Goal: Task Accomplishment & Management: Manage account settings

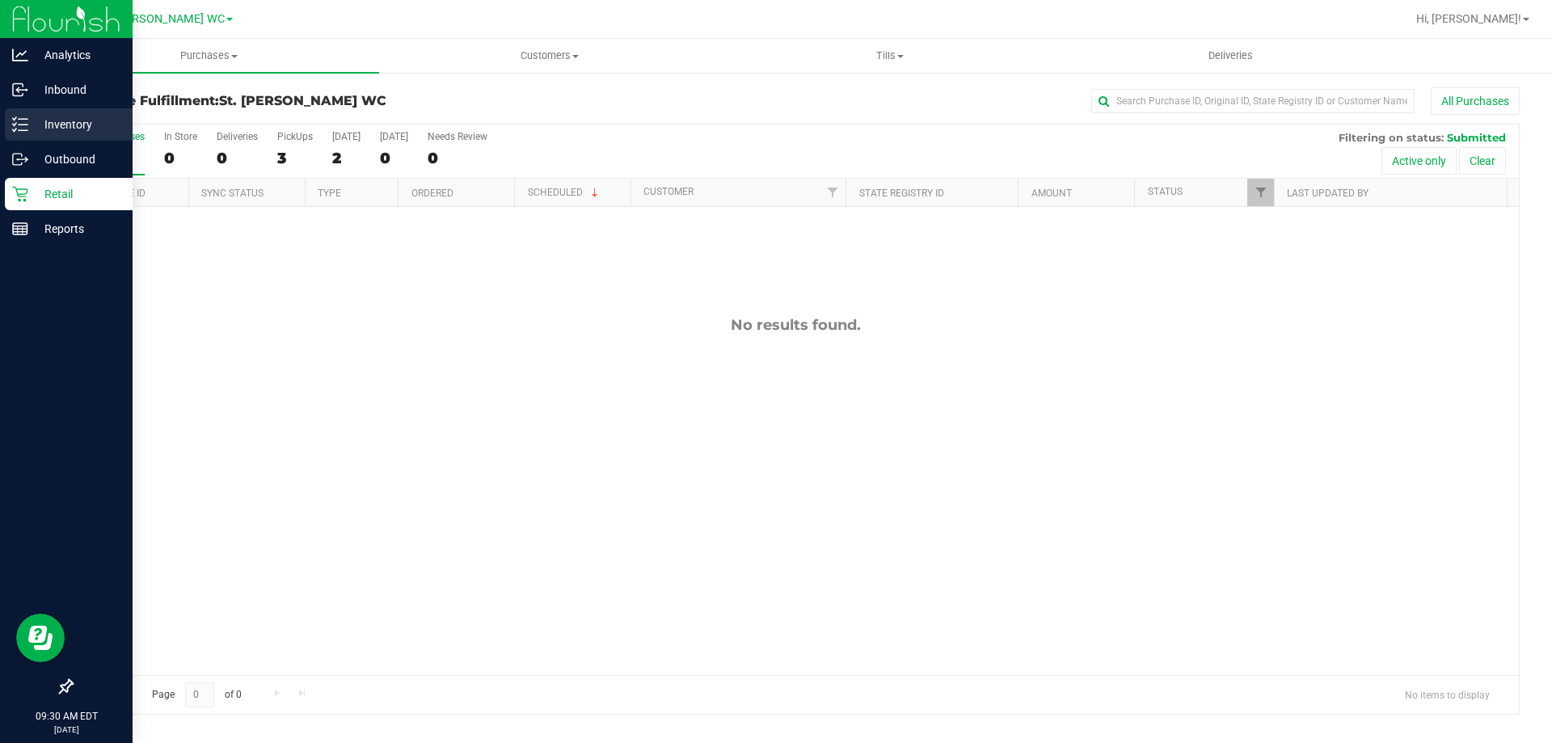
click at [28, 124] on p "Inventory" at bounding box center [76, 124] width 97 height 19
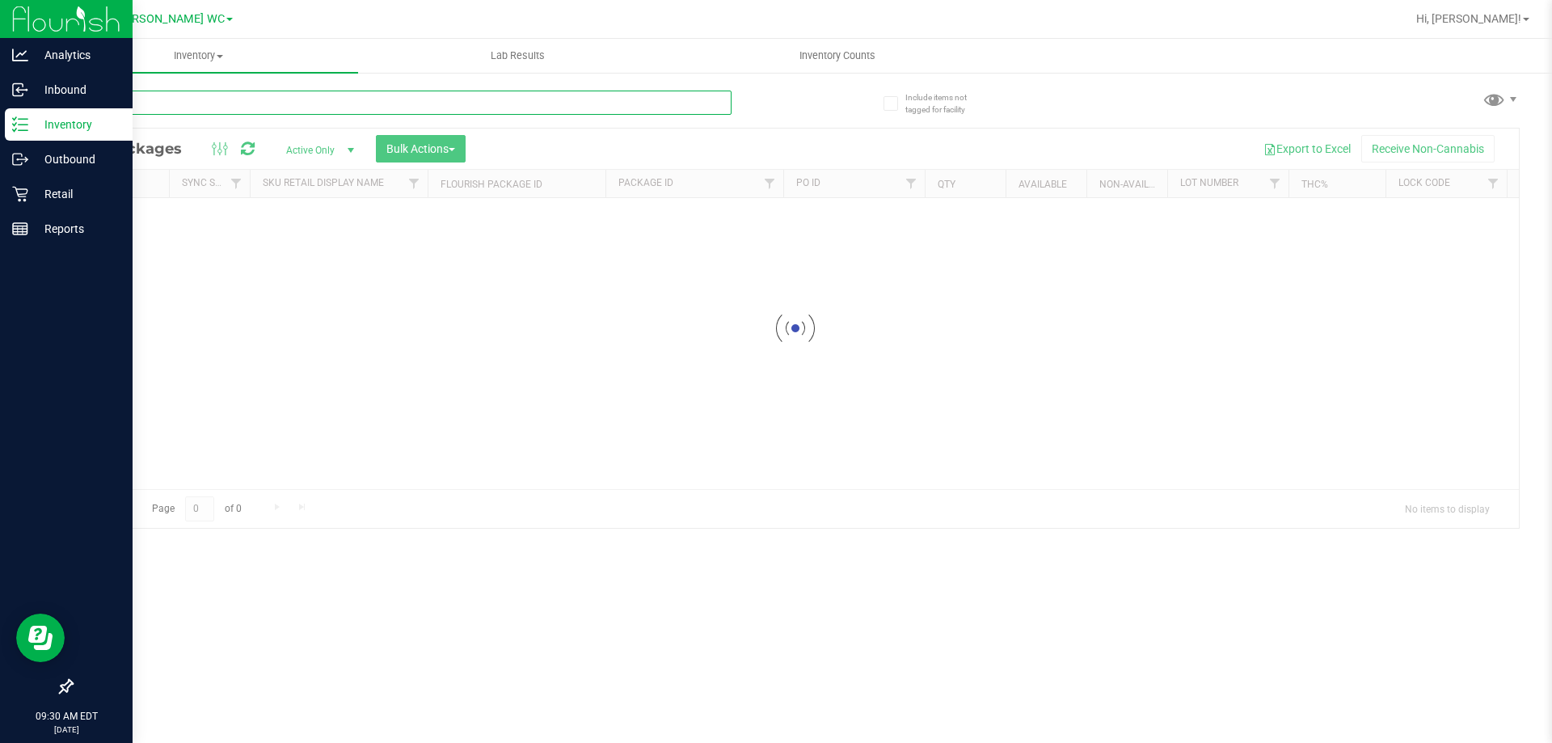
click at [221, 113] on input "text" at bounding box center [401, 103] width 660 height 24
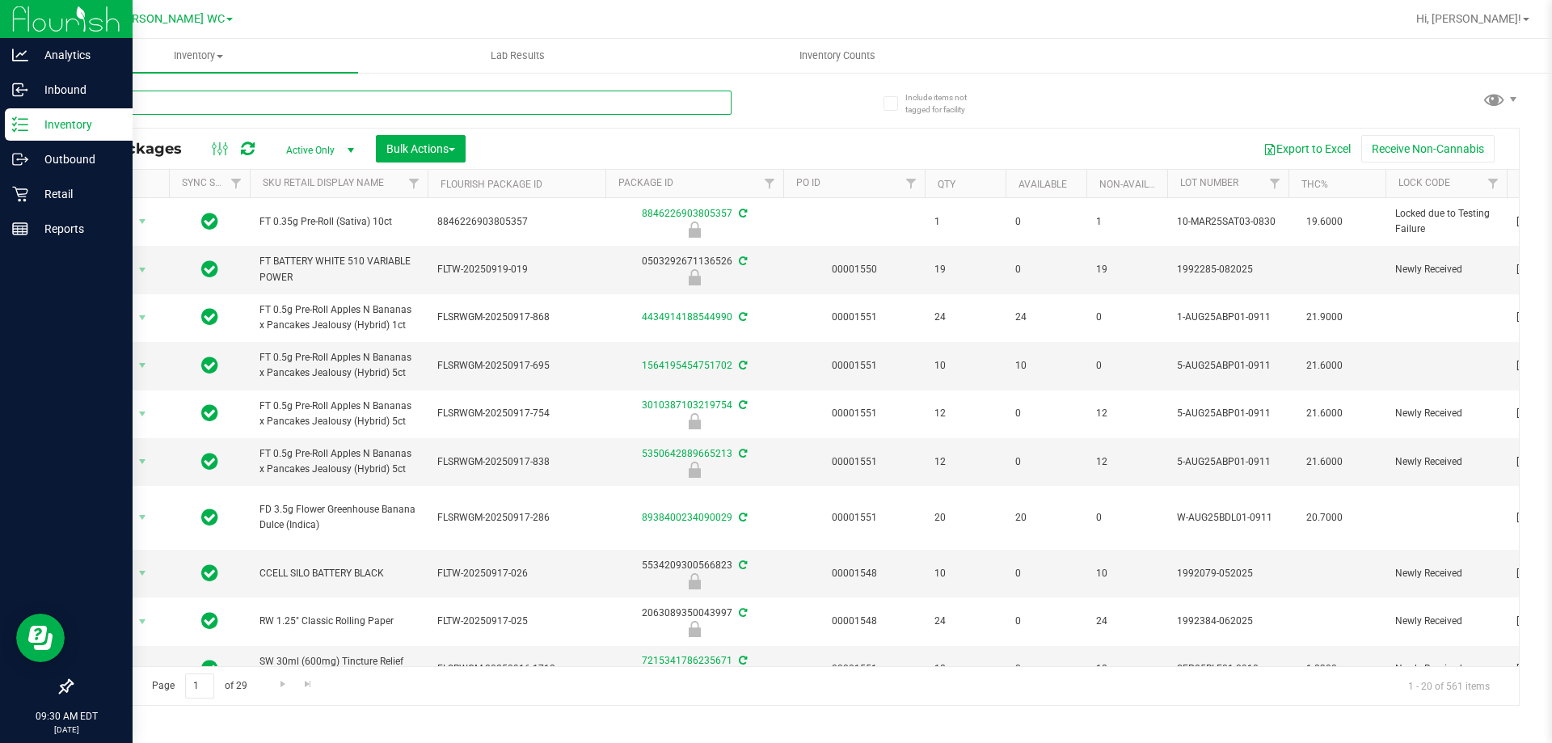
click at [212, 110] on input "text" at bounding box center [401, 103] width 660 height 24
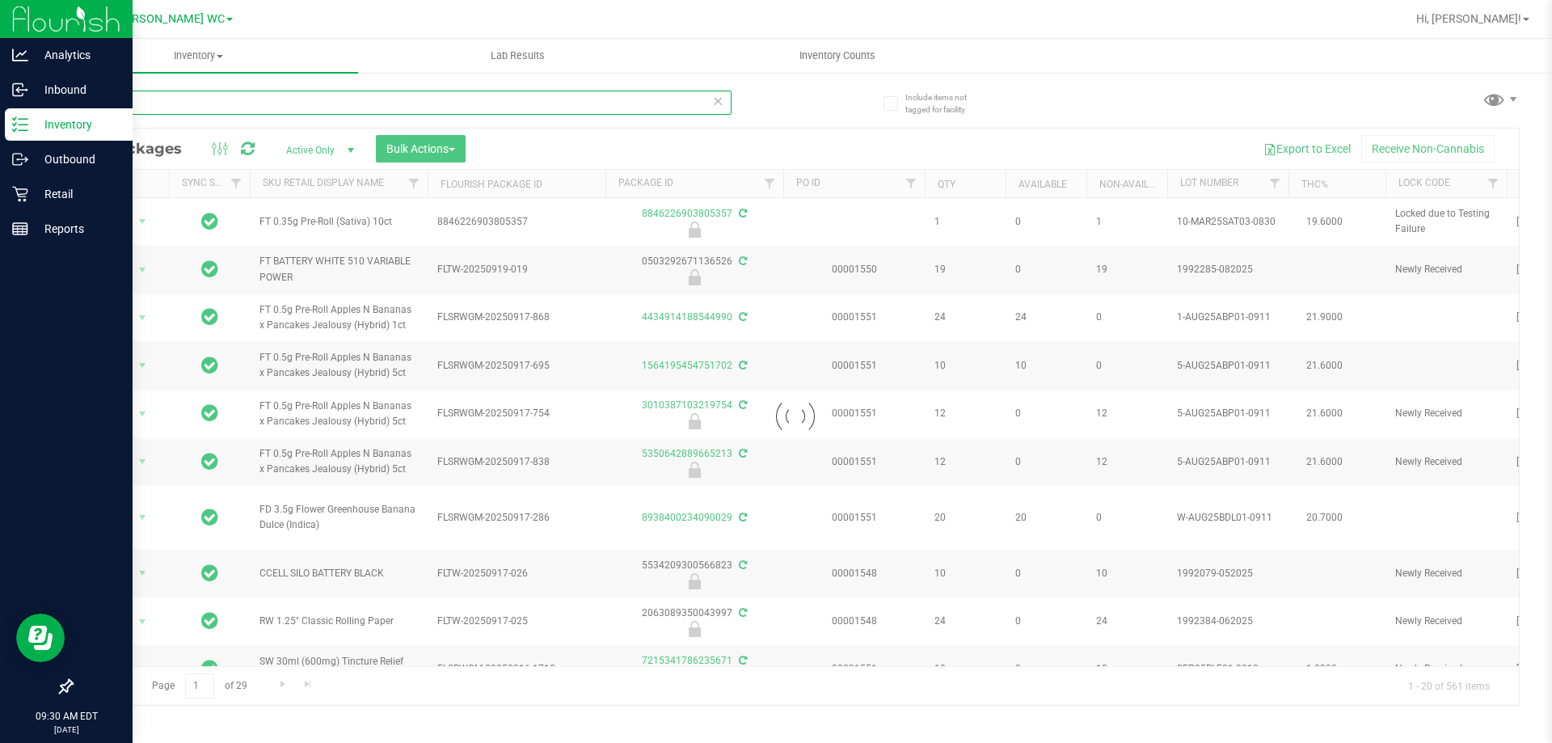
type input "rev"
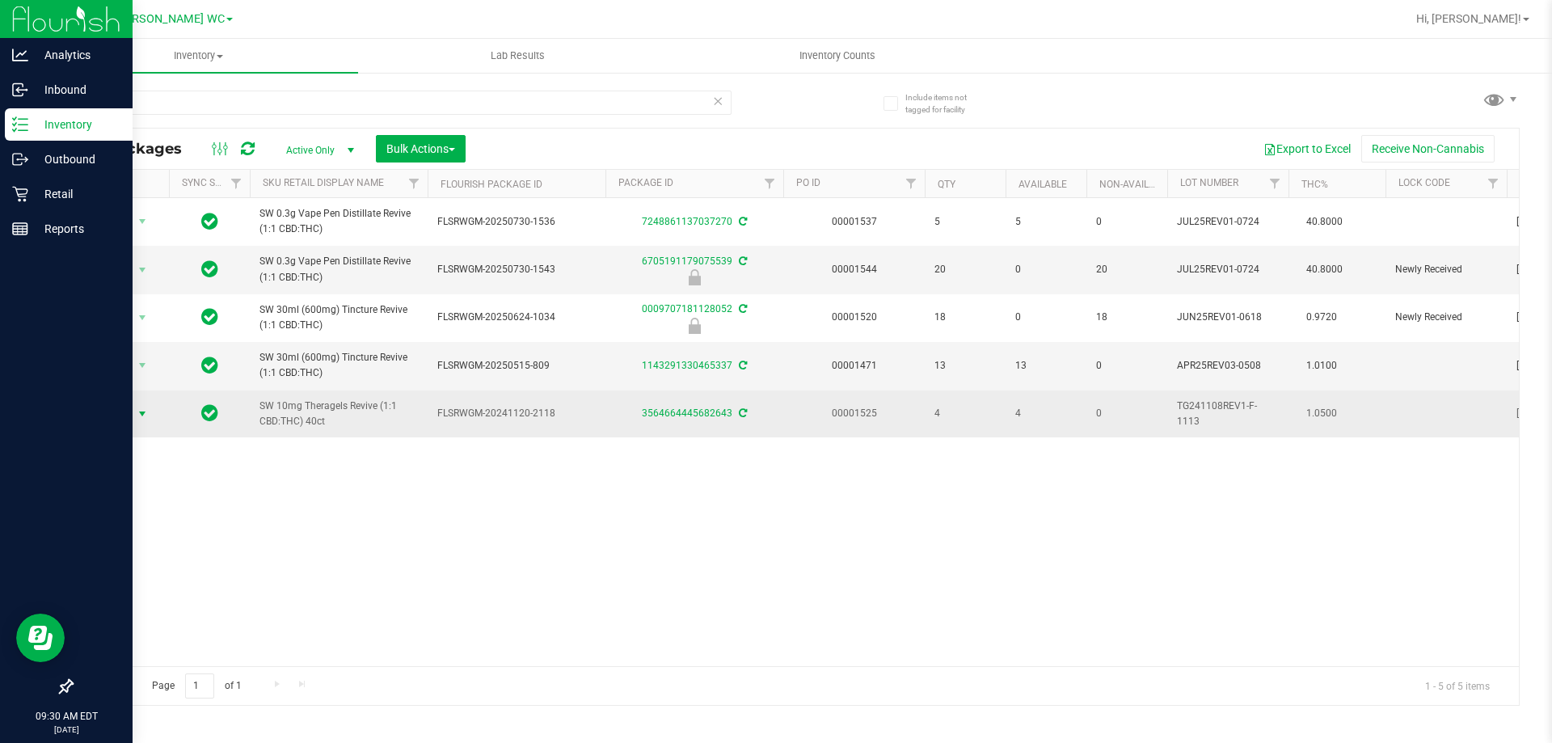
click at [116, 415] on span "Action" at bounding box center [110, 414] width 44 height 23
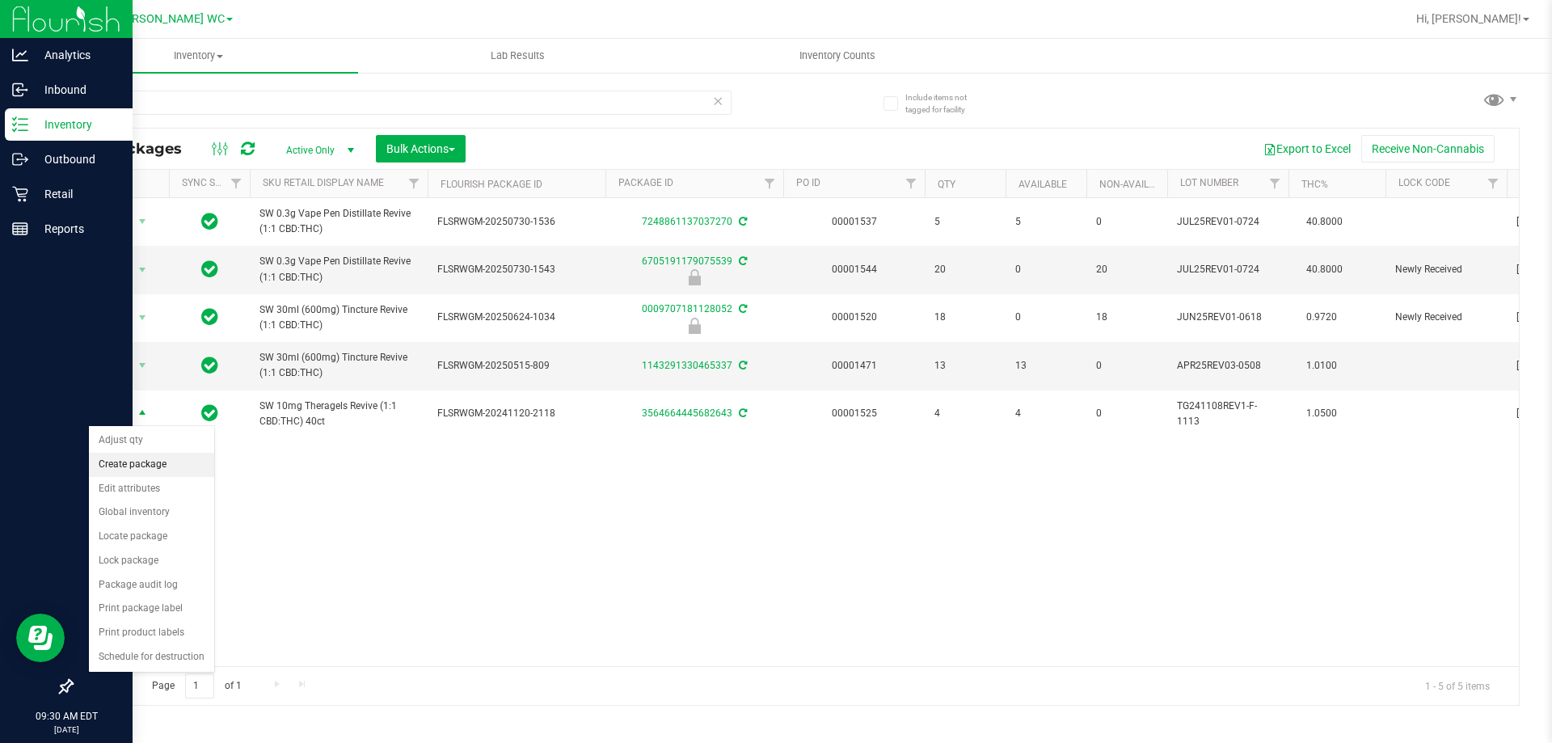
click at [108, 456] on li "Create package" at bounding box center [151, 465] width 125 height 24
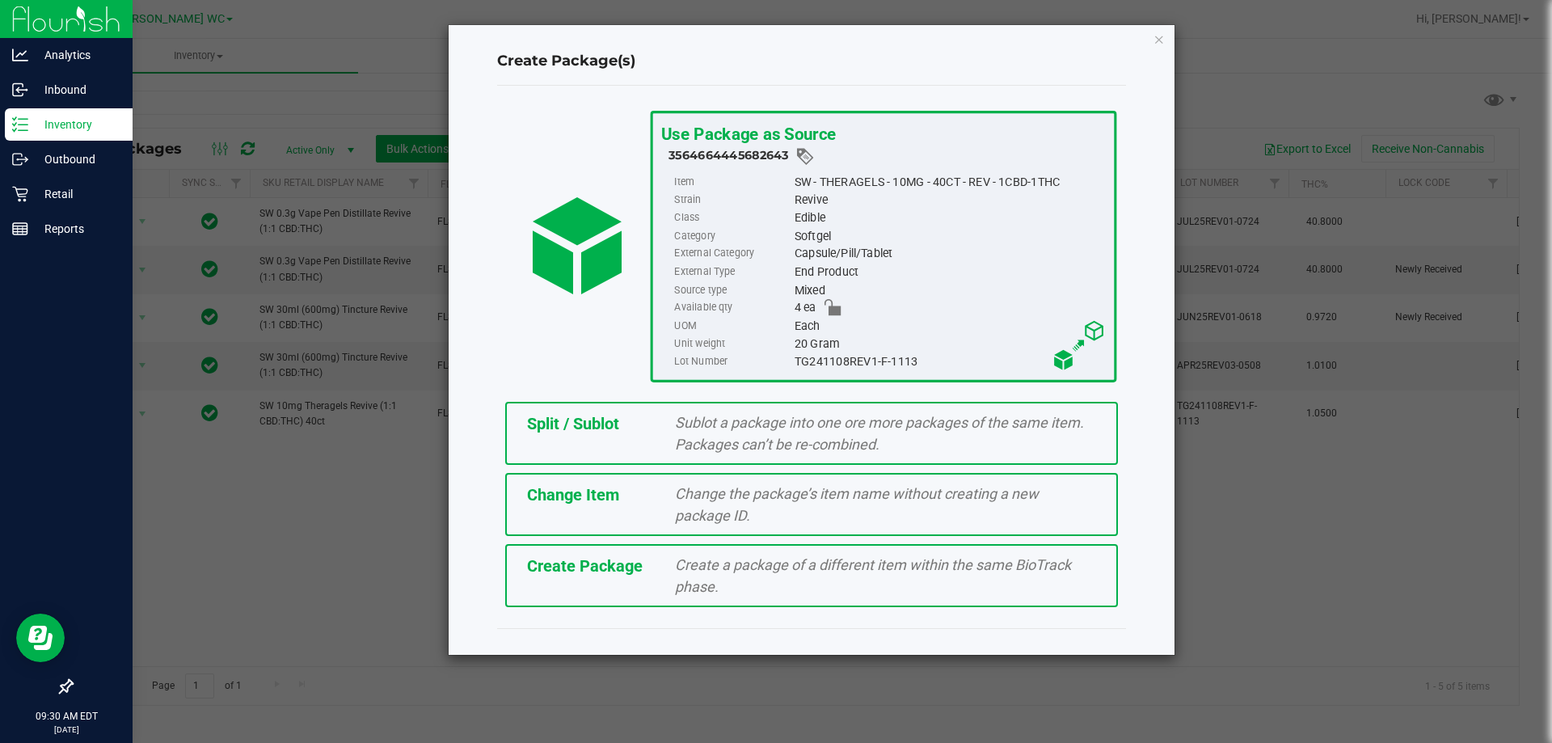
click at [543, 425] on span "Split / Sublot" at bounding box center [573, 423] width 92 height 19
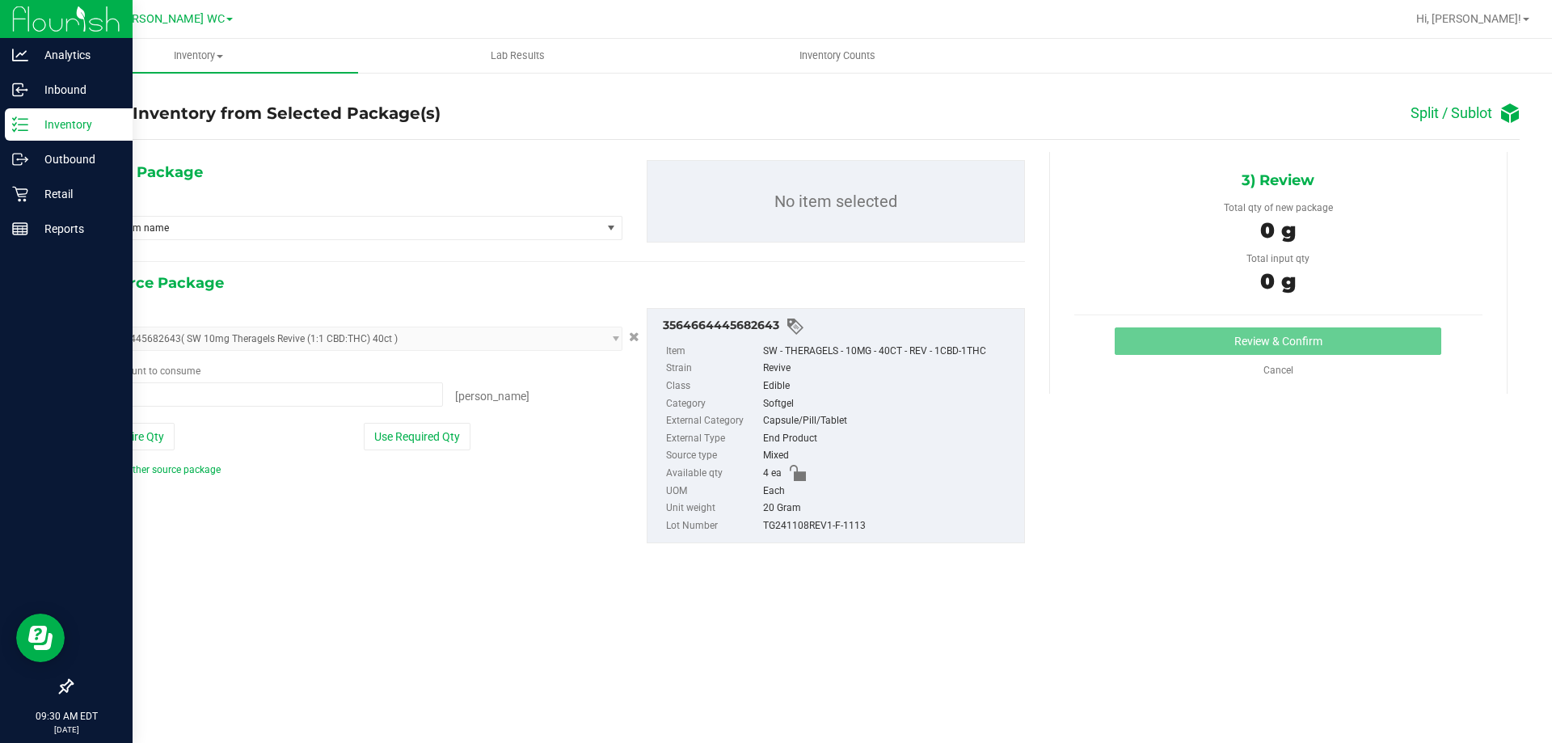
type input "0 ea"
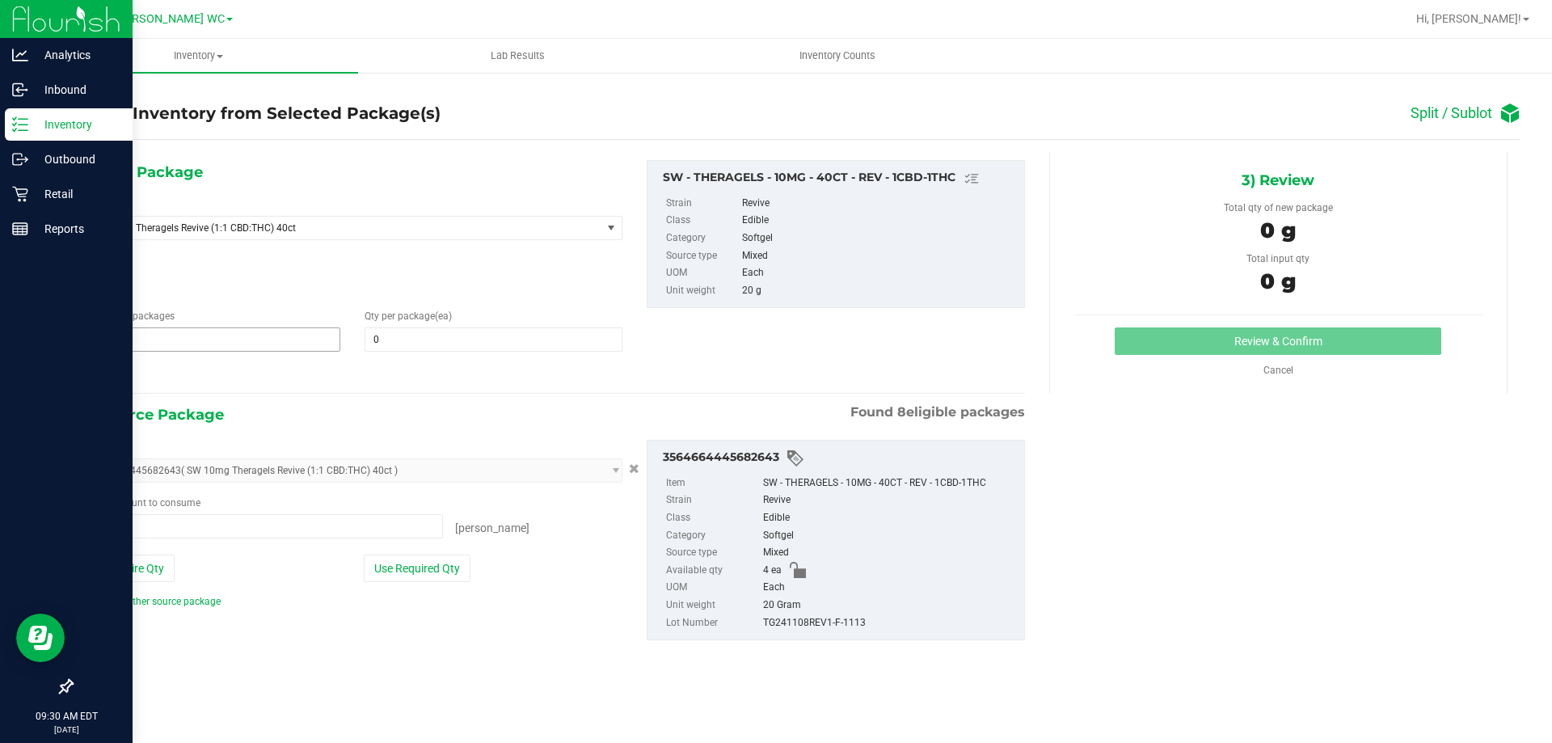
click at [145, 342] on span "1 1" at bounding box center [211, 339] width 257 height 24
click at [146, 342] on input "1" at bounding box center [211, 339] width 255 height 23
type input "2"
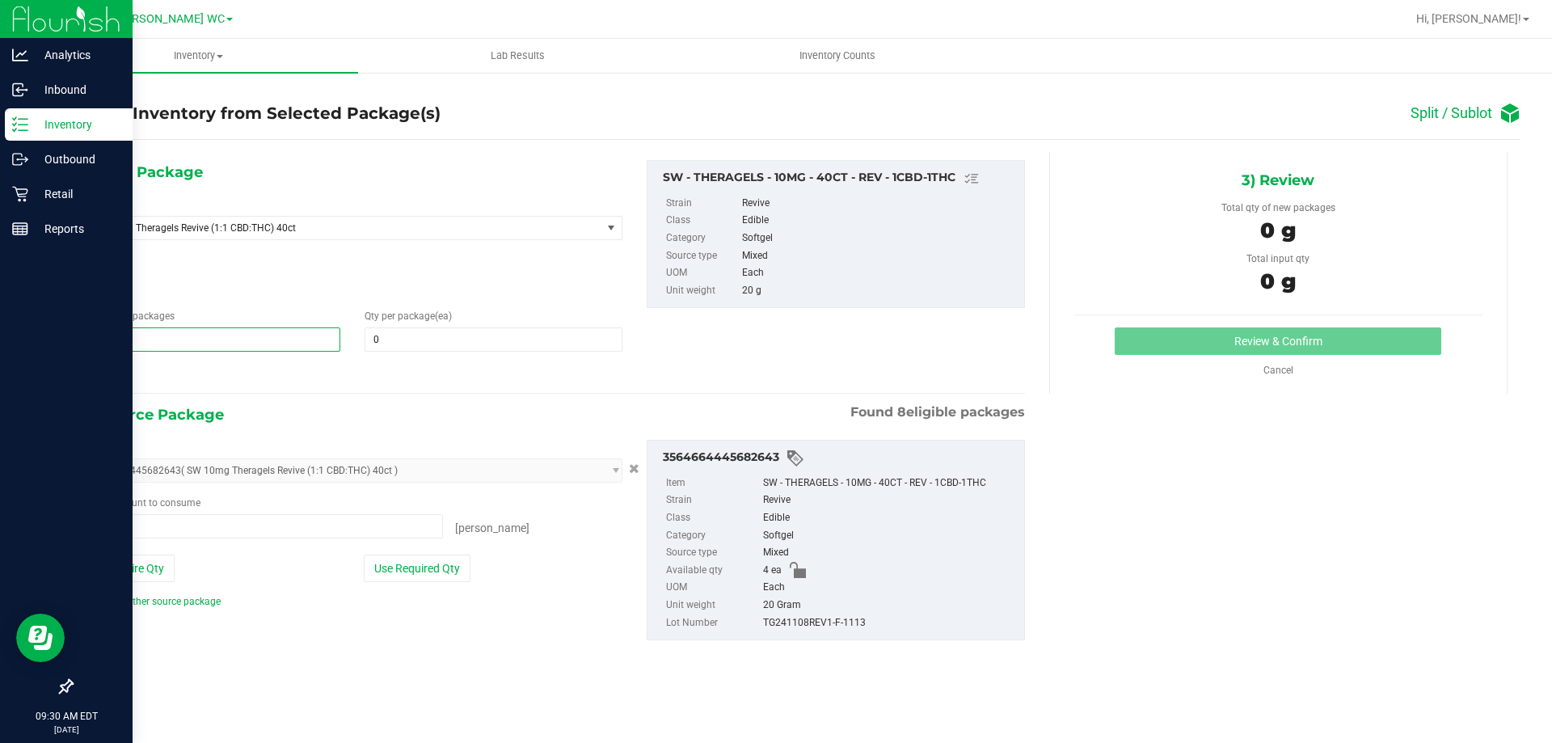
click at [180, 376] on div at bounding box center [352, 374] width 539 height 21
click at [398, 343] on span at bounding box center [493, 339] width 257 height 24
click at [398, 343] on input "text" at bounding box center [492, 339] width 255 height 23
type input "2"
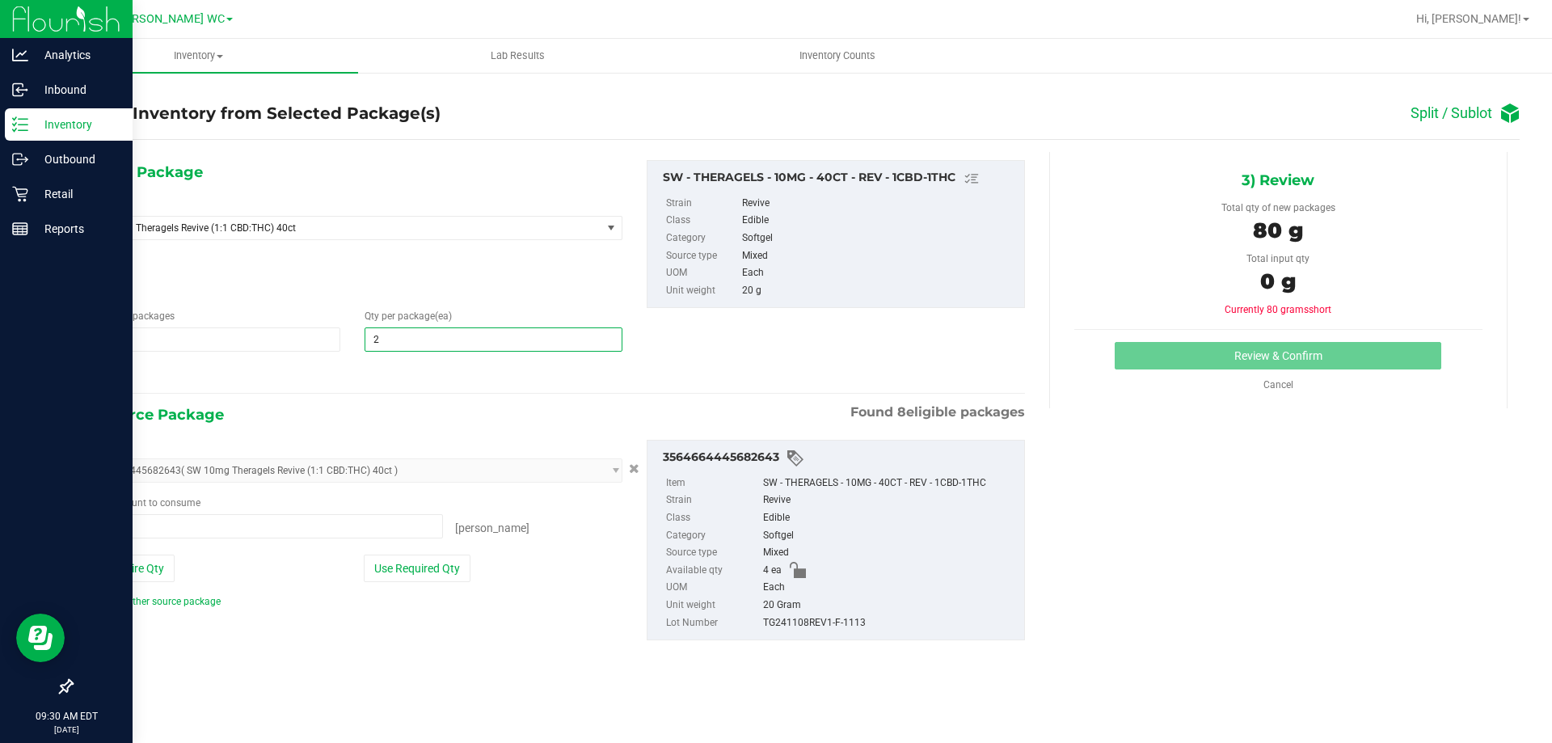
type input "2"
click at [393, 368] on div at bounding box center [352, 374] width 539 height 21
click at [392, 348] on span "2 2" at bounding box center [493, 339] width 257 height 24
click at [392, 348] on input "2" at bounding box center [492, 339] width 255 height 23
type input "0"
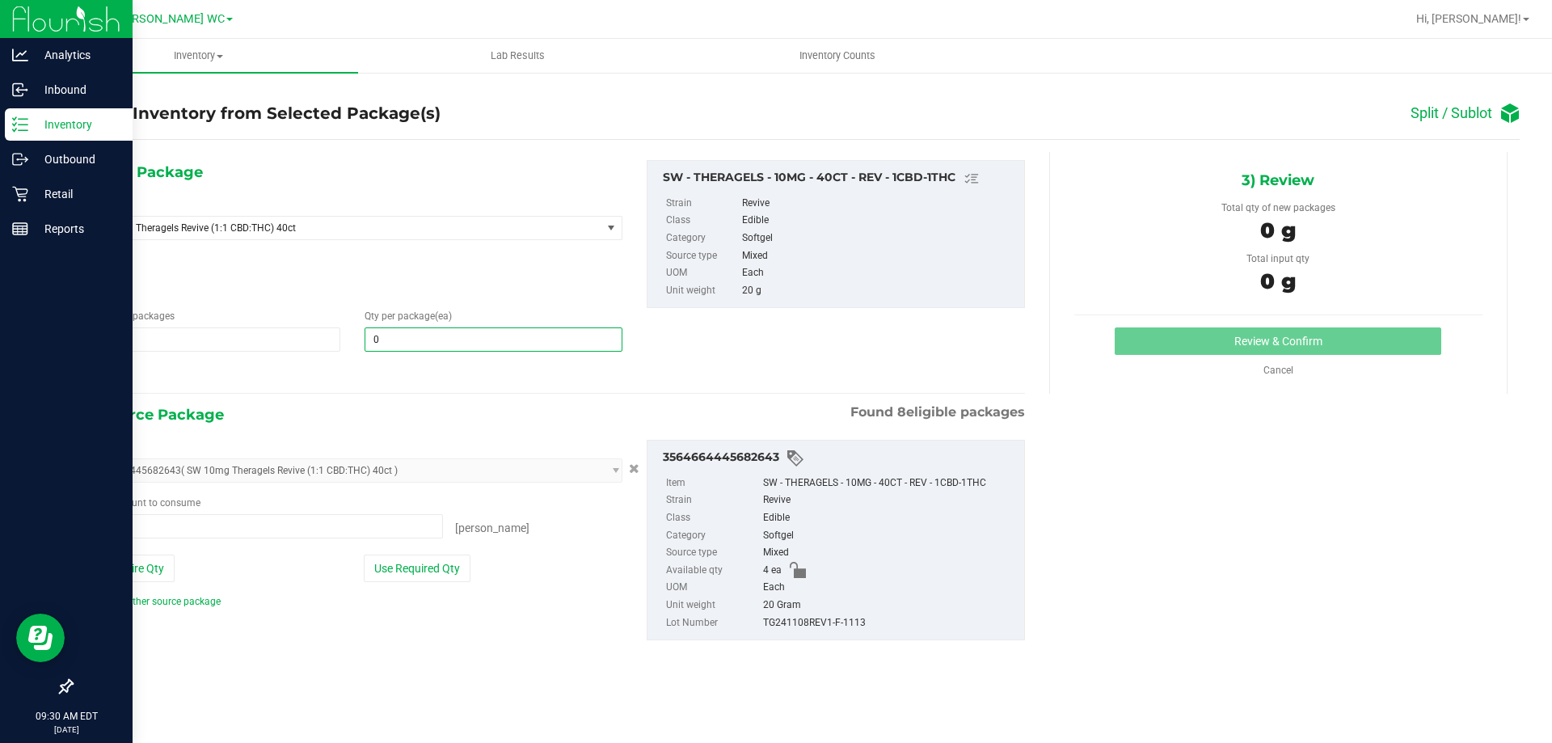
type input "0"
click at [384, 356] on div "1) New Package Select Item SW 10mg Theragels Revive (1:1 CBD:THC) 40ct SW 10mg …" at bounding box center [352, 272] width 563 height 225
click at [386, 365] on div at bounding box center [352, 374] width 539 height 21
click at [224, 529] on span at bounding box center [263, 526] width 360 height 24
click at [224, 529] on input "text" at bounding box center [263, 526] width 358 height 23
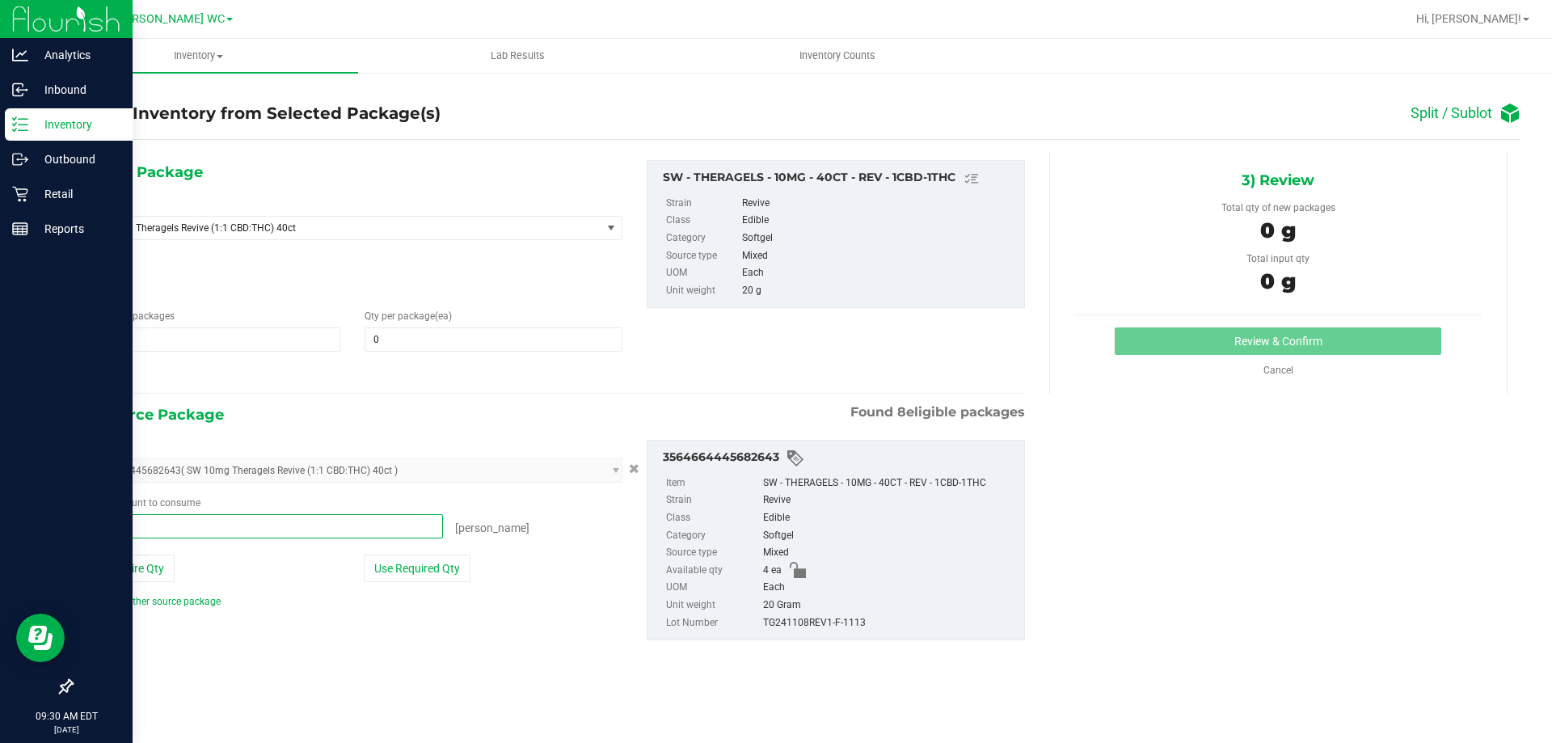
type input "2"
type input "2 ea"
click at [265, 567] on div "Use Entire Qty" at bounding box center [212, 567] width 259 height 27
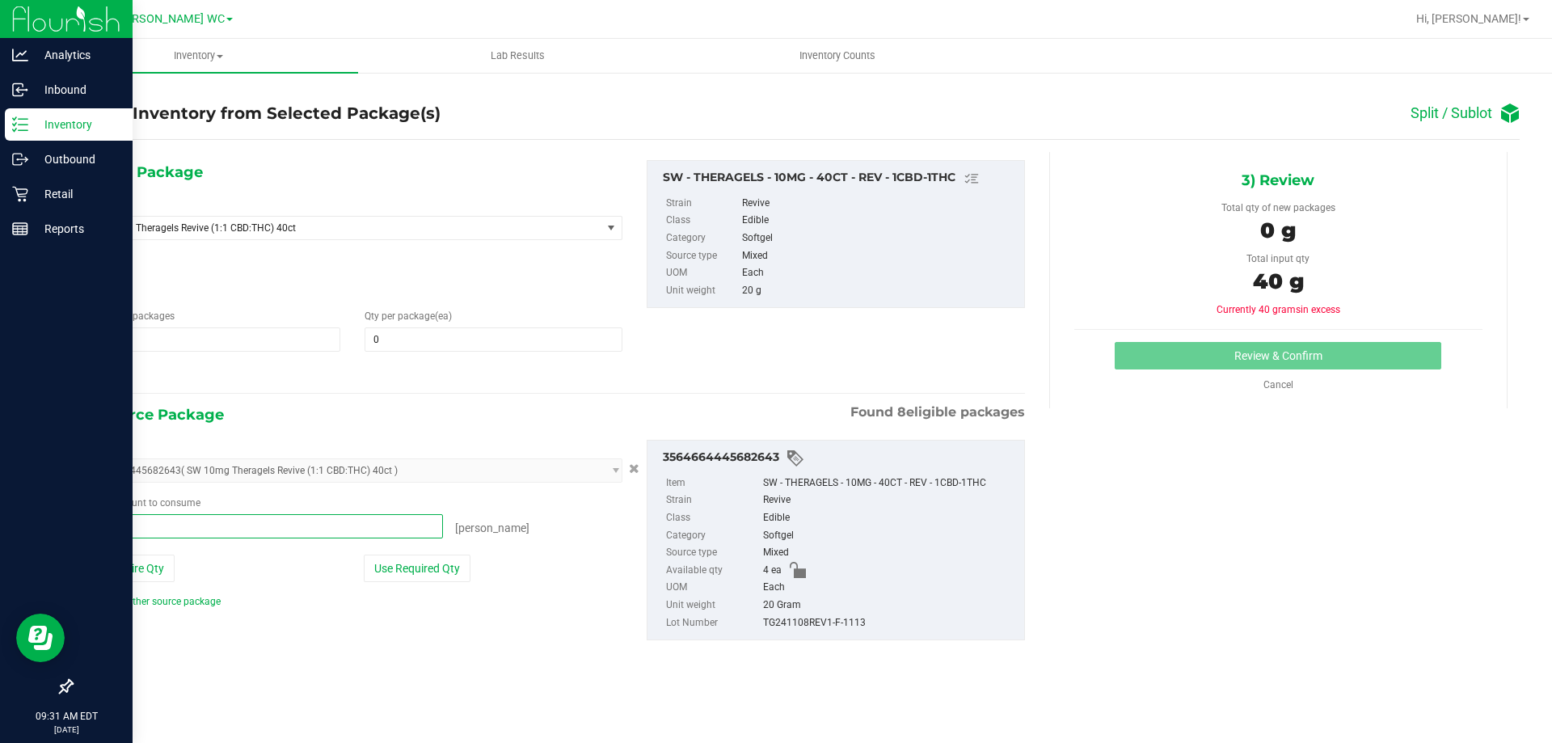
click at [250, 530] on span "2 ea 2" at bounding box center [263, 526] width 360 height 24
click at [250, 530] on input "2" at bounding box center [263, 526] width 358 height 23
click at [435, 346] on span "0 0" at bounding box center [493, 339] width 257 height 24
click at [435, 346] on input "text" at bounding box center [492, 339] width 255 height 23
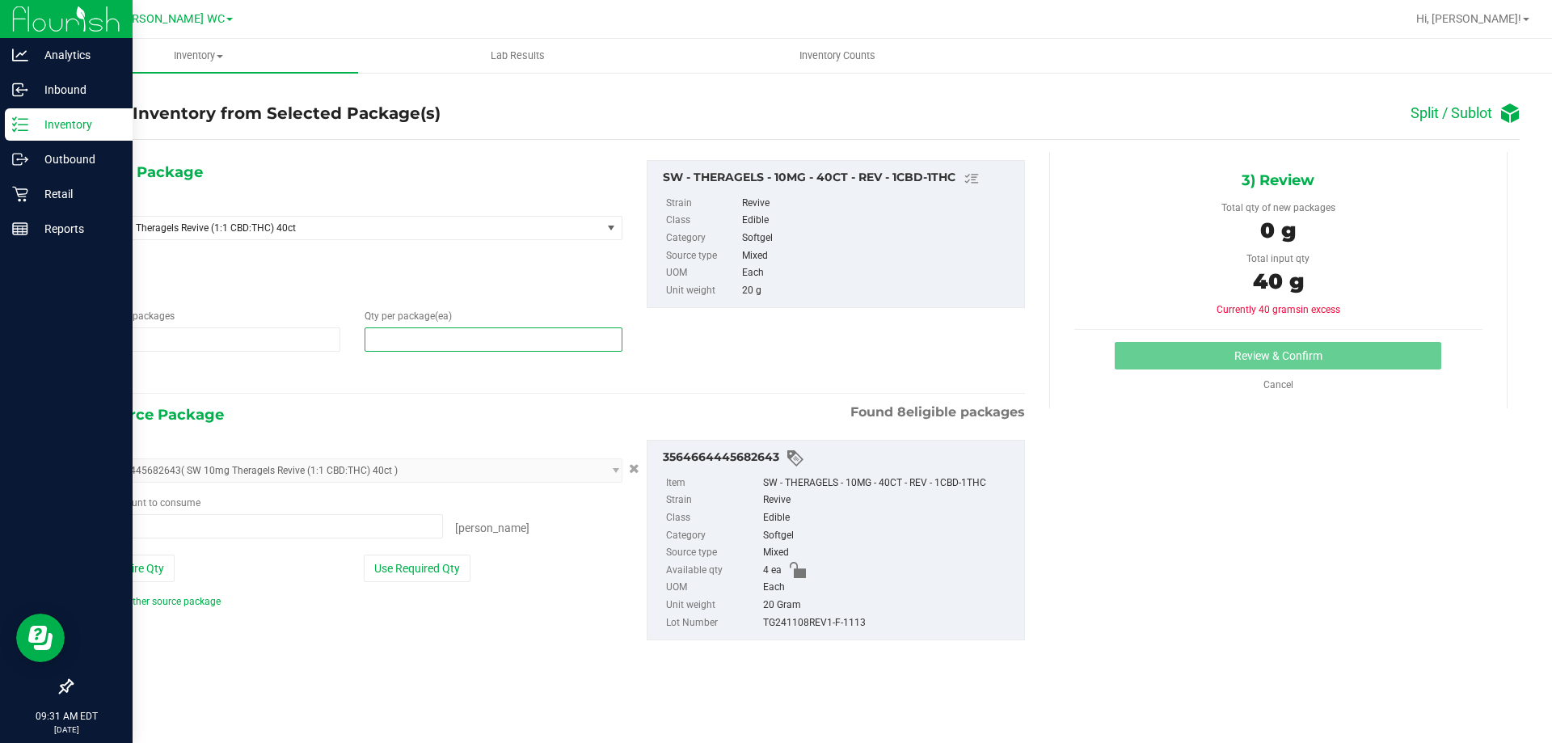
click at [435, 346] on input "text" at bounding box center [492, 339] width 255 height 23
type input "2"
click at [325, 569] on div "Use Entire Qty" at bounding box center [212, 567] width 259 height 27
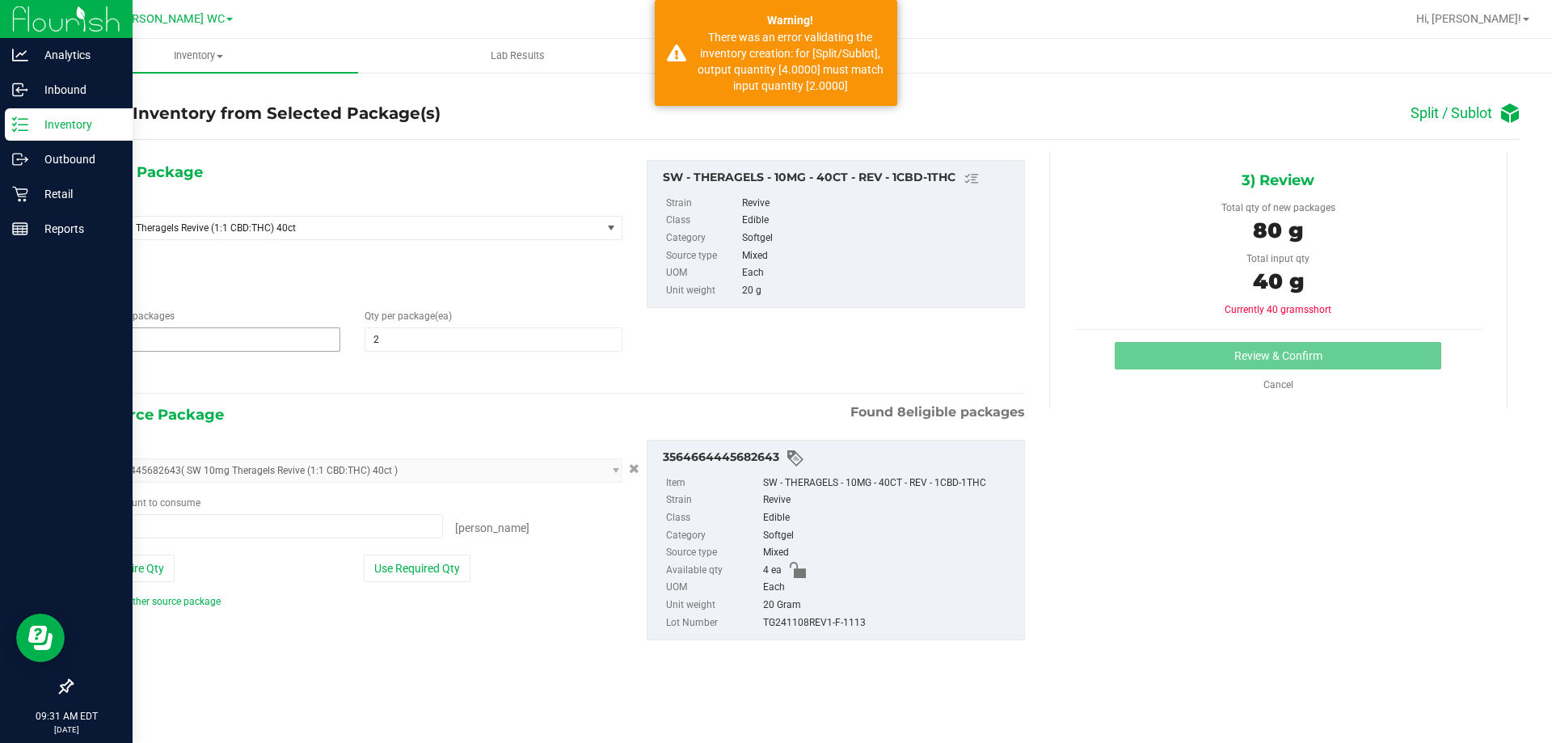
click at [310, 338] on span "2 2" at bounding box center [211, 339] width 257 height 24
click at [310, 338] on input "2" at bounding box center [211, 339] width 255 height 23
click at [308, 347] on input "4" at bounding box center [211, 339] width 255 height 23
type input "2"
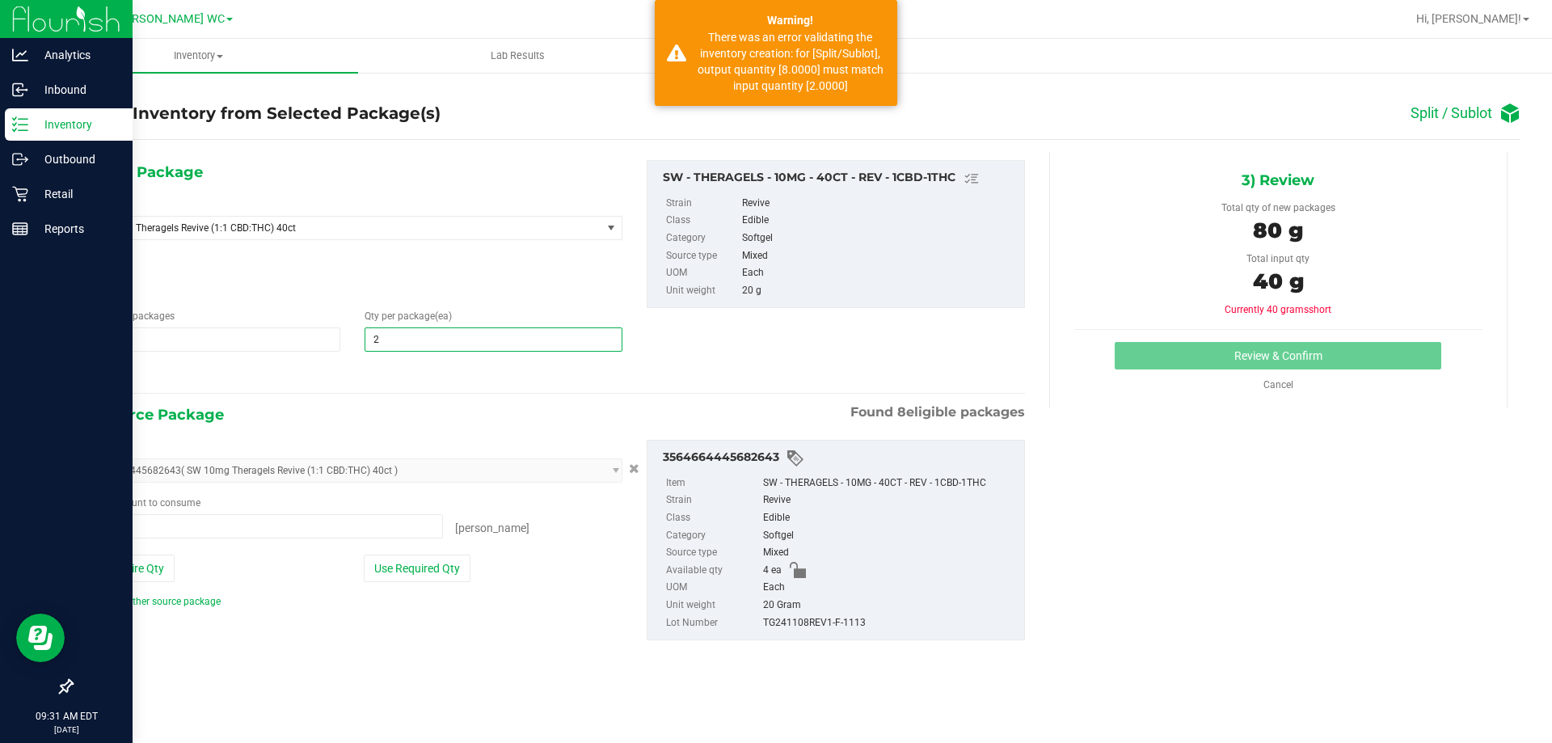
click at [414, 341] on span "2 2" at bounding box center [493, 339] width 257 height 24
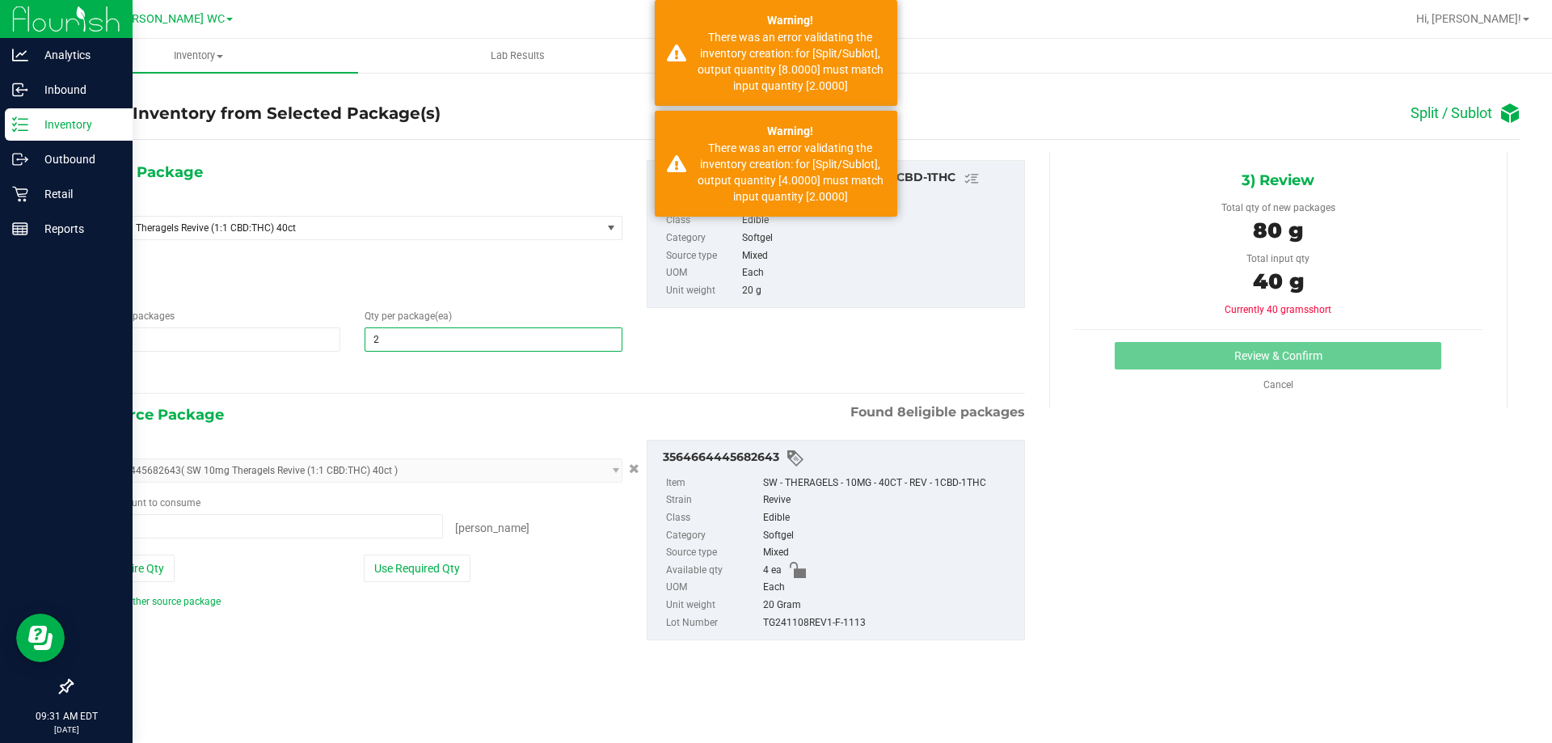
click at [414, 341] on input "2" at bounding box center [492, 339] width 255 height 23
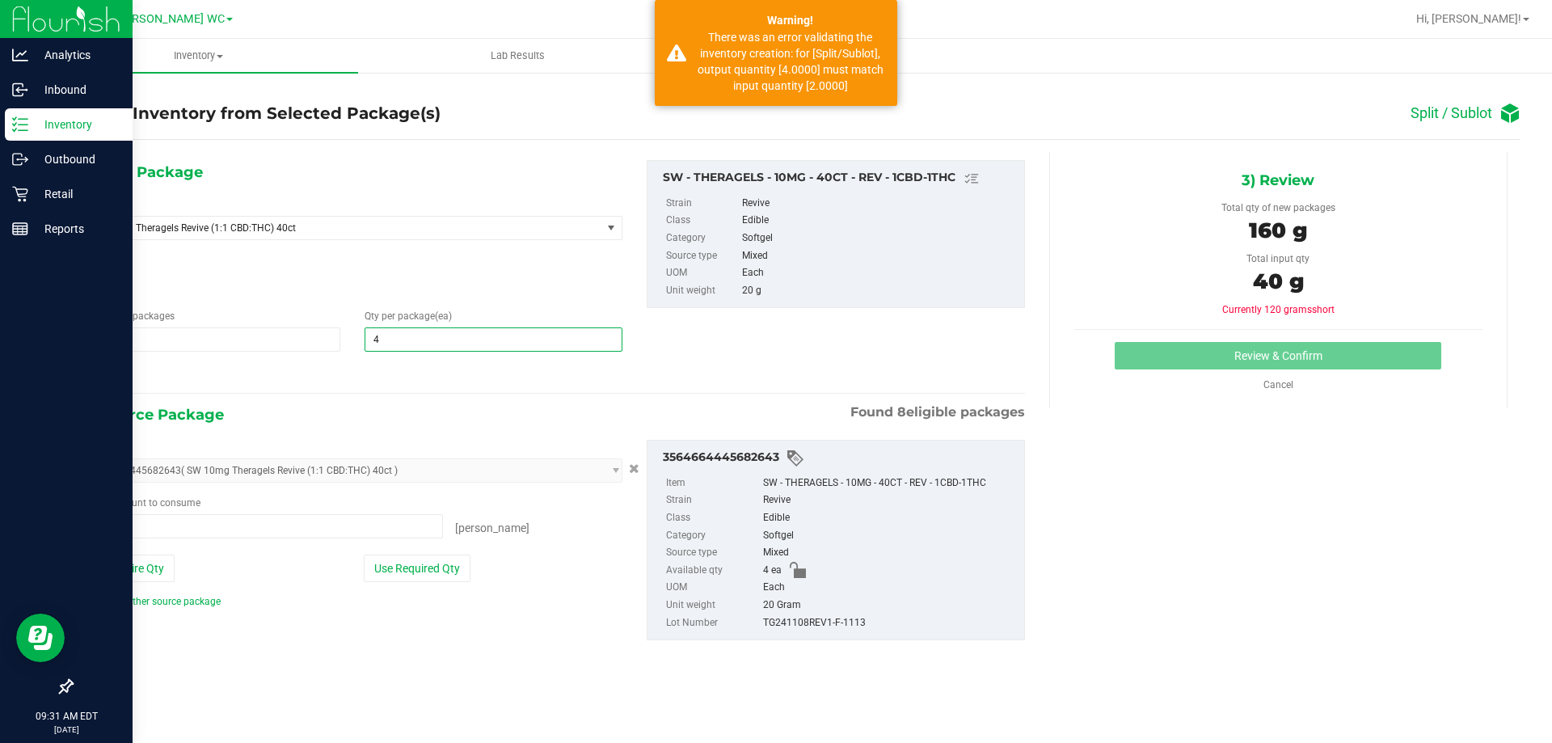
click at [419, 342] on input "4" at bounding box center [492, 339] width 255 height 23
type input "2"
click at [424, 373] on div at bounding box center [352, 374] width 539 height 21
click at [280, 515] on span "2 ea 2" at bounding box center [263, 526] width 360 height 24
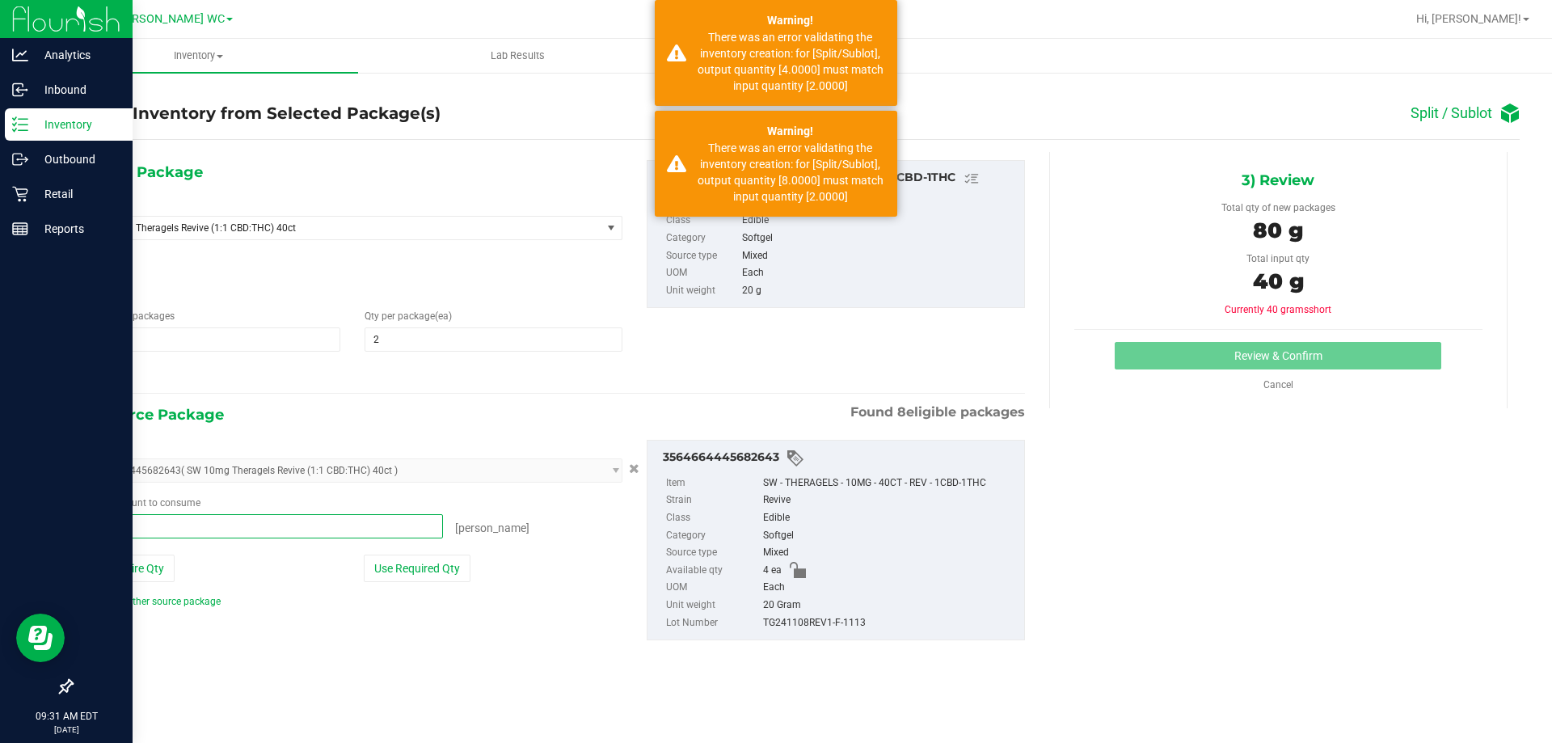
click at [280, 515] on input "2" at bounding box center [263, 526] width 358 height 23
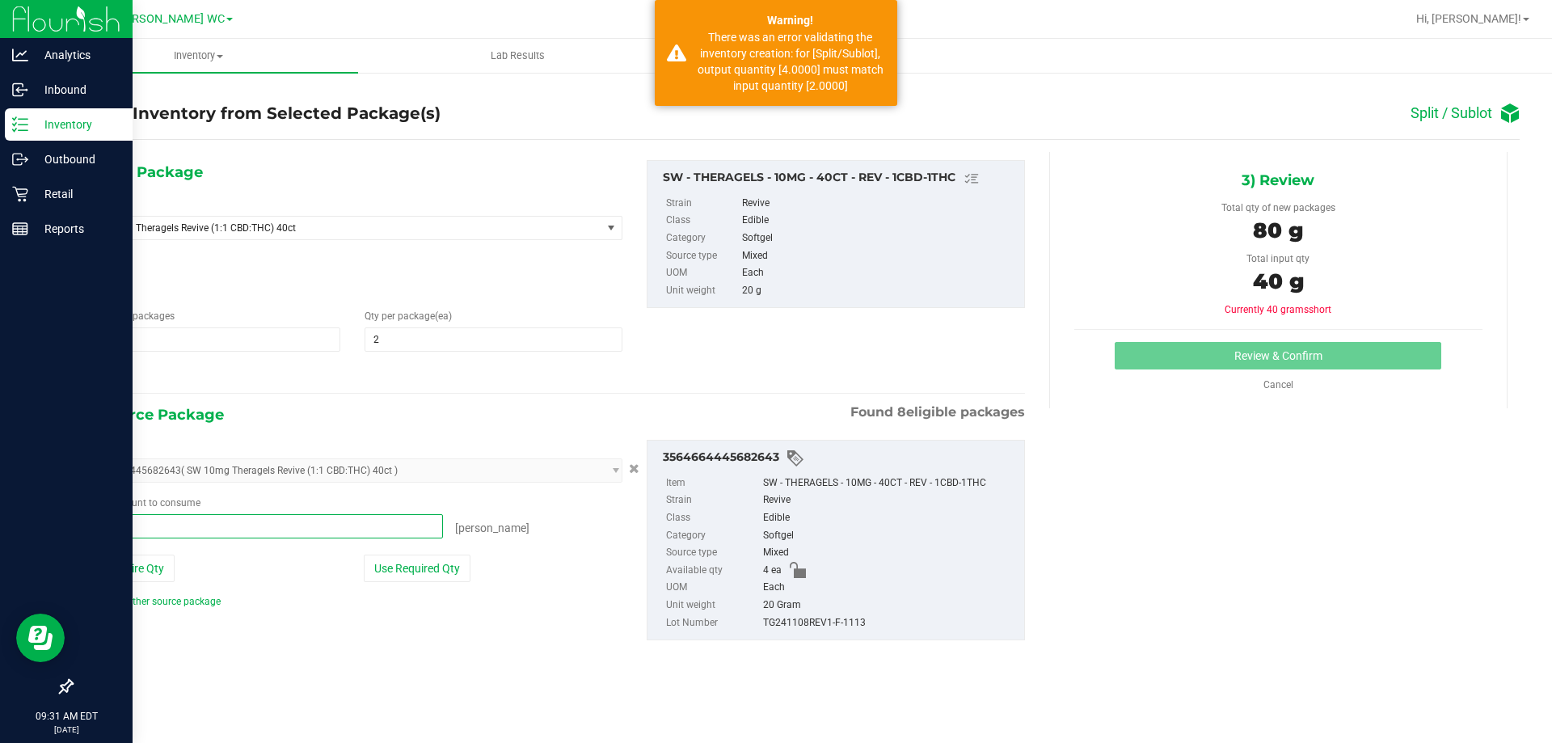
type input "4"
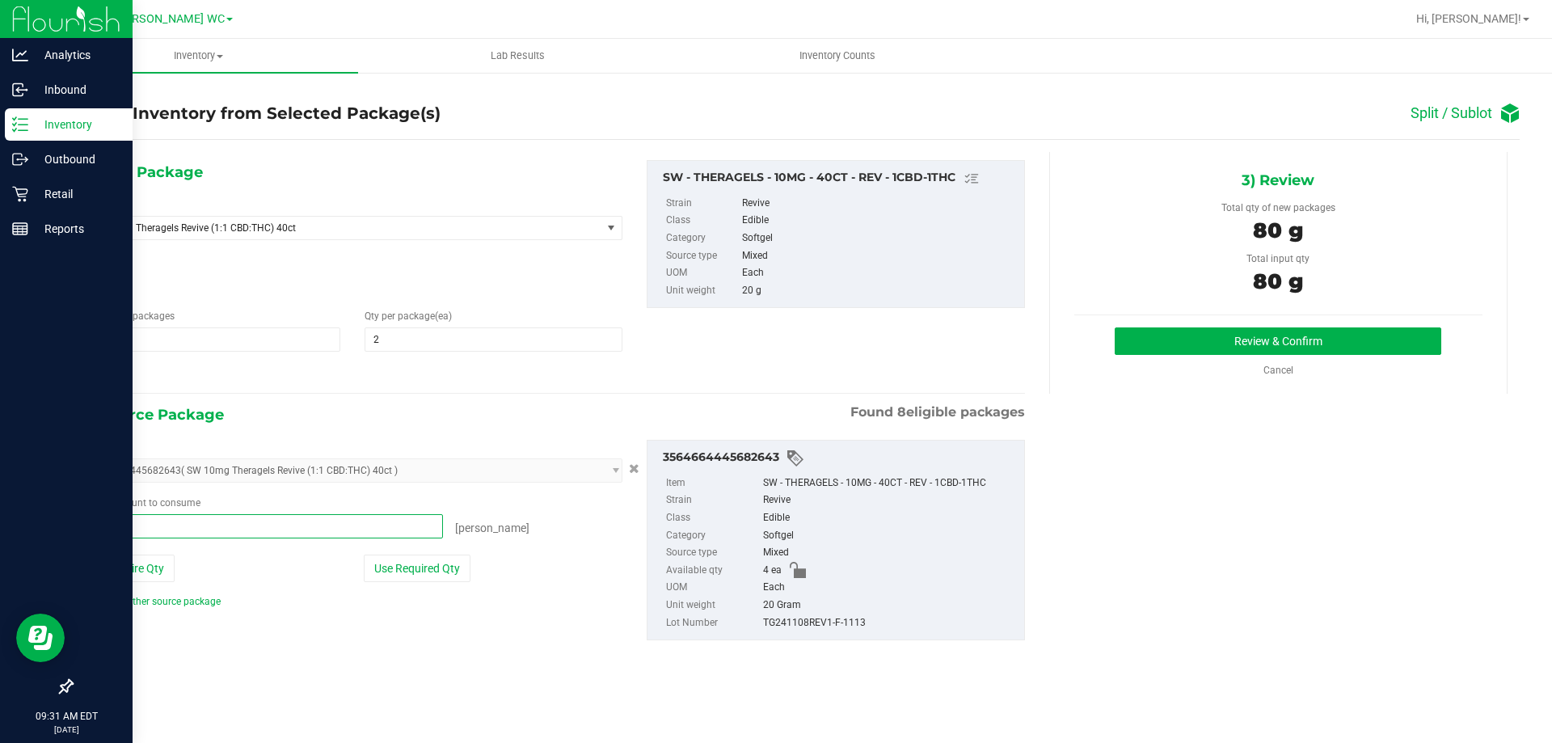
type input "4 ea"
click at [370, 400] on div "1) New Package Select Item SW 10mg Theragels Revive (1:1 CBD:THC) 40ct SW 10mg …" at bounding box center [554, 413] width 966 height 522
drag, startPoint x: 867, startPoint y: 508, endPoint x: 365, endPoint y: 430, distance: 507.9
click at [365, 430] on div "Package ID 3564664445682643 ( SW 10mg Theragels Revive (1:1 CBD:THC) 40ct ) 054…" at bounding box center [554, 540] width 966 height 226
click at [282, 340] on span "2 2" at bounding box center [211, 339] width 257 height 24
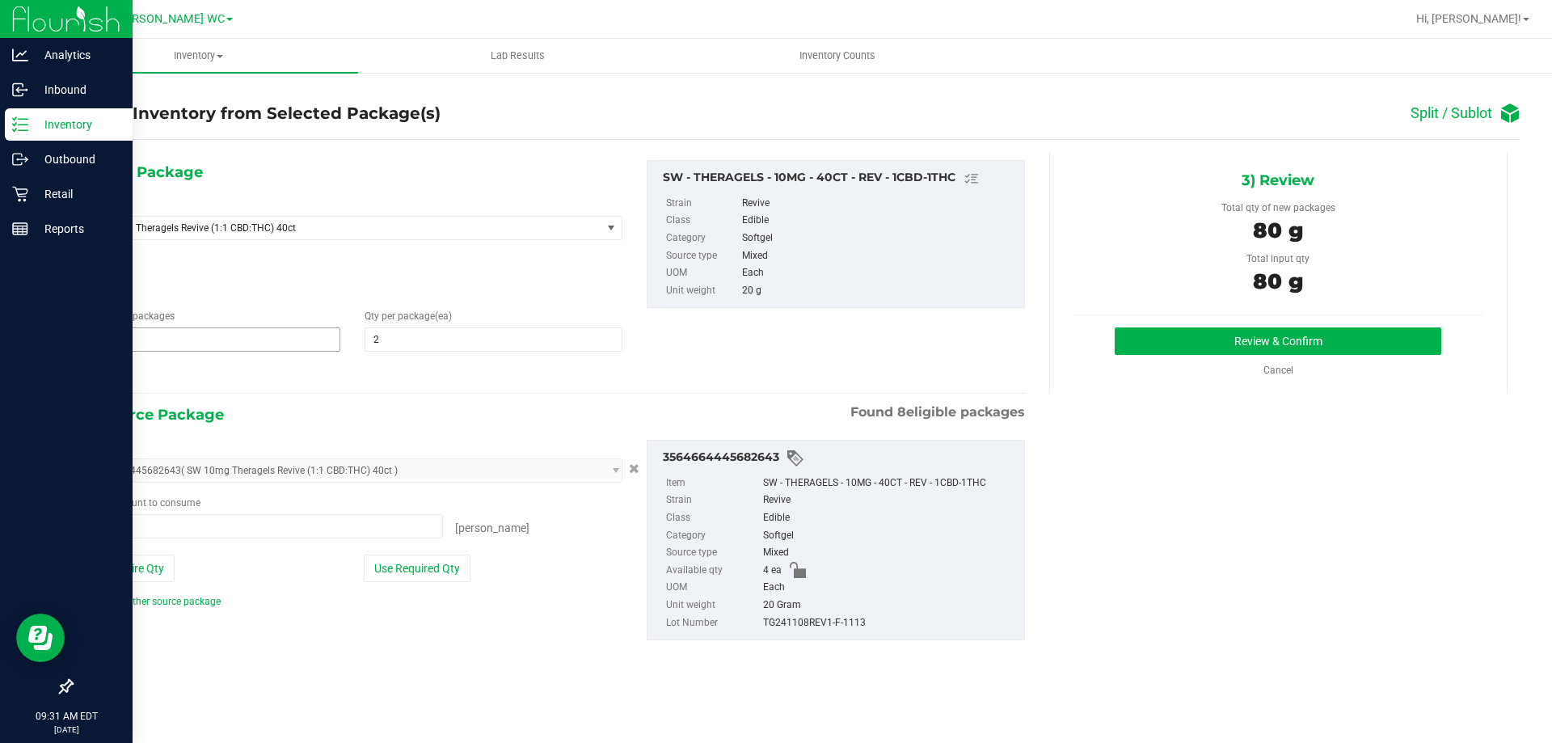
click at [0, 0] on input "2" at bounding box center [0, 0] width 0 height 0
type input "1"
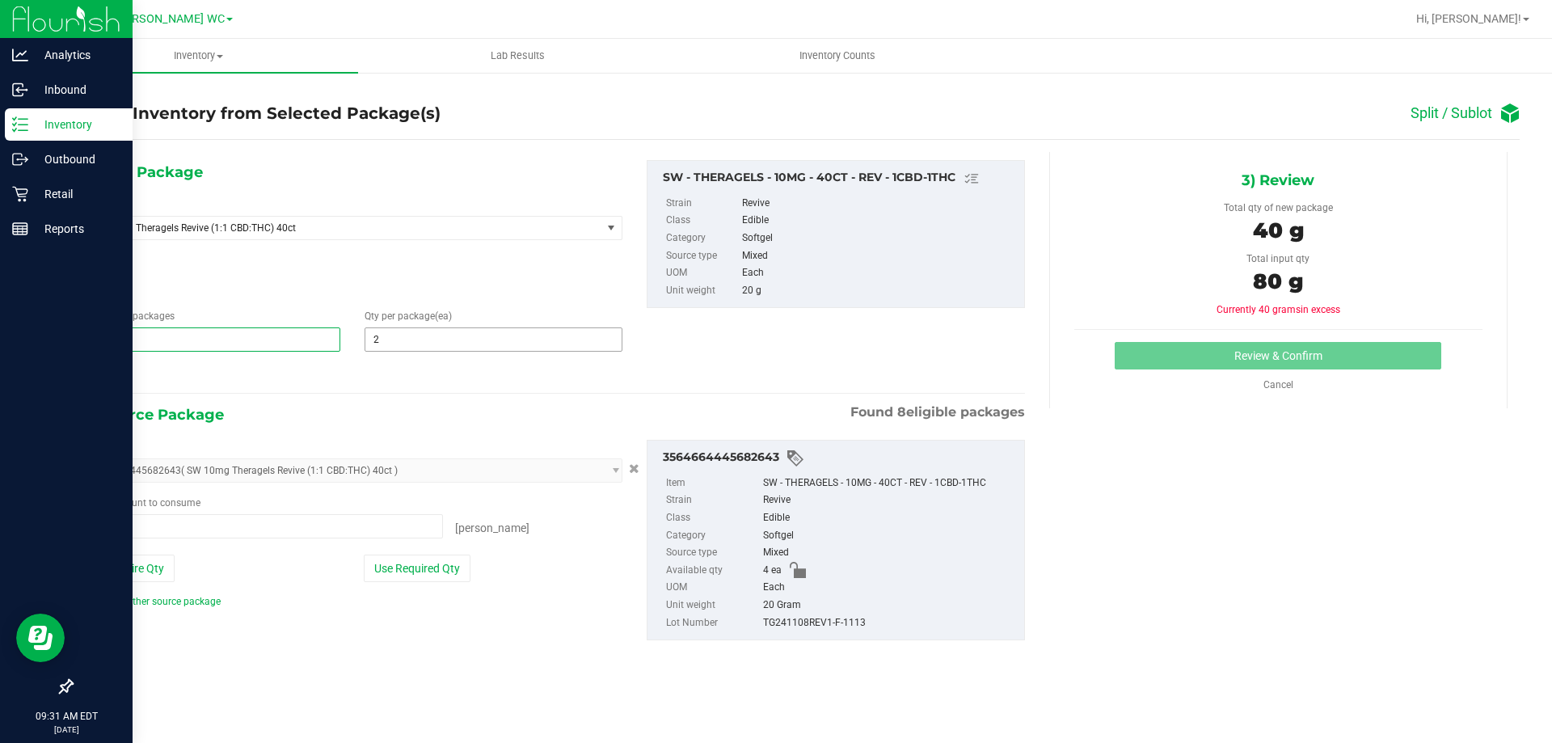
type input "1"
click at [428, 343] on span "2 2" at bounding box center [493, 339] width 257 height 24
click at [428, 343] on input "2" at bounding box center [492, 339] width 255 height 23
type input "1"
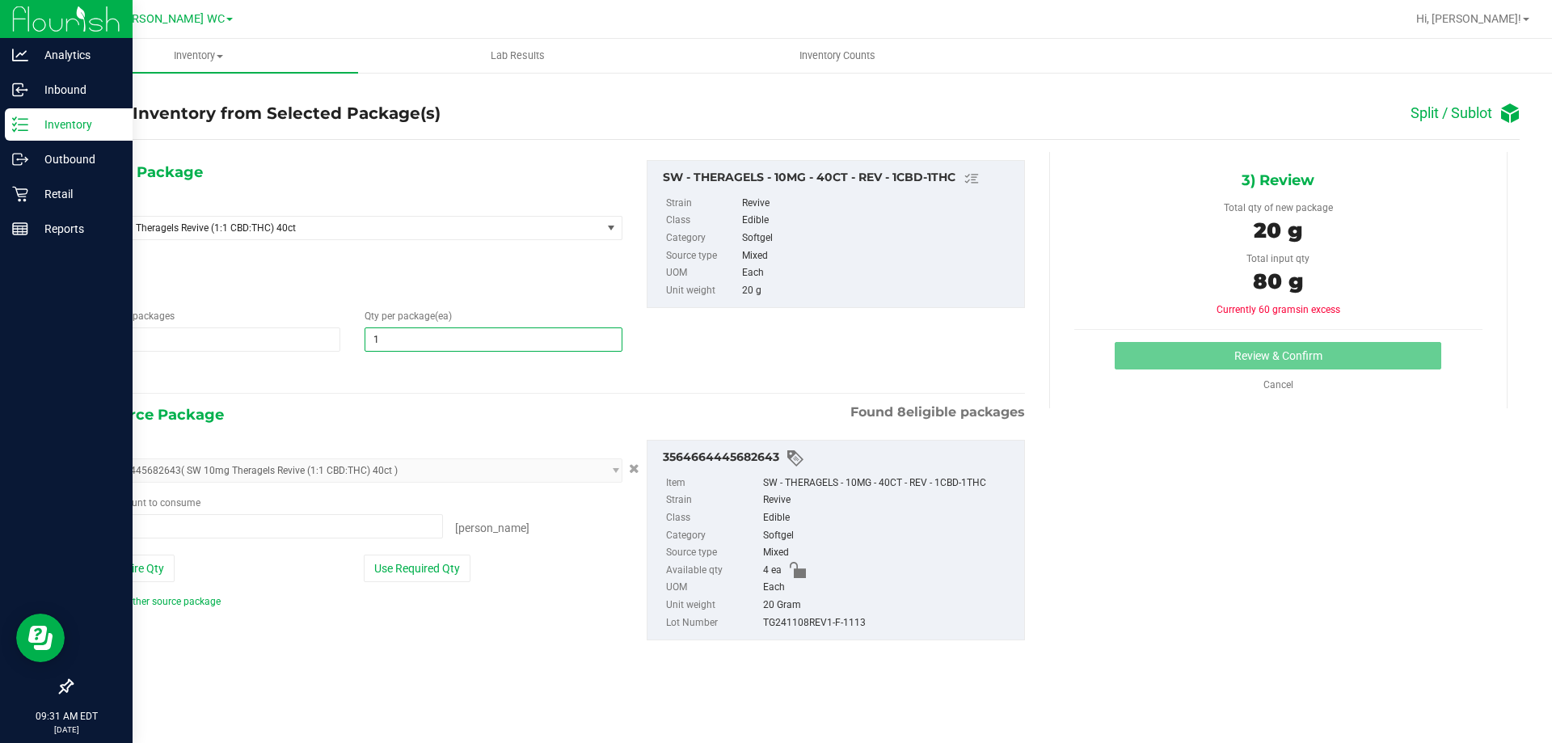
click at [428, 377] on div at bounding box center [352, 374] width 539 height 21
click at [144, 532] on span "4 ea 4" at bounding box center [263, 526] width 360 height 24
click at [144, 532] on input "4" at bounding box center [263, 526] width 358 height 23
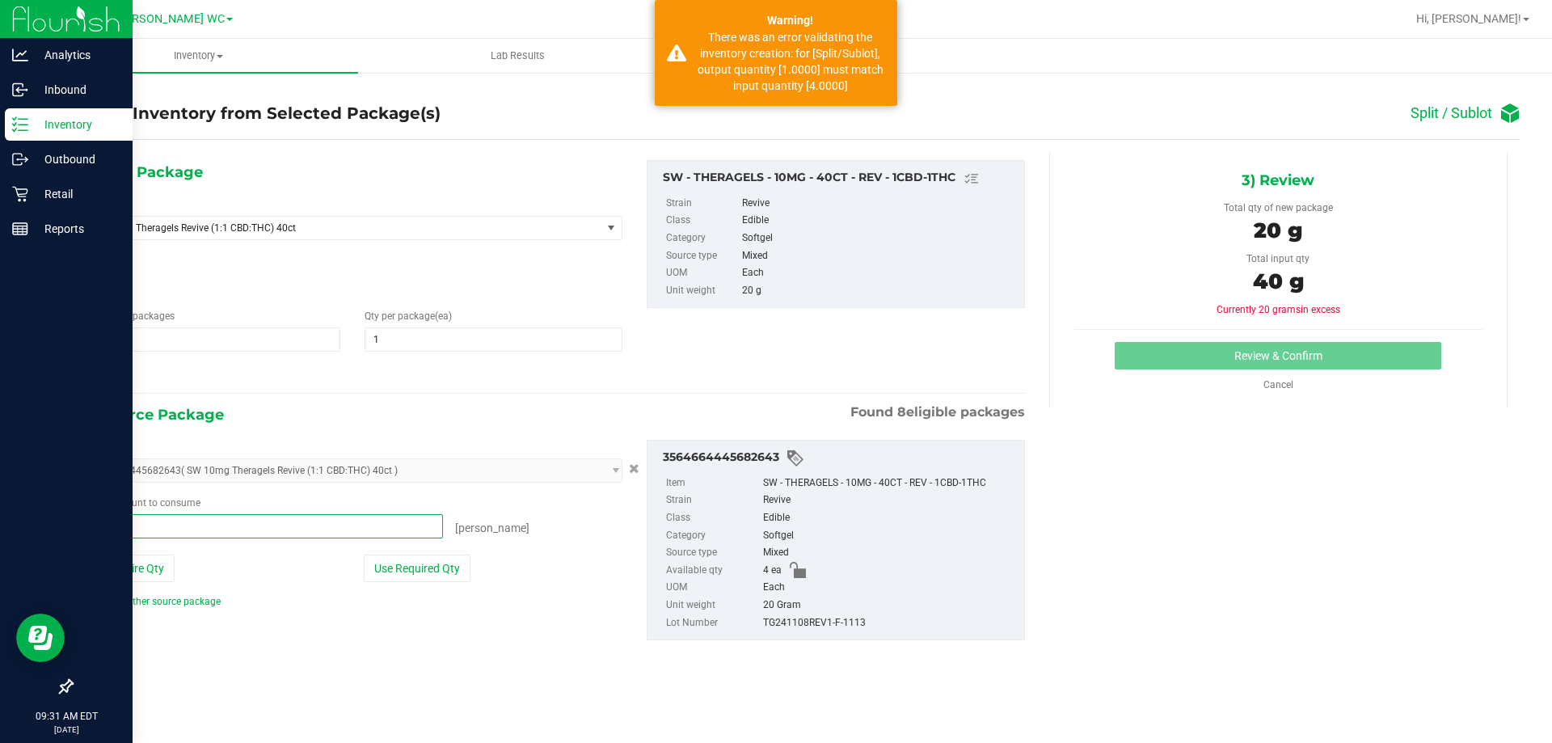
type input "2"
type input "2 ea"
click at [525, 520] on div "[PERSON_NAME]" at bounding box center [532, 525] width 179 height 23
click at [341, 527] on span "2 ea 2" at bounding box center [263, 526] width 360 height 24
click at [0, 0] on input "2" at bounding box center [0, 0] width 0 height 0
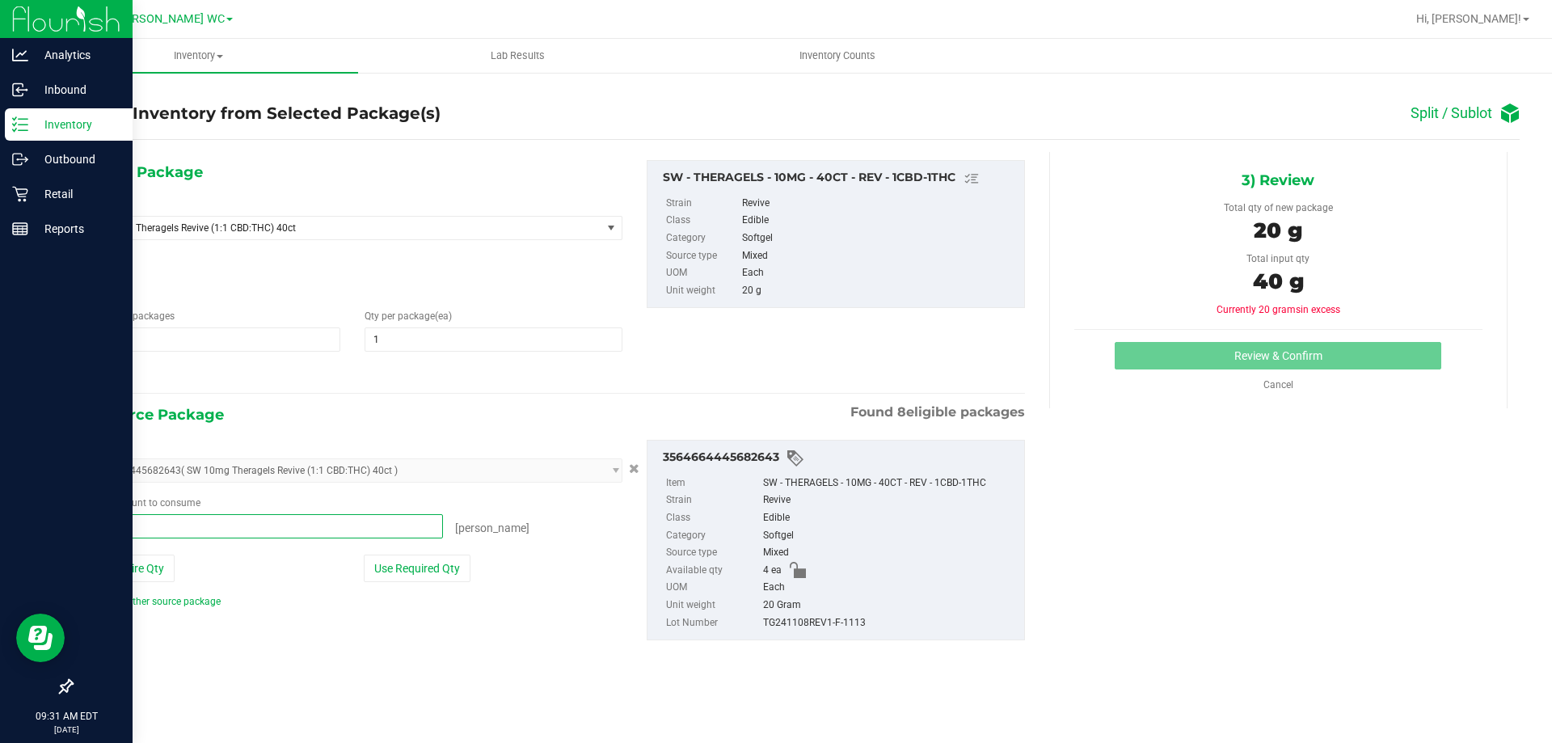
type input "1"
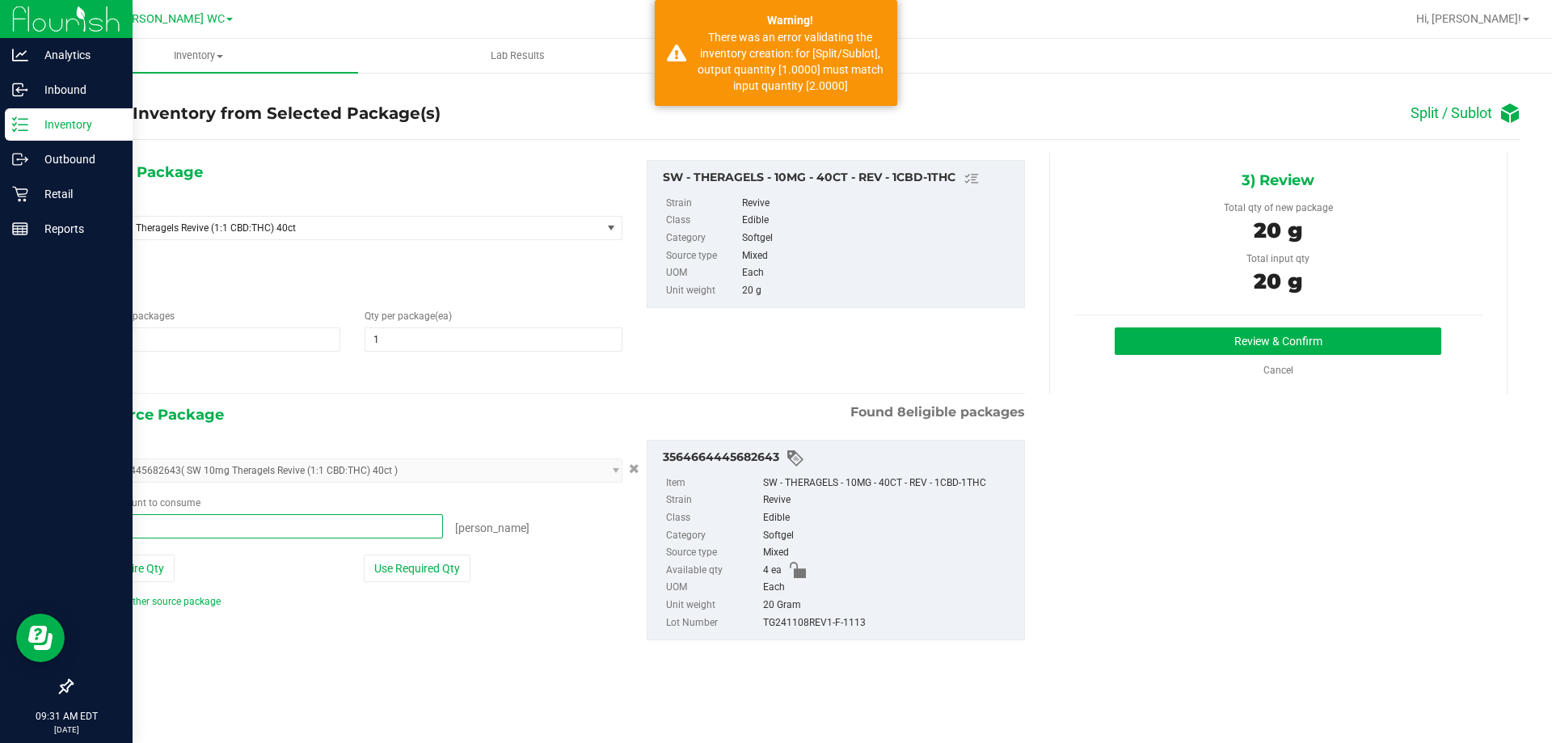
type input "1 ea"
click at [348, 493] on div "Package ID 3564664445682643 ( SW 10mg Theragels Revive (1:1 CBD:THC) 40ct ) 054…" at bounding box center [352, 524] width 563 height 169
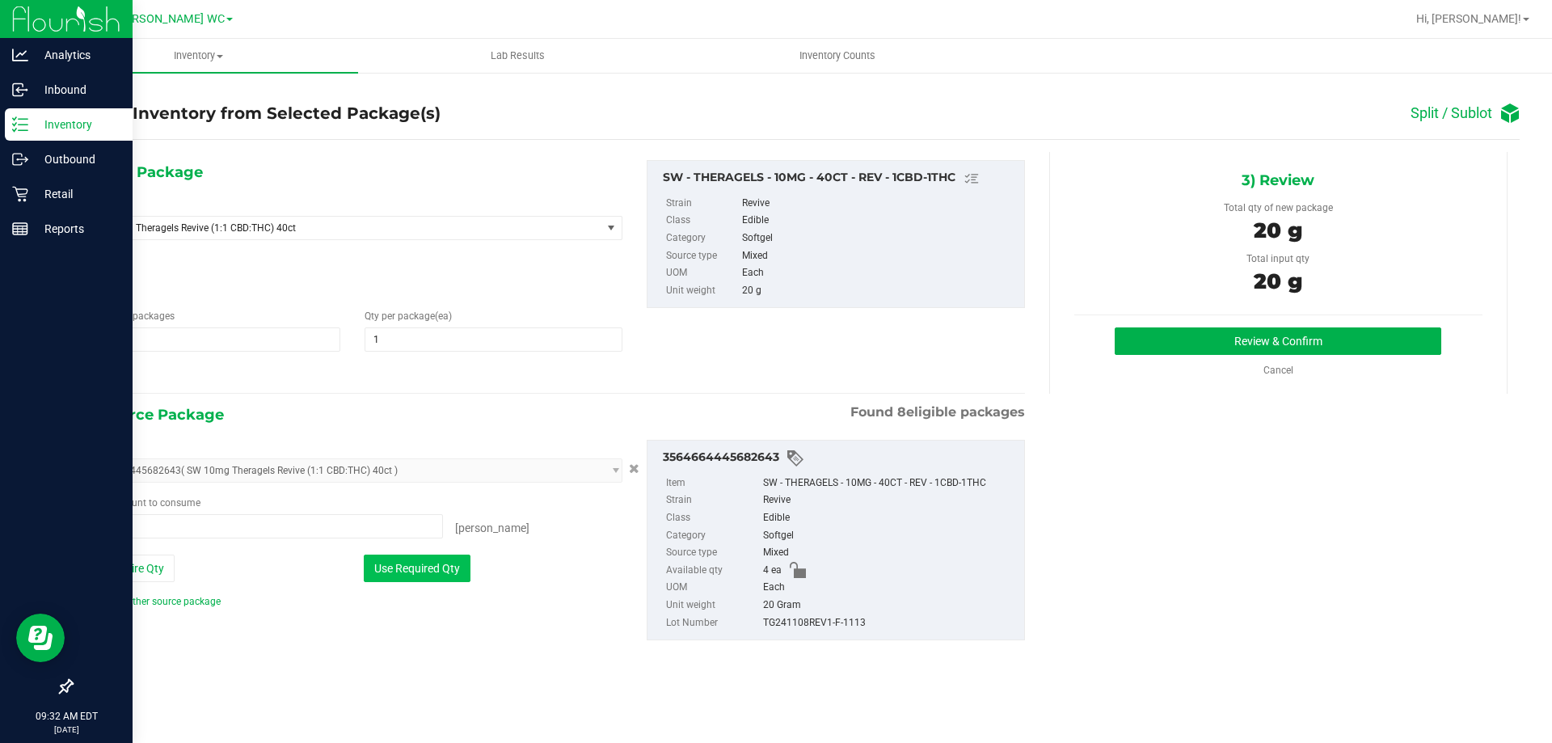
click at [459, 567] on button "Use Required Qty" at bounding box center [417, 567] width 107 height 27
drag, startPoint x: 753, startPoint y: 575, endPoint x: 740, endPoint y: 579, distance: 13.3
click at [741, 579] on ul "Item SW - THERAGELS - 10MG - 40CT - REV - 1CBD-1THC Strain Revive Class Edible …" at bounding box center [836, 549] width 360 height 163
click at [391, 342] on span "1 1" at bounding box center [493, 339] width 257 height 24
click at [0, 0] on input "1" at bounding box center [0, 0] width 0 height 0
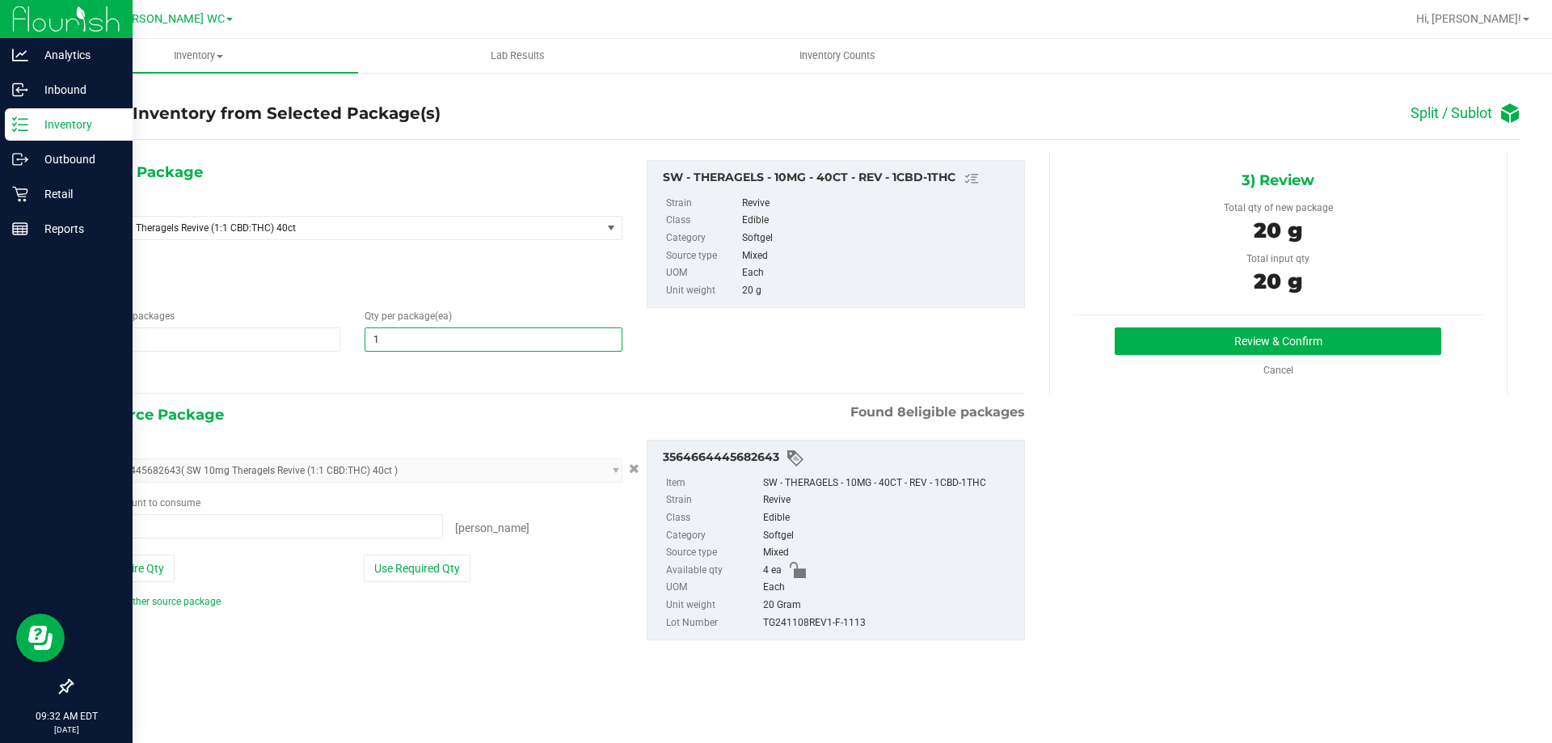
type input "2"
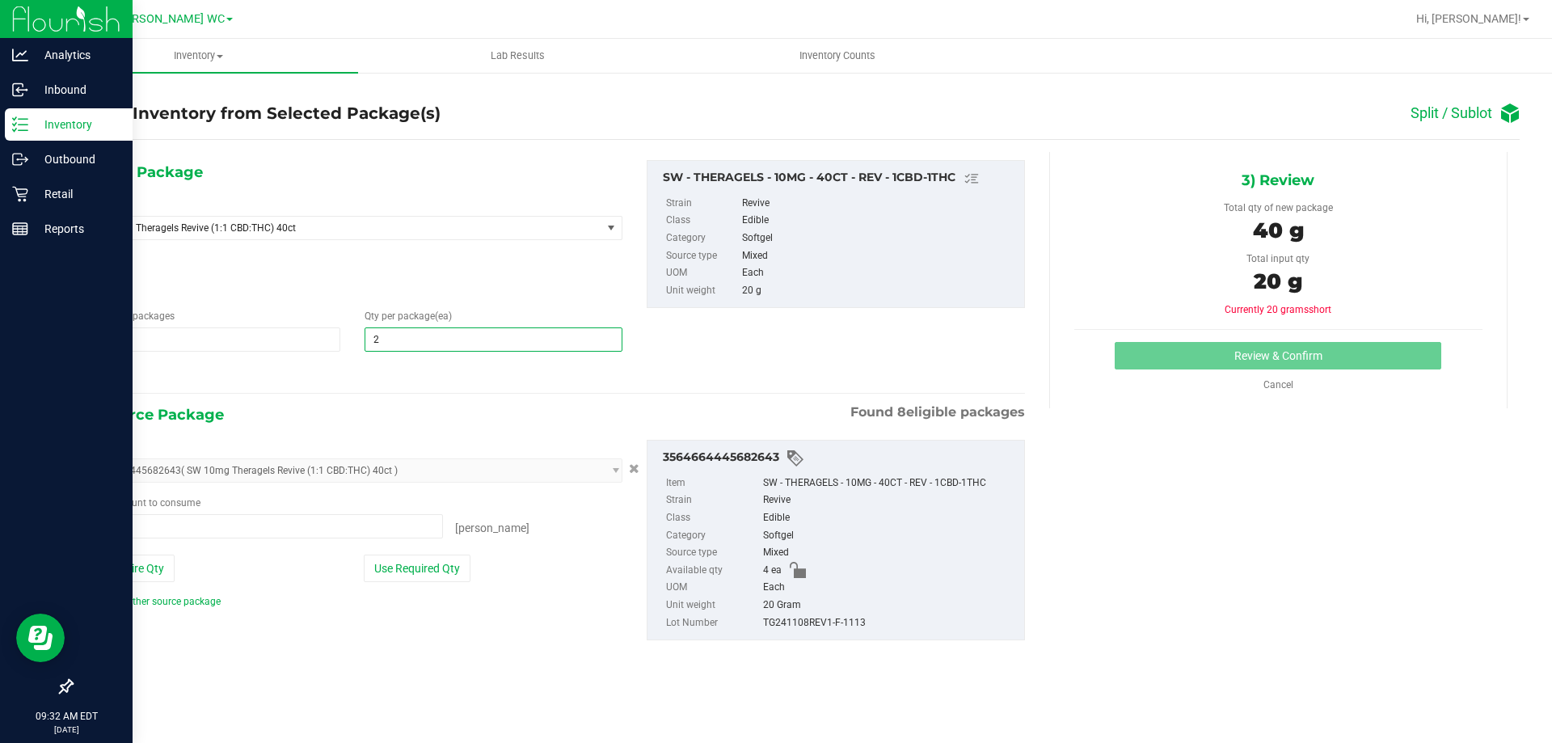
type input "2"
click at [394, 371] on div at bounding box center [352, 374] width 539 height 21
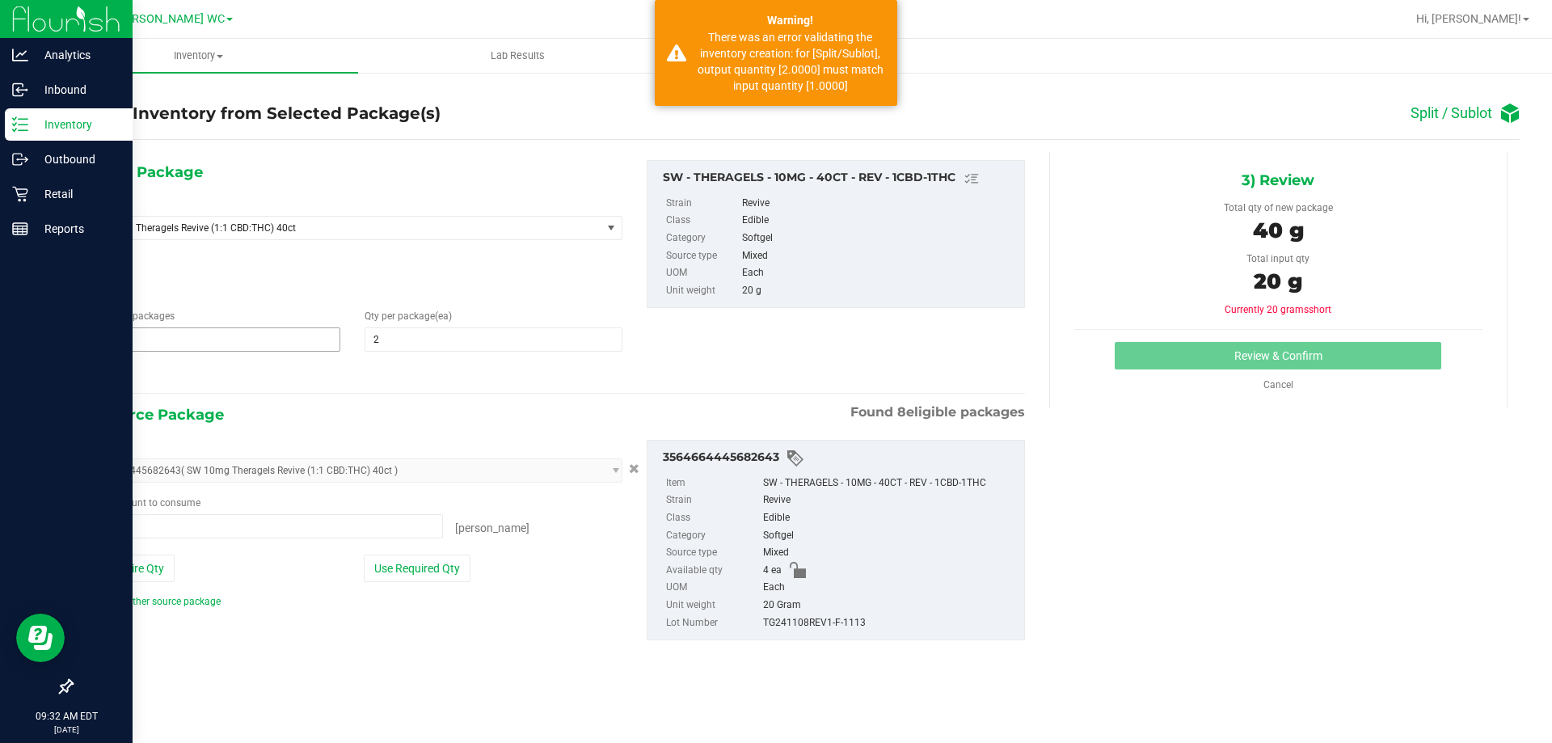
click at [250, 340] on span "1 1" at bounding box center [211, 339] width 257 height 24
click at [250, 340] on input "1" at bounding box center [211, 339] width 255 height 23
type input "2"
click at [278, 387] on div "1) New Package Select Item SW 10mg Theragels Revive (1:1 CBD:THC) 40ct SW 10mg …" at bounding box center [554, 413] width 966 height 522
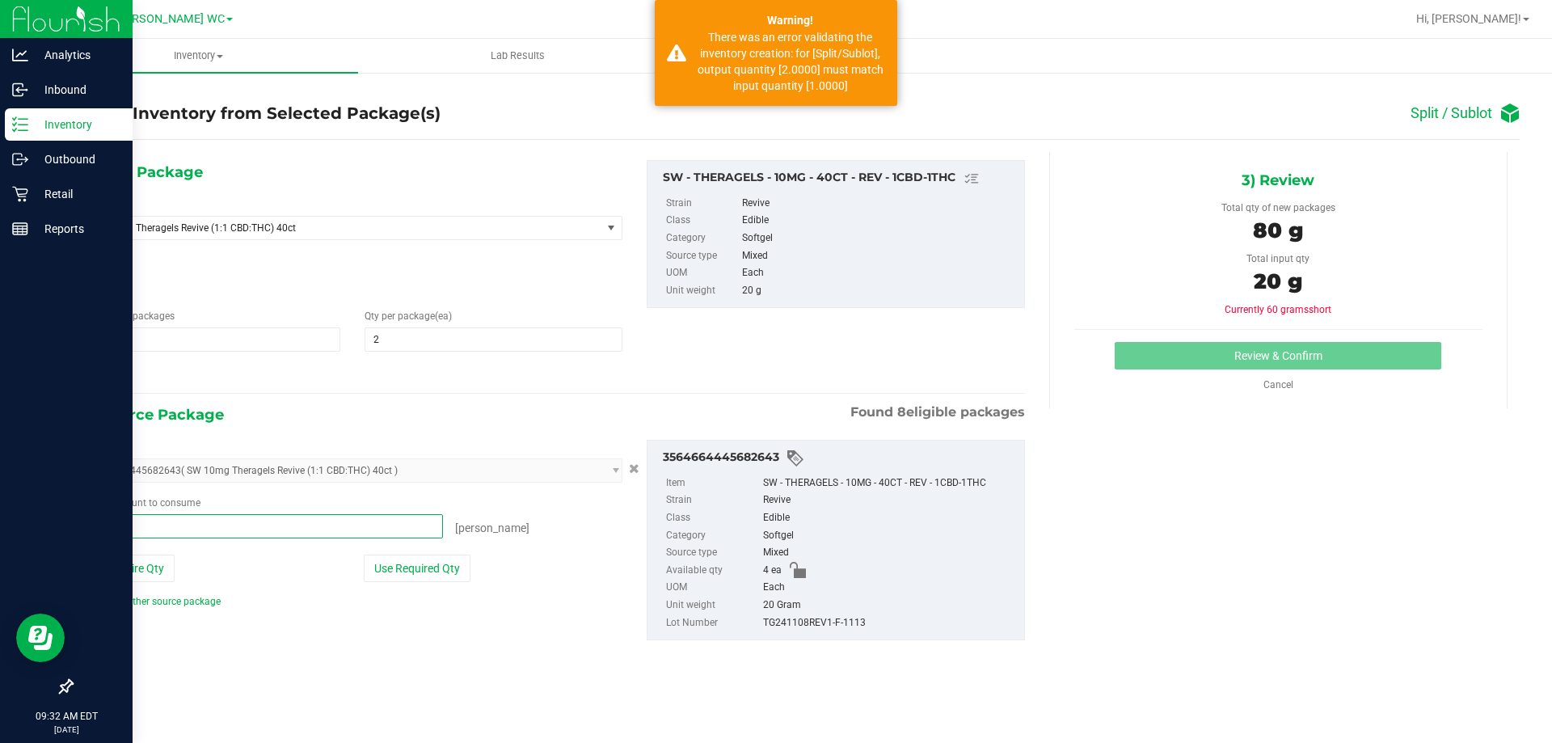
click at [276, 523] on span "1 ea 1" at bounding box center [263, 526] width 360 height 24
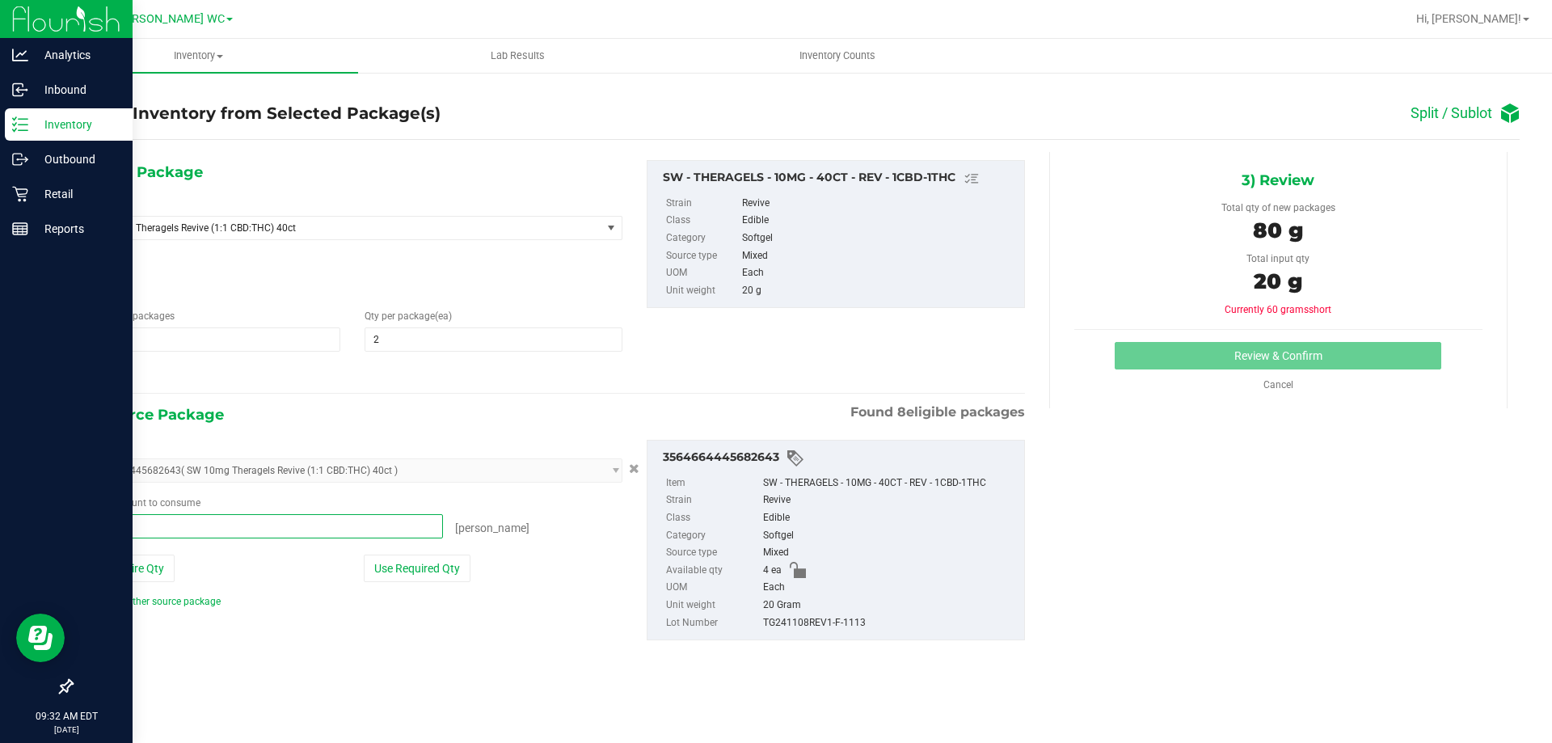
click at [276, 523] on input "1" at bounding box center [263, 526] width 358 height 23
type input "2"
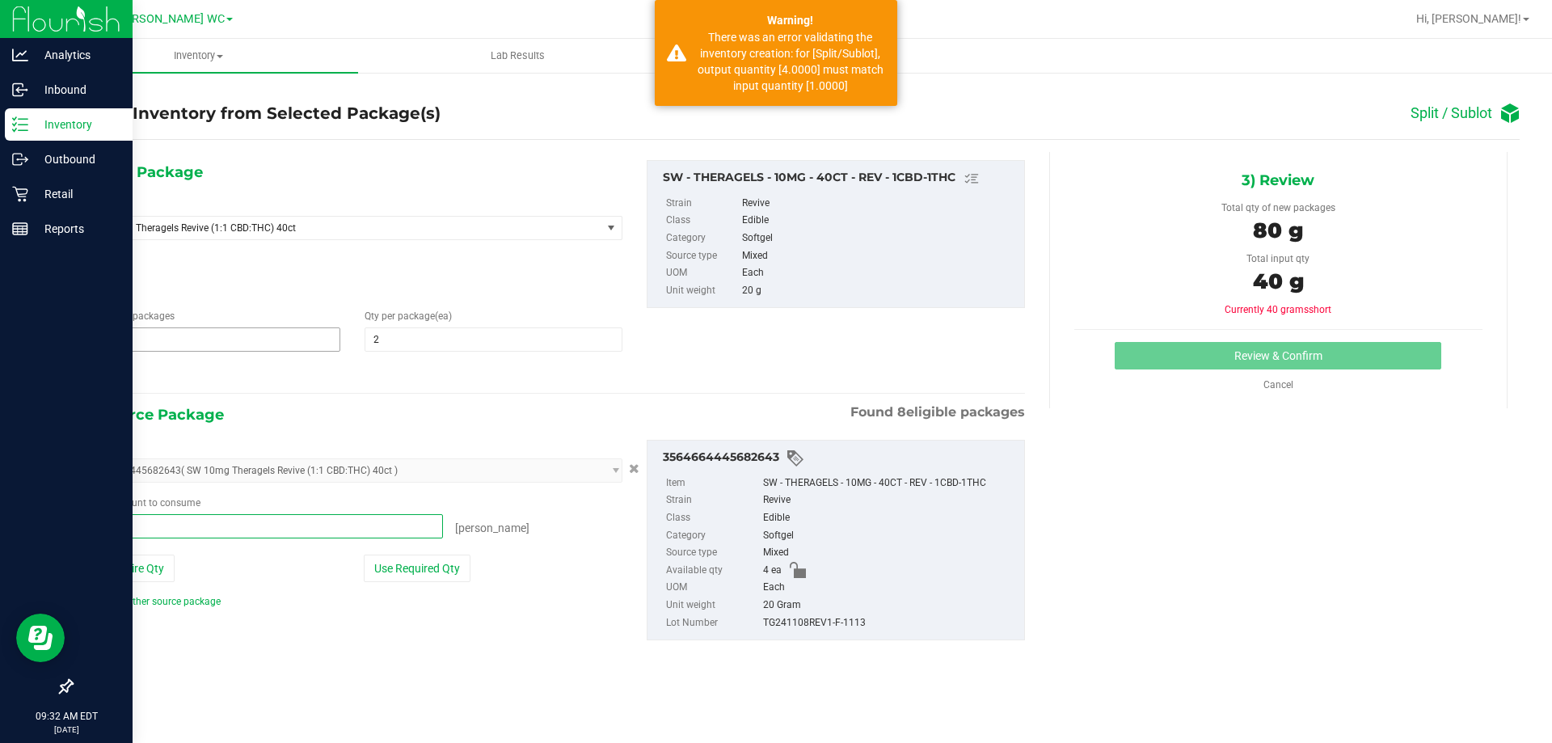
type input "2 ea"
click at [217, 343] on span "2 2" at bounding box center [211, 339] width 257 height 24
click at [217, 344] on input "2" at bounding box center [211, 339] width 255 height 23
type input "1"
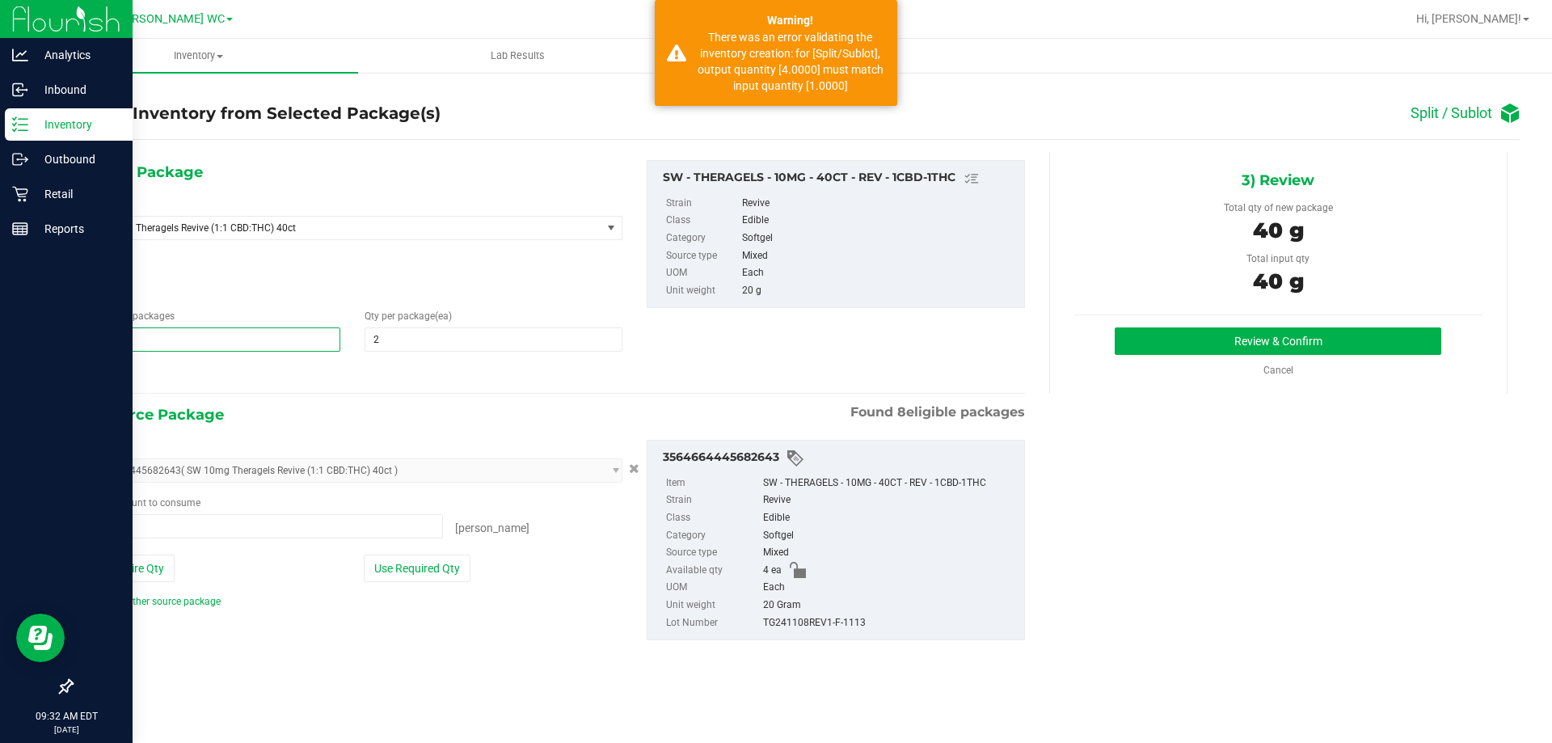
type input "1"
click at [223, 366] on div at bounding box center [352, 374] width 539 height 21
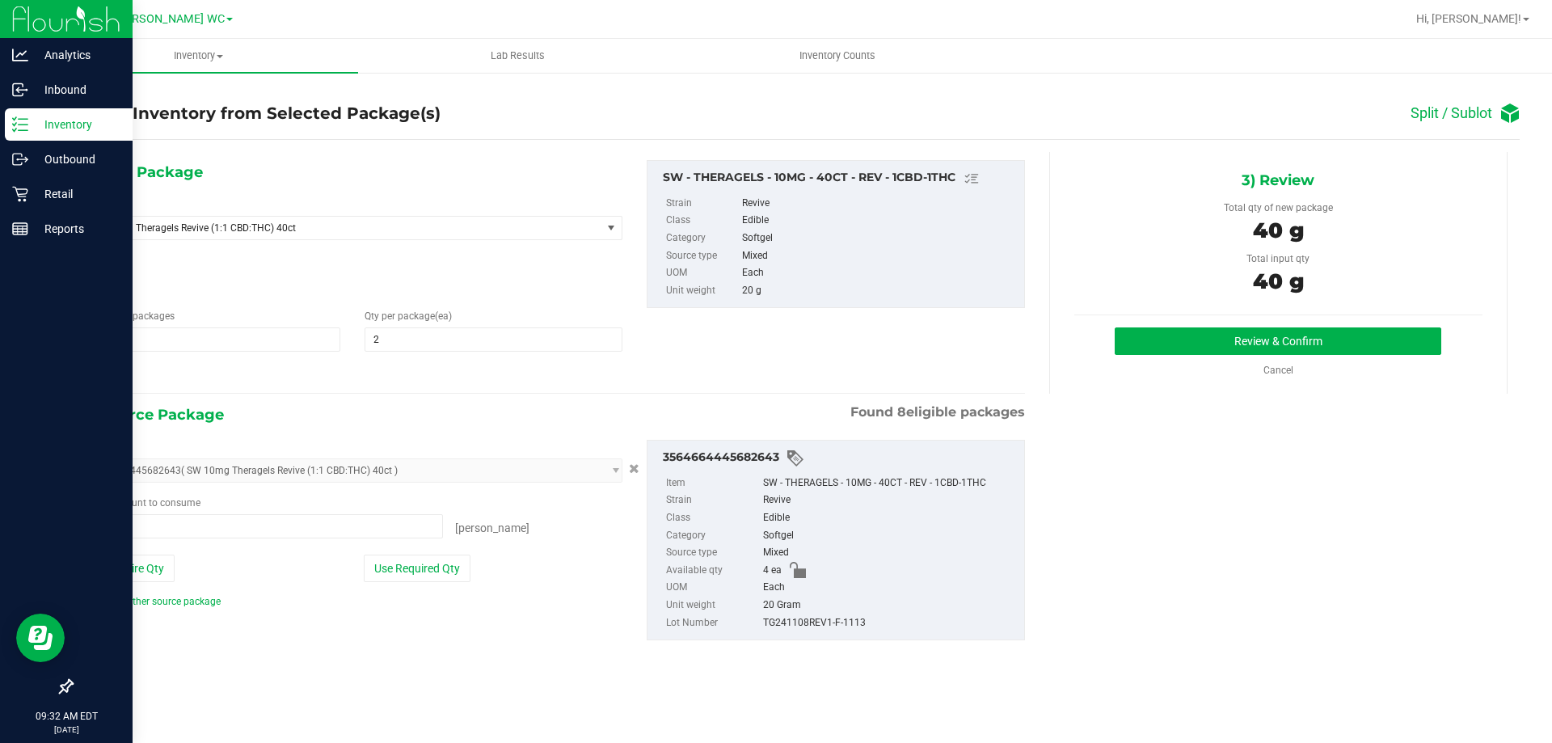
click at [394, 406] on div "2) Source Package Found 8 eligible packages" at bounding box center [554, 415] width 942 height 24
click at [1282, 349] on button "Review & Confirm" at bounding box center [1278, 340] width 327 height 27
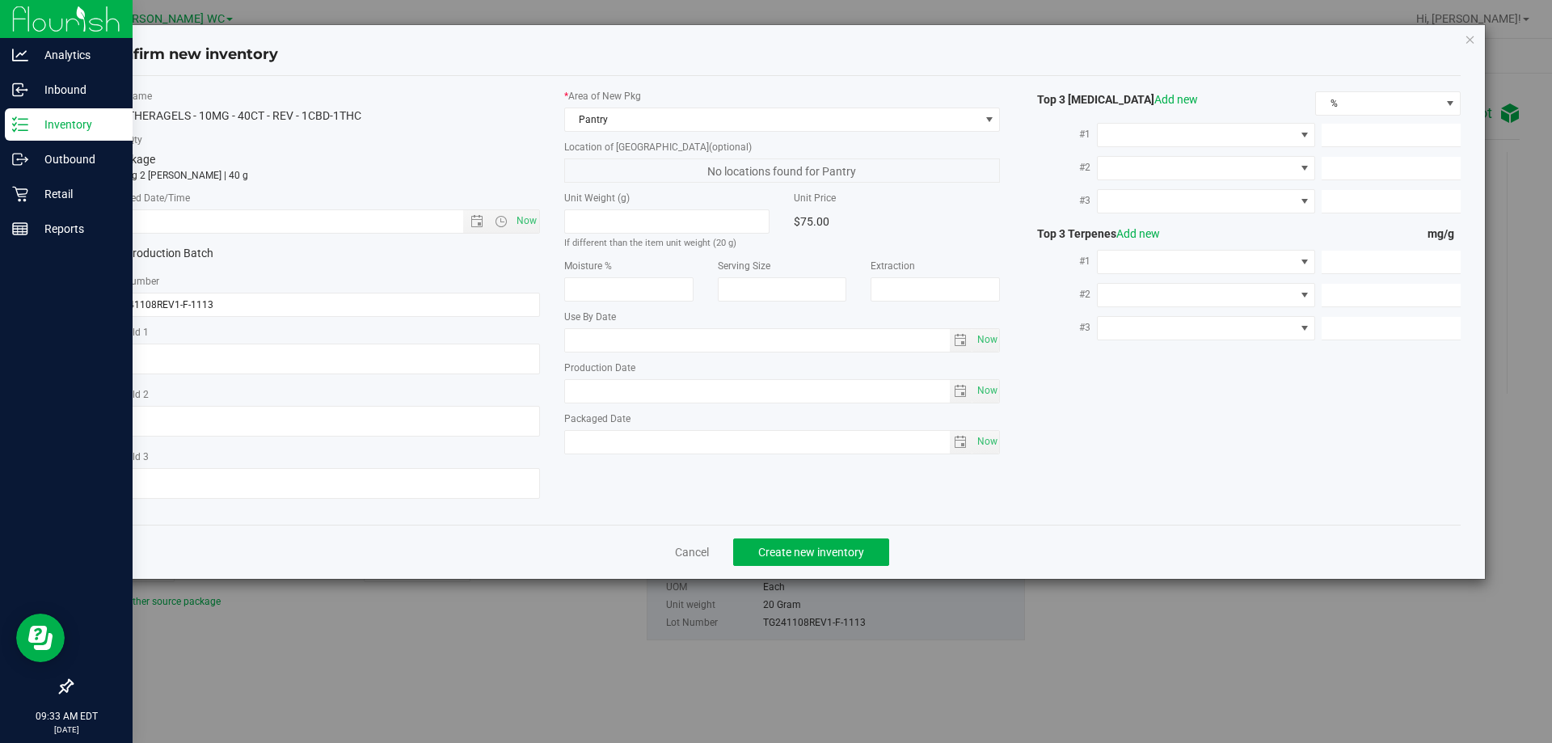
click at [525, 234] on div "Item Name SW - THERAGELS - 10MG - 40CT - REV - 1CBD-1THC Total Qty 1 package to…" at bounding box center [321, 300] width 461 height 423
click at [524, 230] on span "Now" at bounding box center [525, 220] width 27 height 23
type input "[DATE] 9:33 AM"
click at [831, 542] on button "Create new inventory" at bounding box center [811, 551] width 156 height 27
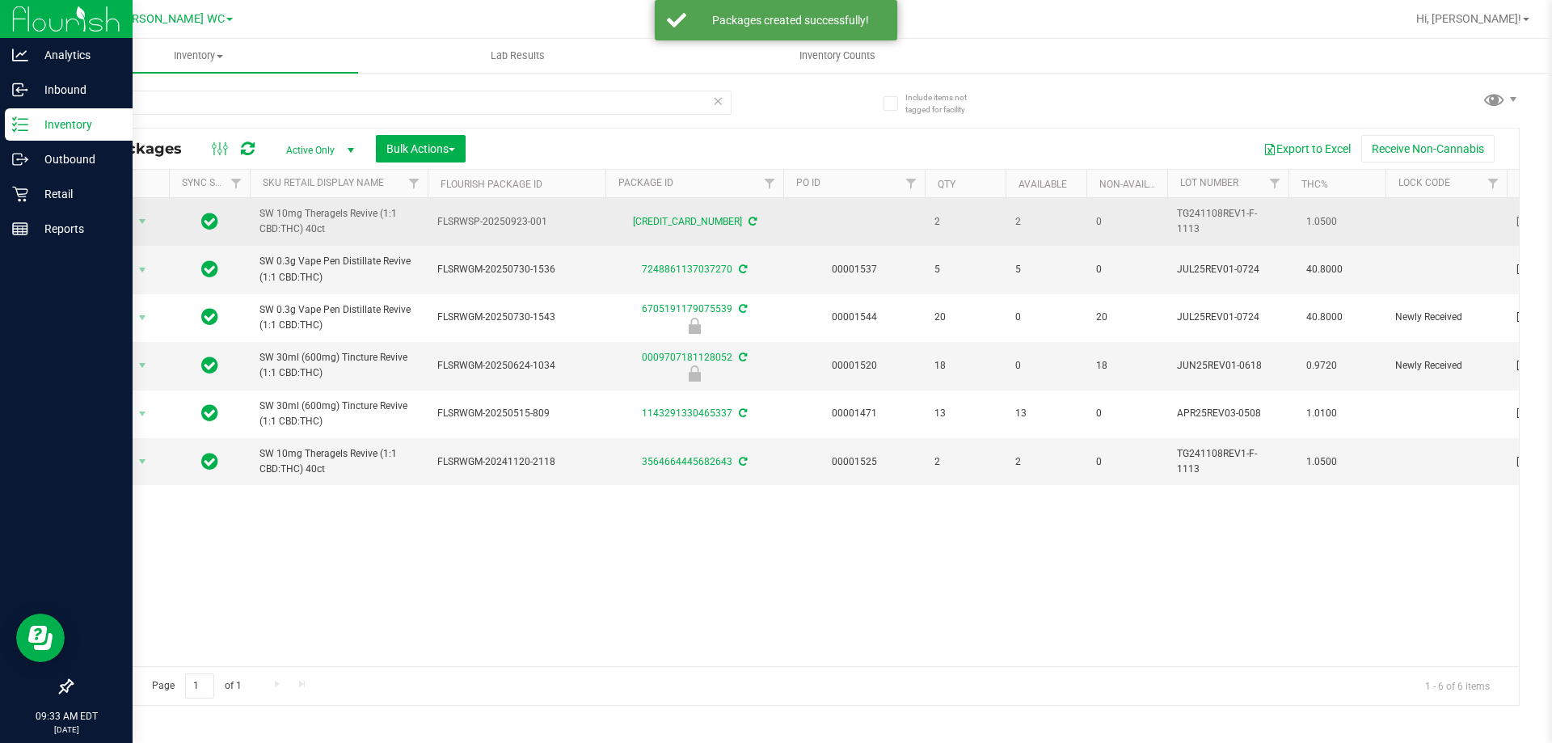
click at [314, 213] on span "SW 10mg Theragels Revive (1:1 CBD:THC) 40ct" at bounding box center [338, 221] width 158 height 31
click at [318, 216] on span "SW 10mg Theragels Revive (1:1 CBD:THC) 40ct" at bounding box center [338, 221] width 158 height 31
click at [320, 217] on span "SW 10mg Theragels Revive (1:1 CBD:THC) 40ct" at bounding box center [338, 221] width 158 height 31
click at [325, 230] on span "SW 10mg Theragels Revive (1:1 CBD:THC) 40ct" at bounding box center [338, 221] width 158 height 31
click at [325, 231] on span "SW 10mg Theragels Revive (1:1 CBD:THC) 40ct" at bounding box center [338, 221] width 158 height 31
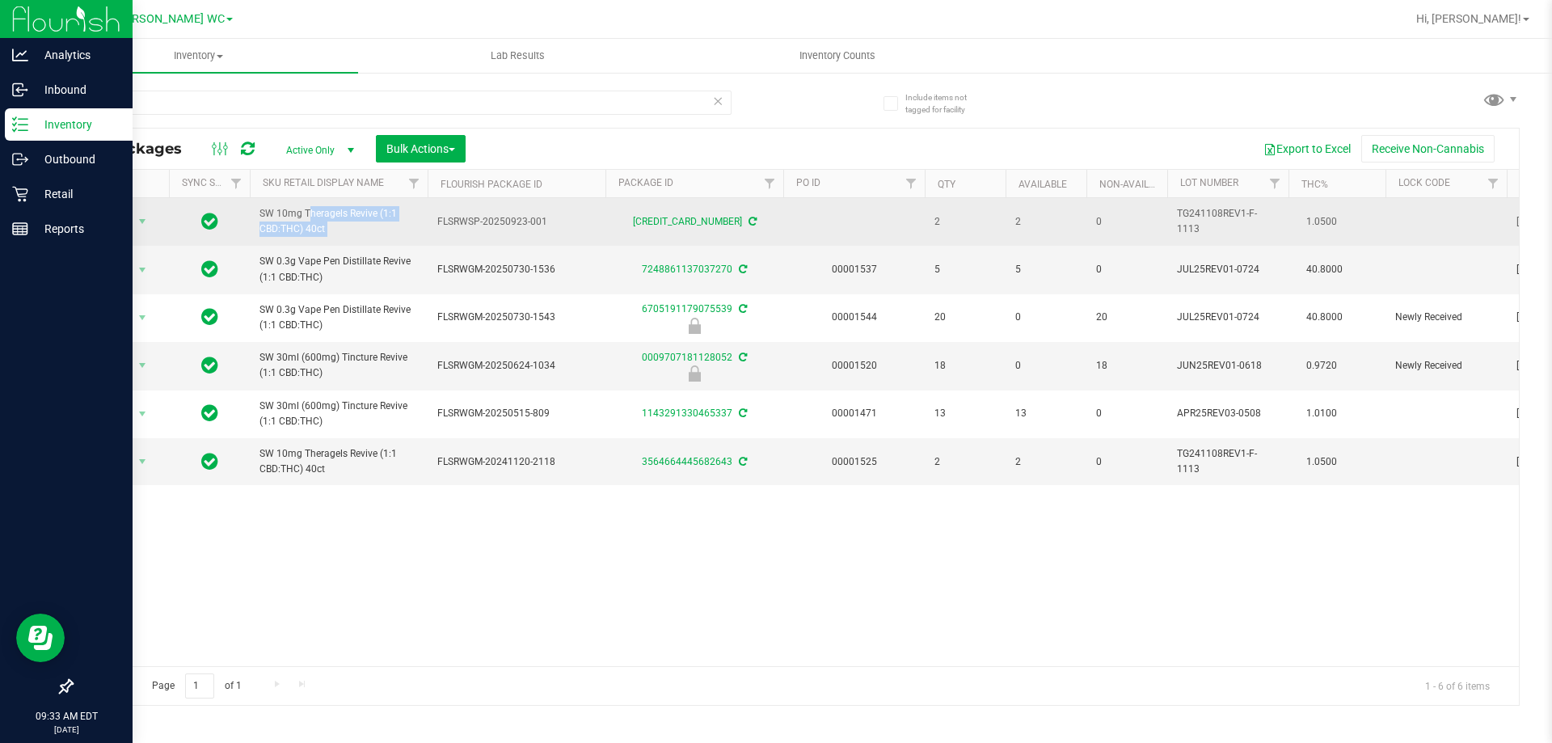
click at [326, 232] on span "SW 10mg Theragels Revive (1:1 CBD:THC) 40ct" at bounding box center [338, 221] width 158 height 31
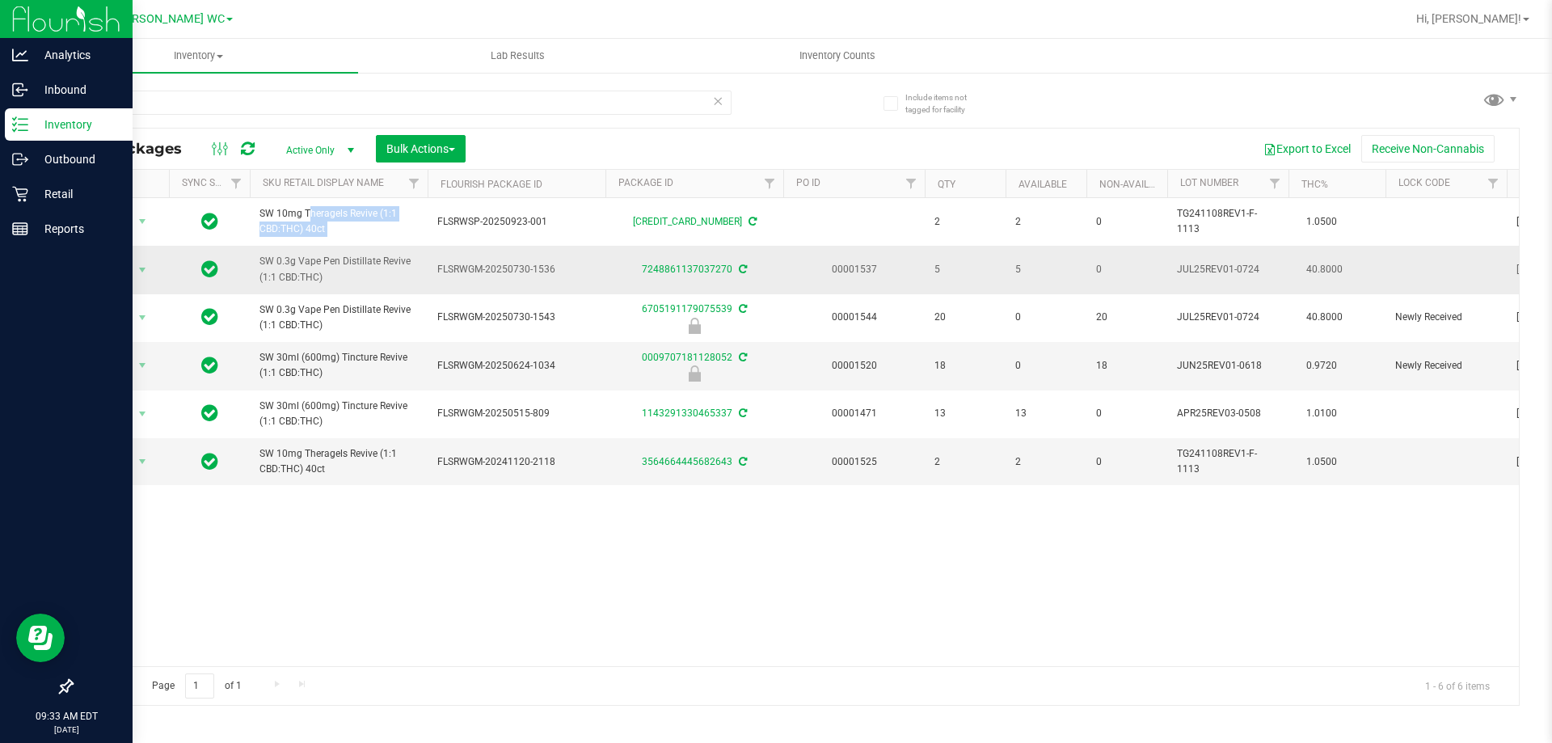
copy tr "SW 10mg Theragels Revive (1:1 CBD:THC) 40ct"
click at [434, 109] on input "rev" at bounding box center [401, 103] width 660 height 24
click at [436, 109] on input "rev" at bounding box center [401, 103] width 660 height 24
paste input "SW 10mg Theragels Revive (1:1 CBD:THC) 40ct"
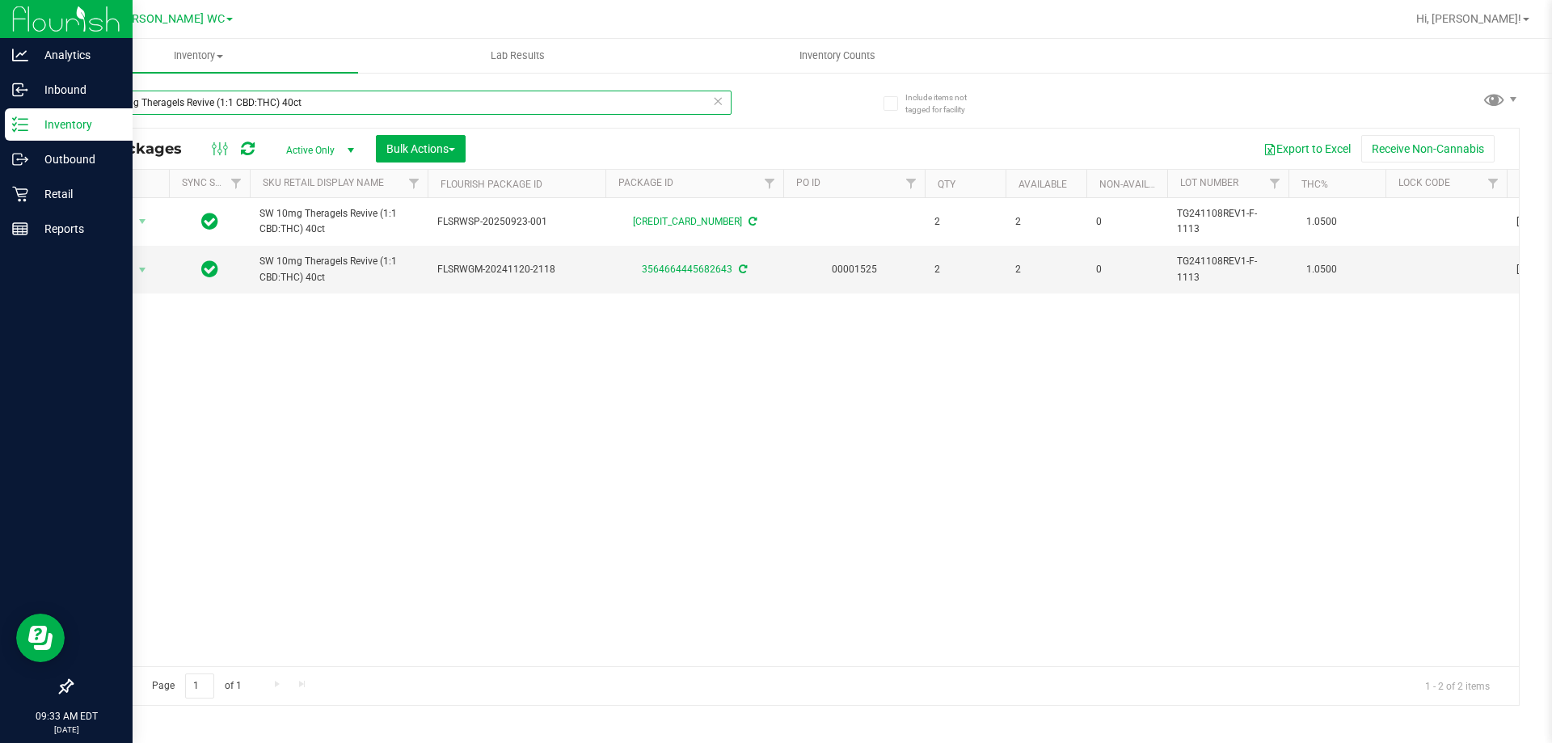
type input "SW 10mg Theragels Revive (1:1 CBD:THC) 40ct"
click at [679, 365] on div "Action Action Adjust qty Create package Edit attributes Global inventory Locate…" at bounding box center [795, 432] width 1447 height 468
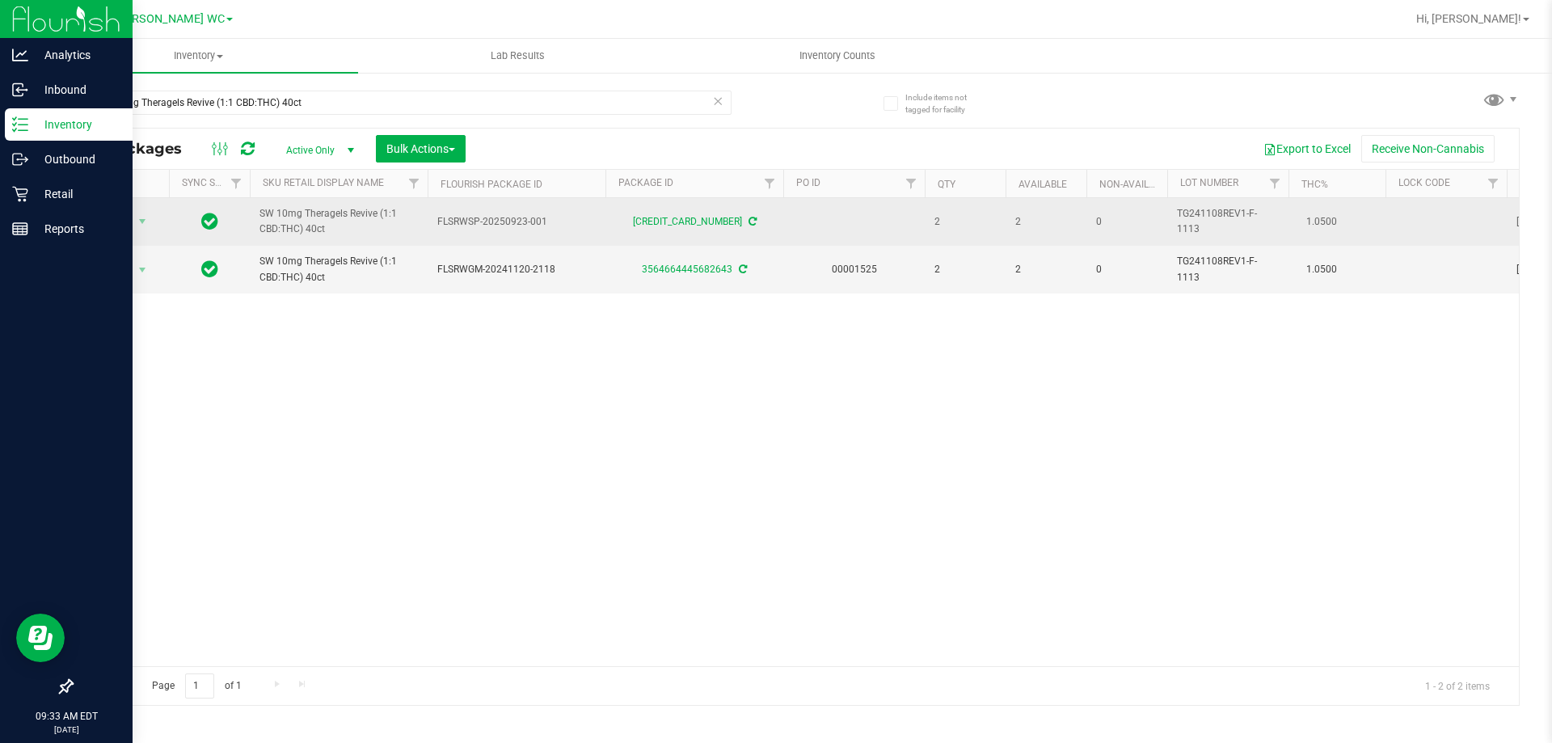
drag, startPoint x: 824, startPoint y: 238, endPoint x: 801, endPoint y: 230, distance: 25.1
click at [801, 230] on td at bounding box center [853, 222] width 141 height 48
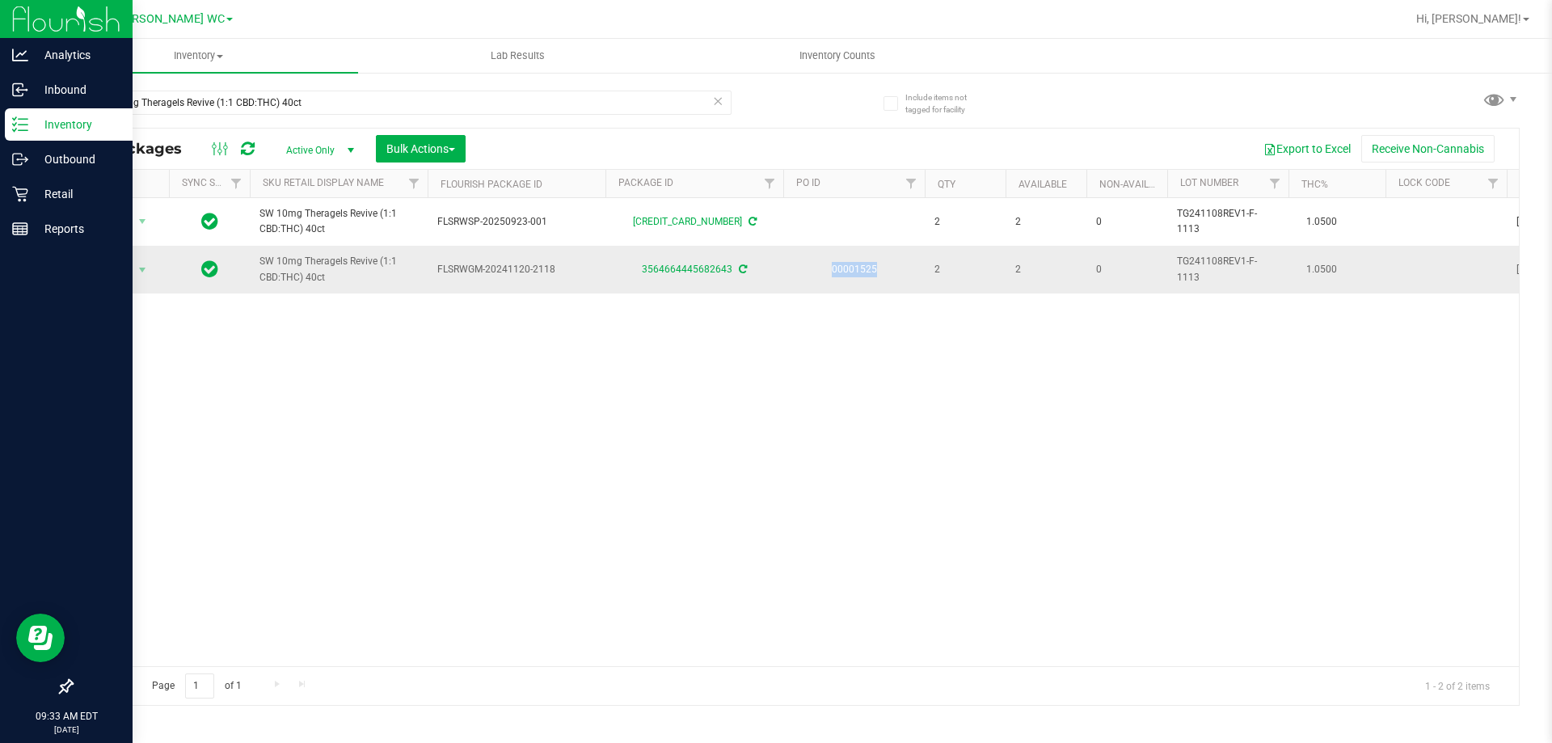
drag, startPoint x: 886, startPoint y: 272, endPoint x: 832, endPoint y: 268, distance: 54.3
click at [832, 268] on td "00001525" at bounding box center [853, 269] width 141 height 47
click at [845, 330] on div "Action Action Adjust qty Create package Edit attributes Global inventory Locate…" at bounding box center [795, 432] width 1447 height 468
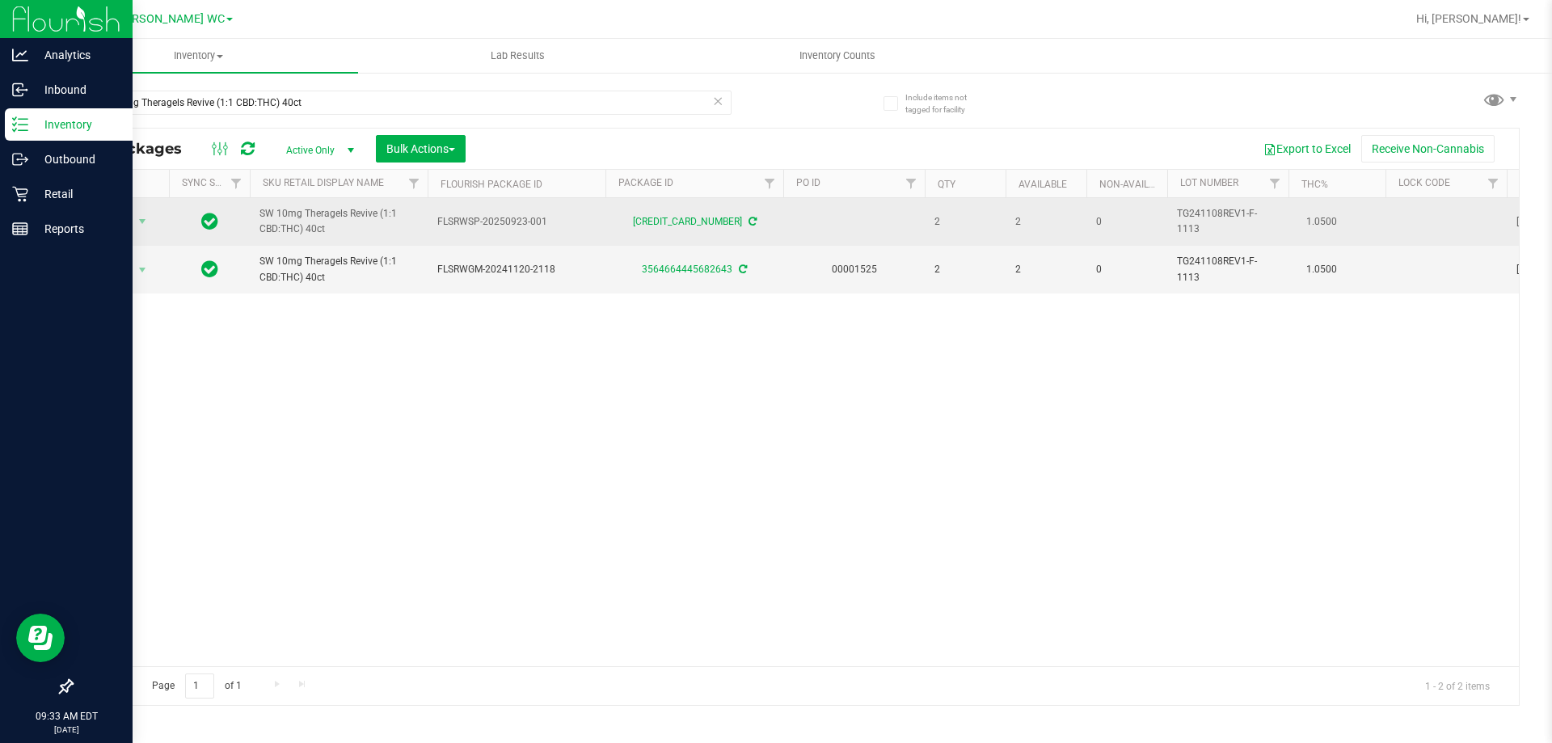
click at [511, 226] on span "FLSRWSP-20250923-001" at bounding box center [516, 221] width 158 height 15
click at [512, 224] on span "FLSRWSP-20250923-001" at bounding box center [516, 221] width 158 height 15
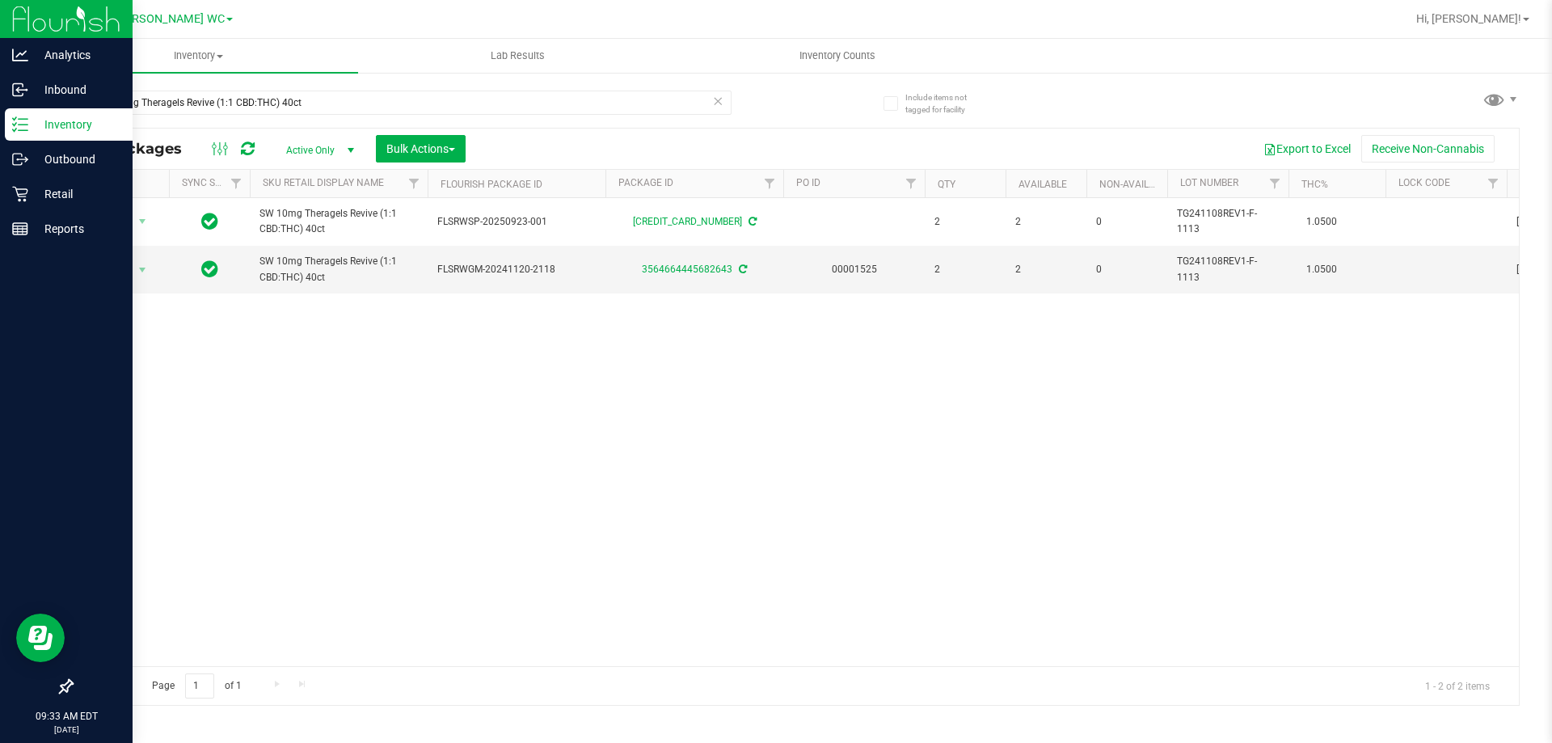
click at [680, 380] on div "Action Action Adjust qty Create package Edit attributes Global inventory Locate…" at bounding box center [795, 432] width 1447 height 468
click at [74, 154] on p "Outbound" at bounding box center [76, 159] width 97 height 19
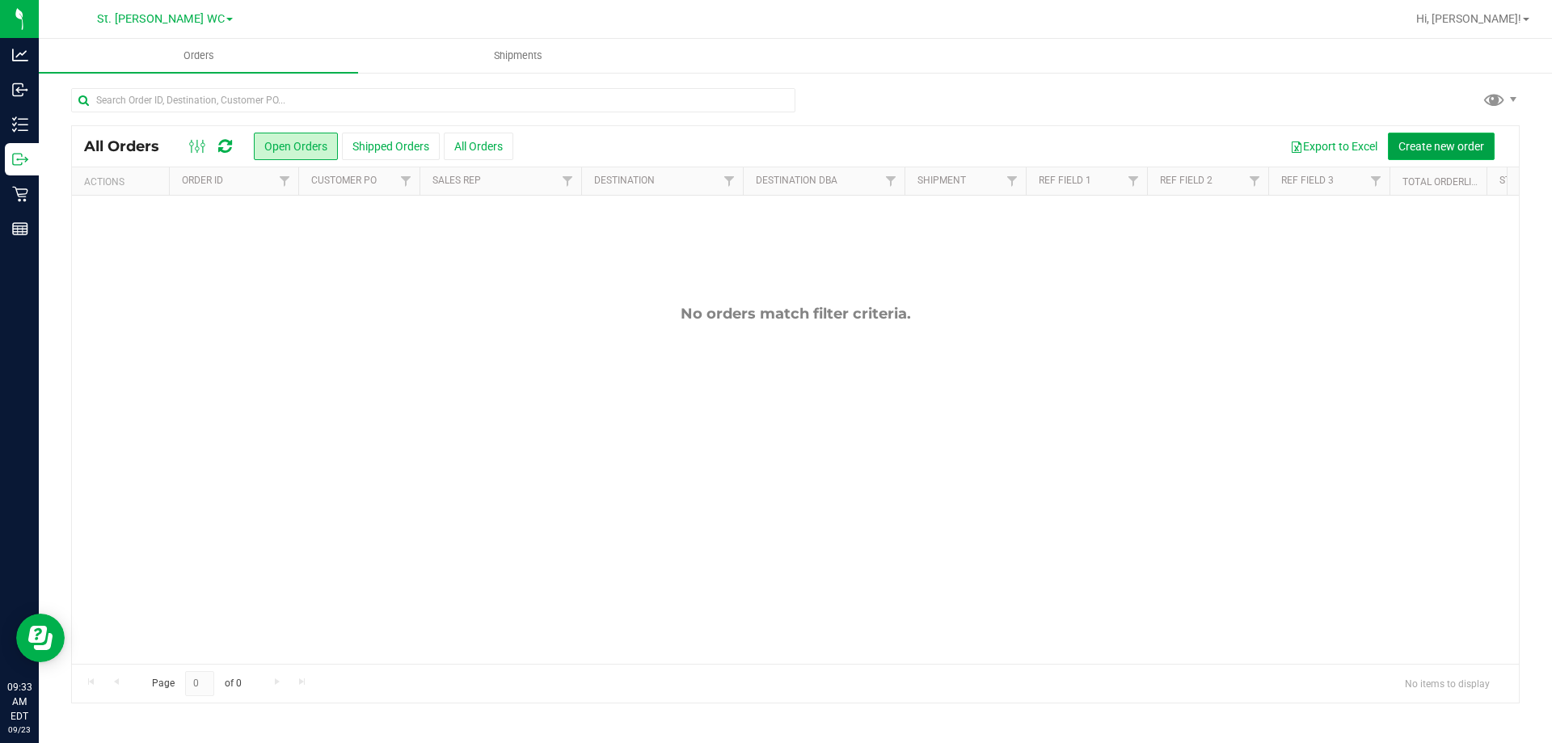
click at [1469, 151] on span "Create new order" at bounding box center [1441, 146] width 86 height 13
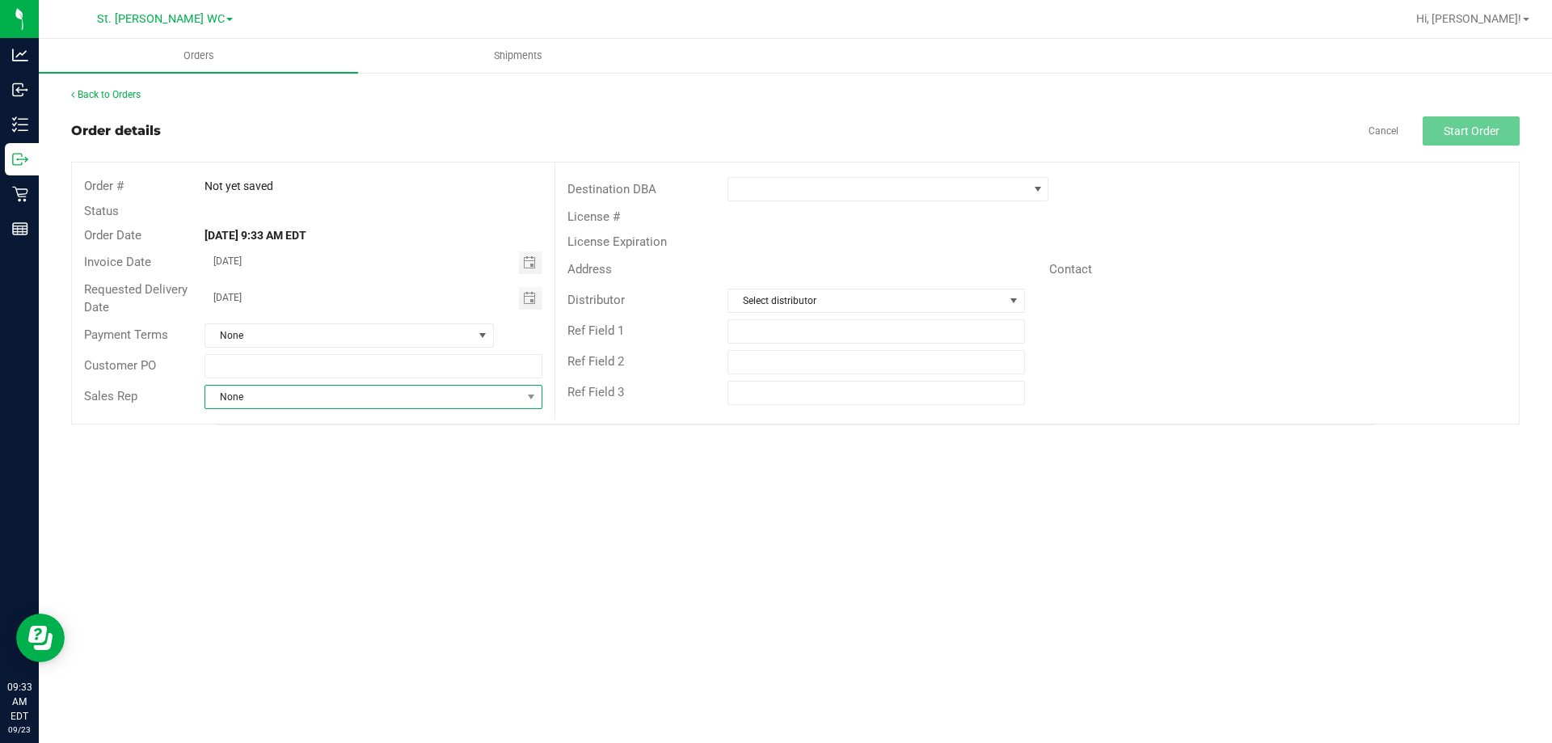
click at [348, 401] on span "None" at bounding box center [362, 397] width 315 height 23
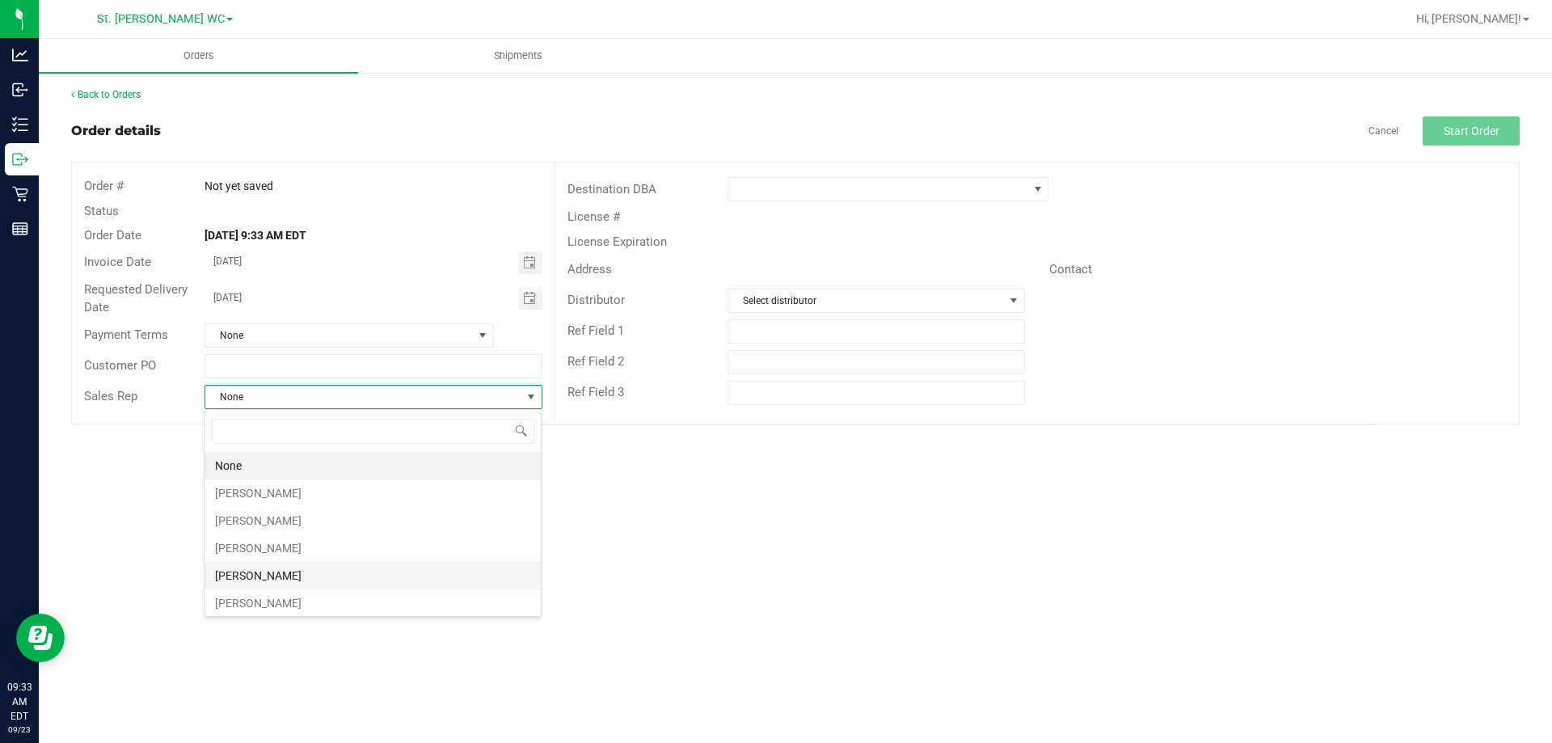
scroll to position [162, 0]
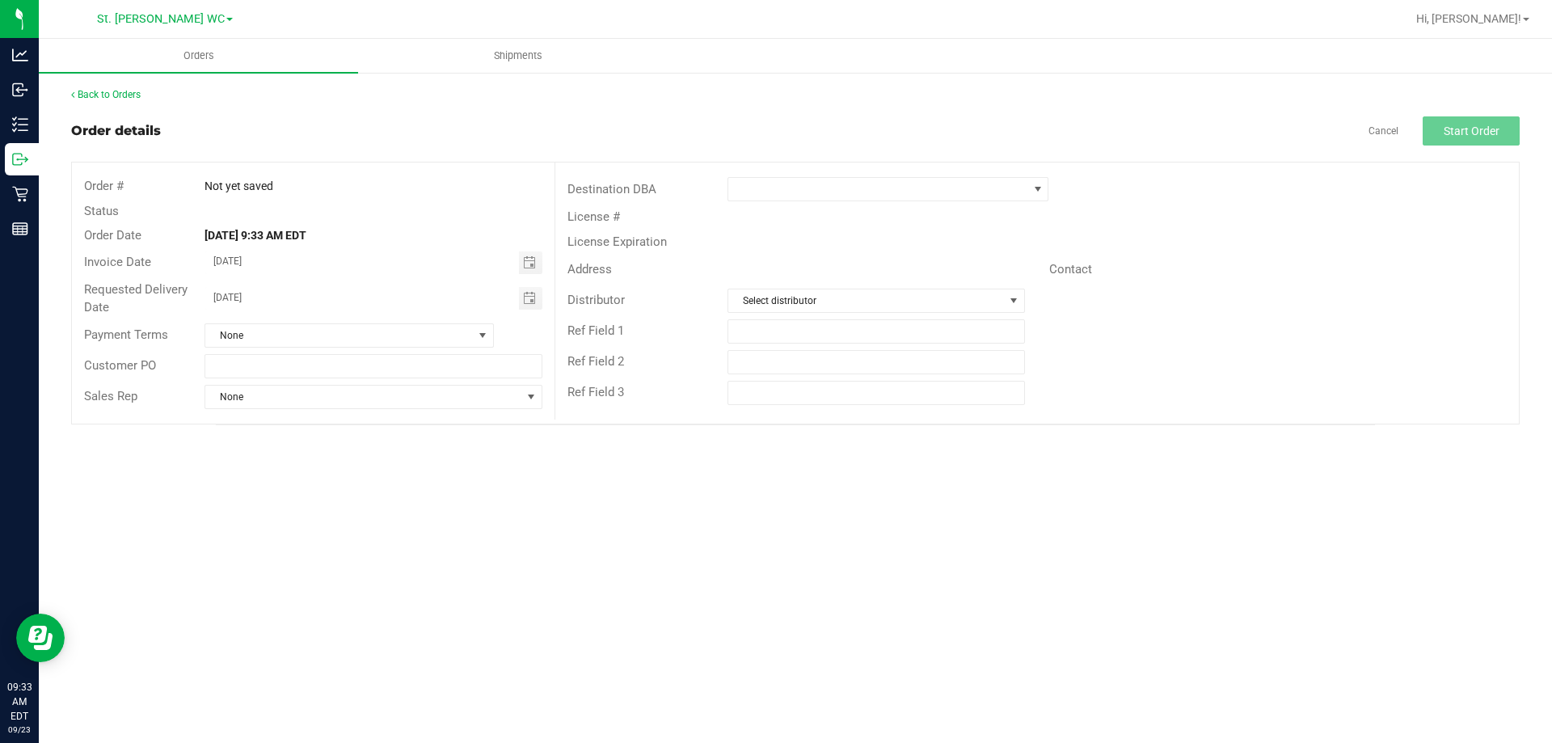
click at [628, 508] on div "Orders Shipments Back to Orders Order details Cancel Start Order Order # Not ye…" at bounding box center [795, 391] width 1513 height 704
click at [778, 192] on span at bounding box center [877, 189] width 299 height 23
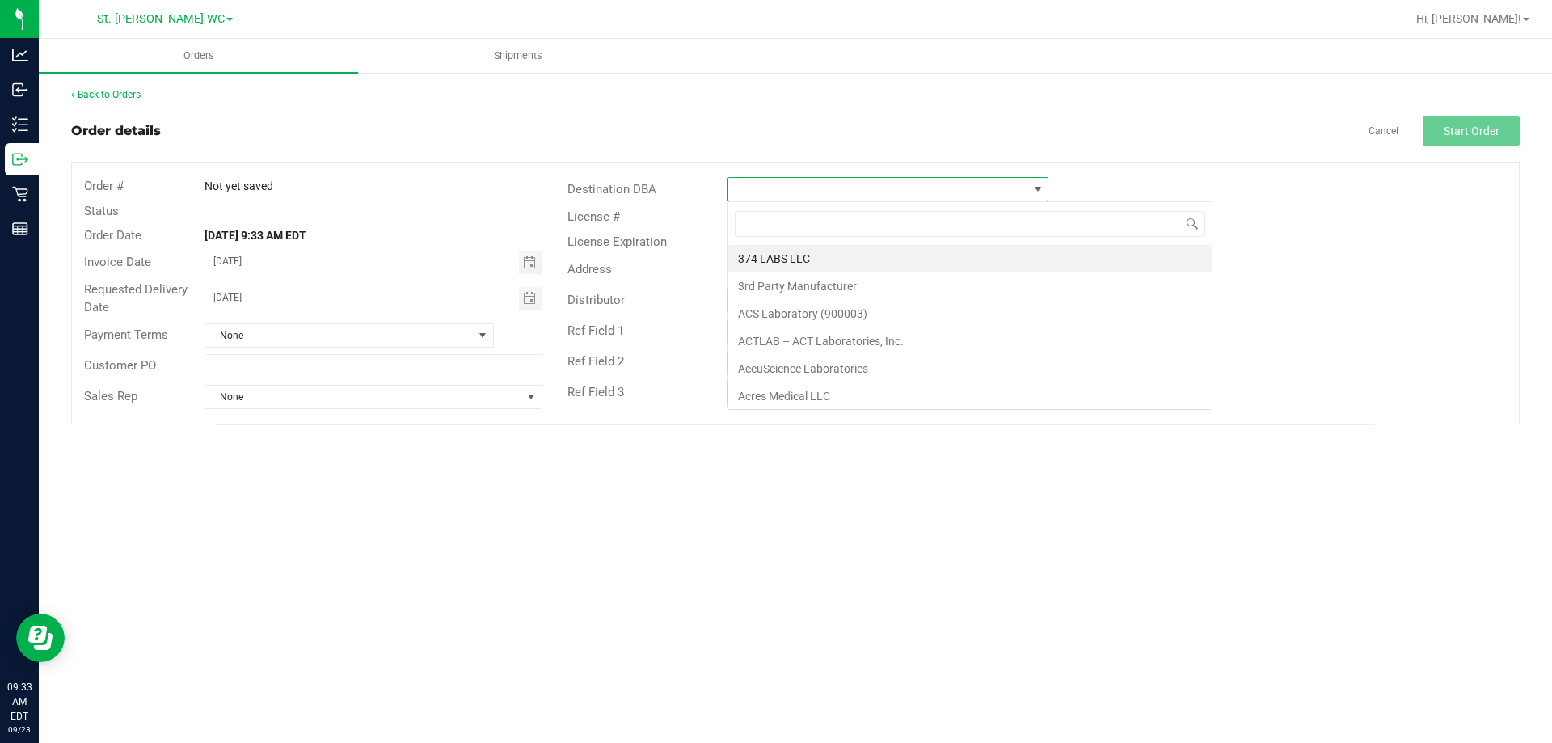
scroll to position [24, 321]
type input "largo"
click at [805, 257] on li "Largo WC" at bounding box center [887, 258] width 319 height 27
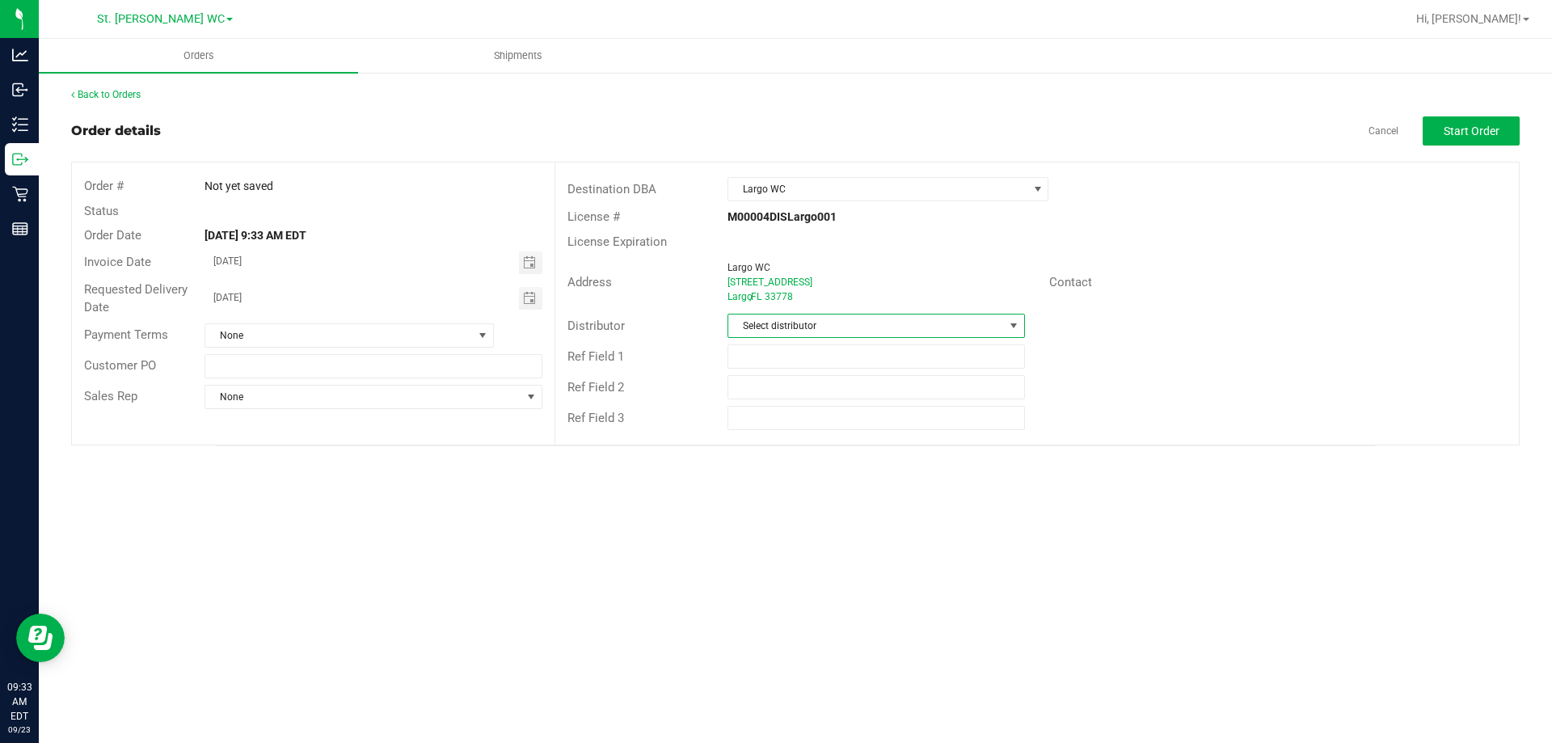
click at [799, 330] on span "Select distributor" at bounding box center [865, 325] width 275 height 23
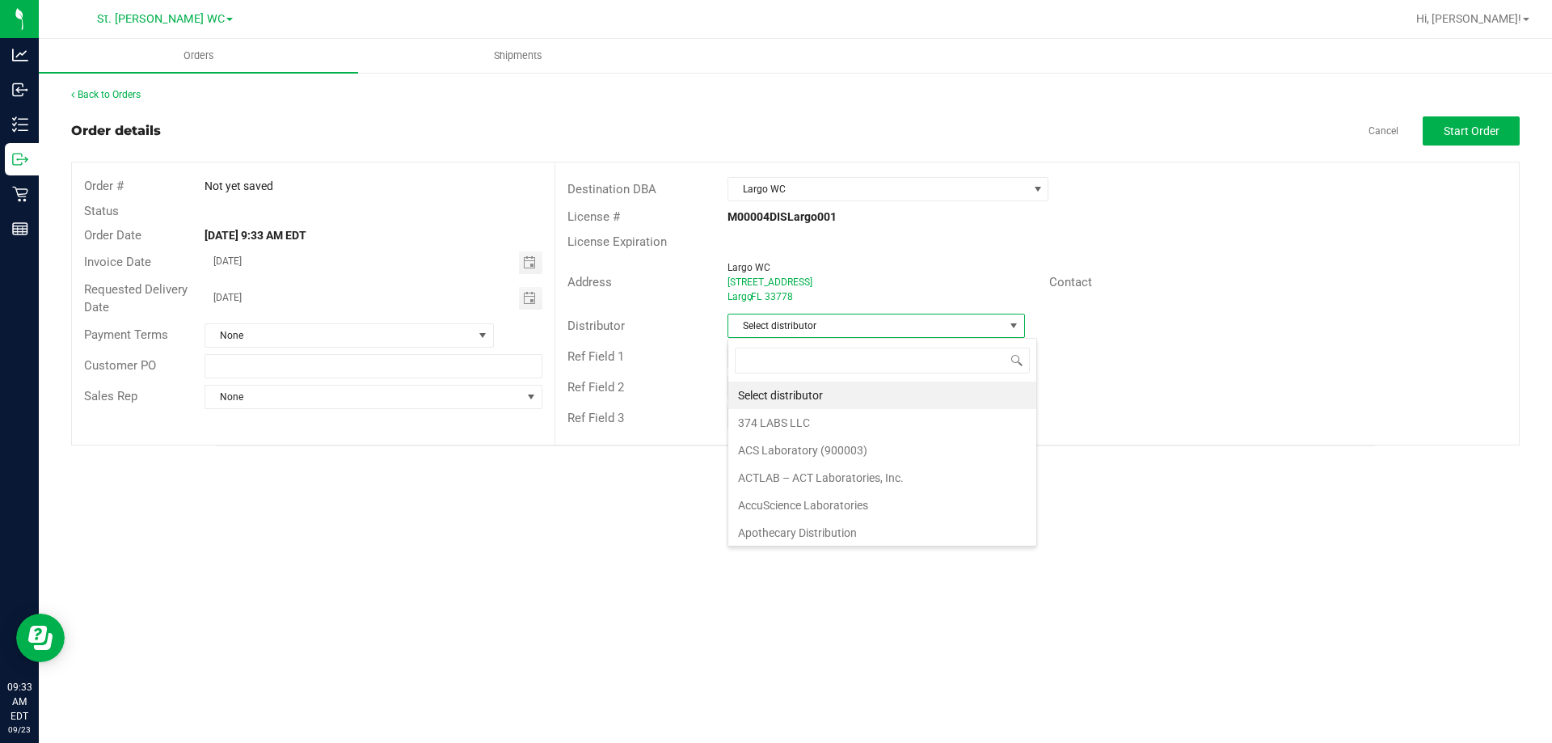
scroll to position [24, 297]
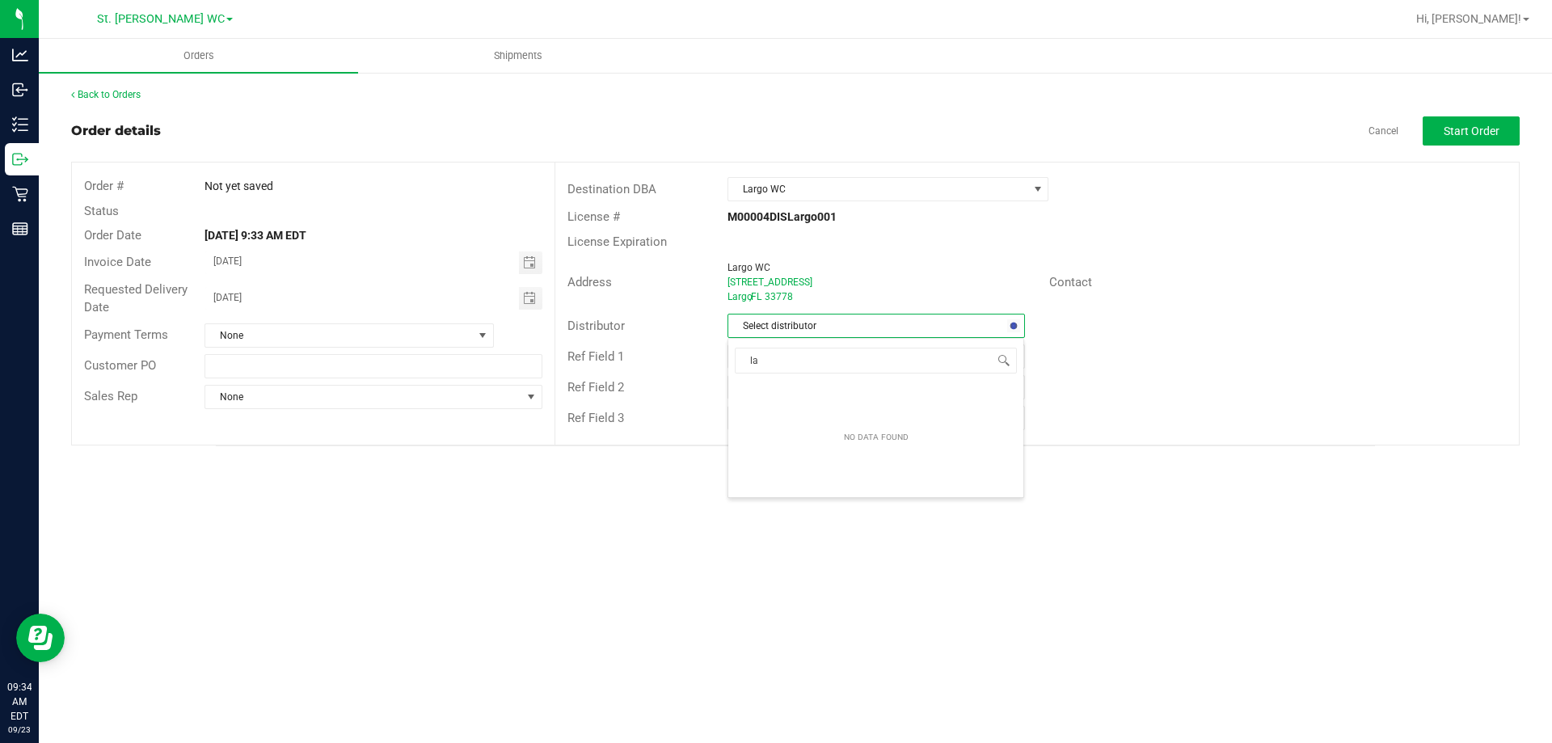
type input "l"
type input "tampa wa"
click at [808, 393] on li "Tampa Warehouse" at bounding box center [875, 395] width 295 height 27
click at [1119, 378] on div "Ref Field 2" at bounding box center [1036, 387] width 963 height 31
click at [1474, 133] on span "Start Order" at bounding box center [1472, 130] width 56 height 13
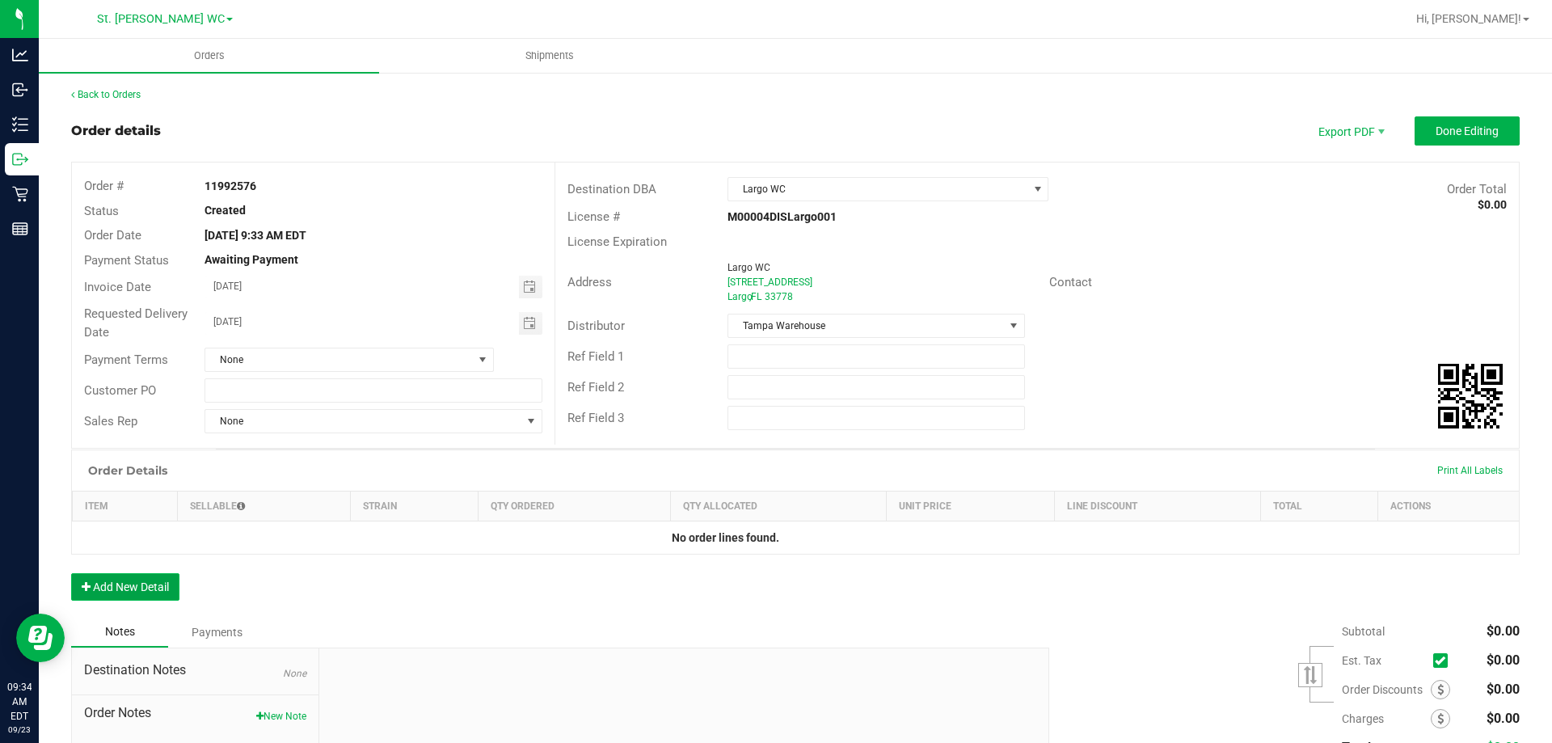
click at [117, 599] on button "Add New Detail" at bounding box center [125, 586] width 108 height 27
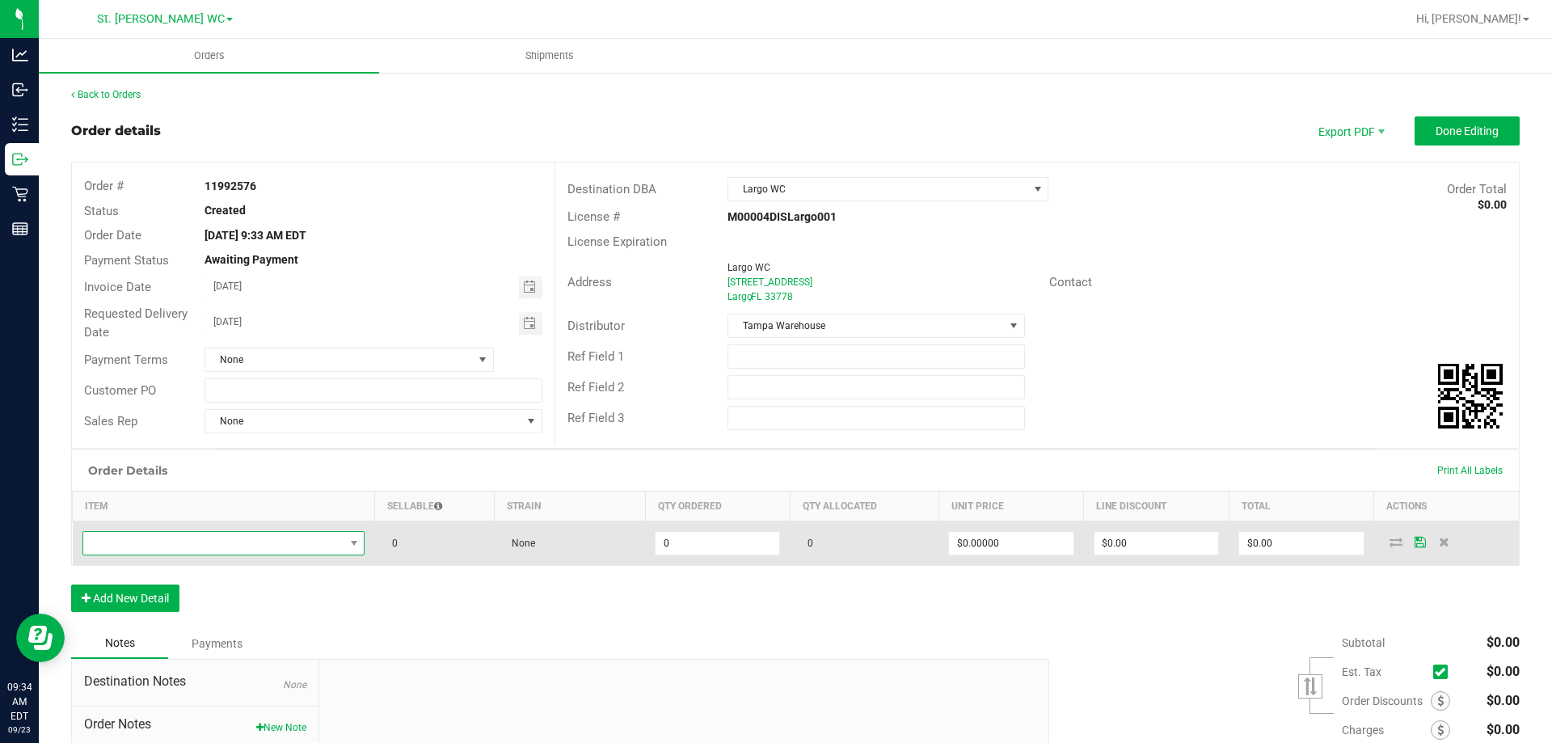
click at [155, 553] on span "NO DATA FOUND" at bounding box center [213, 543] width 261 height 23
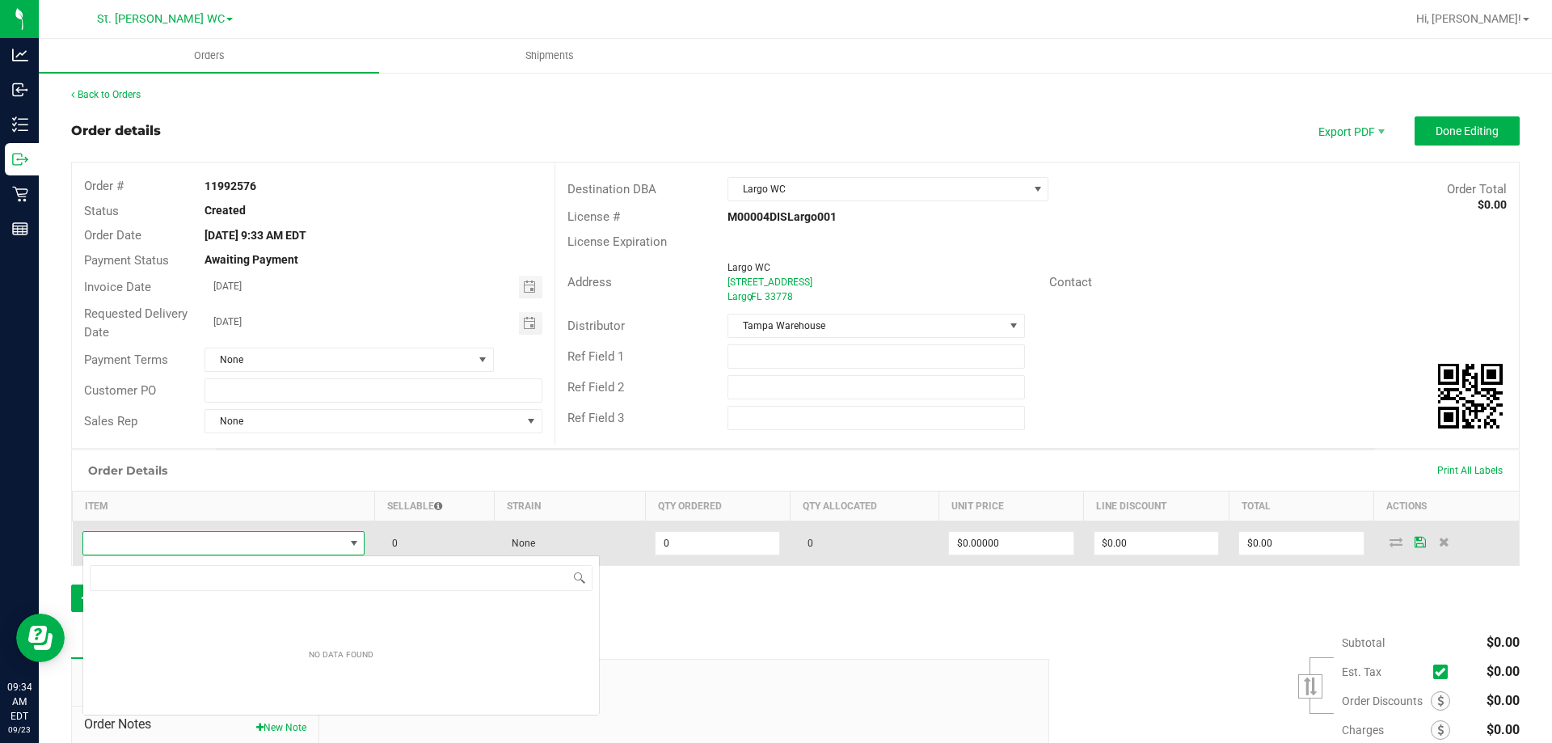
scroll to position [24, 280]
type input "rev"
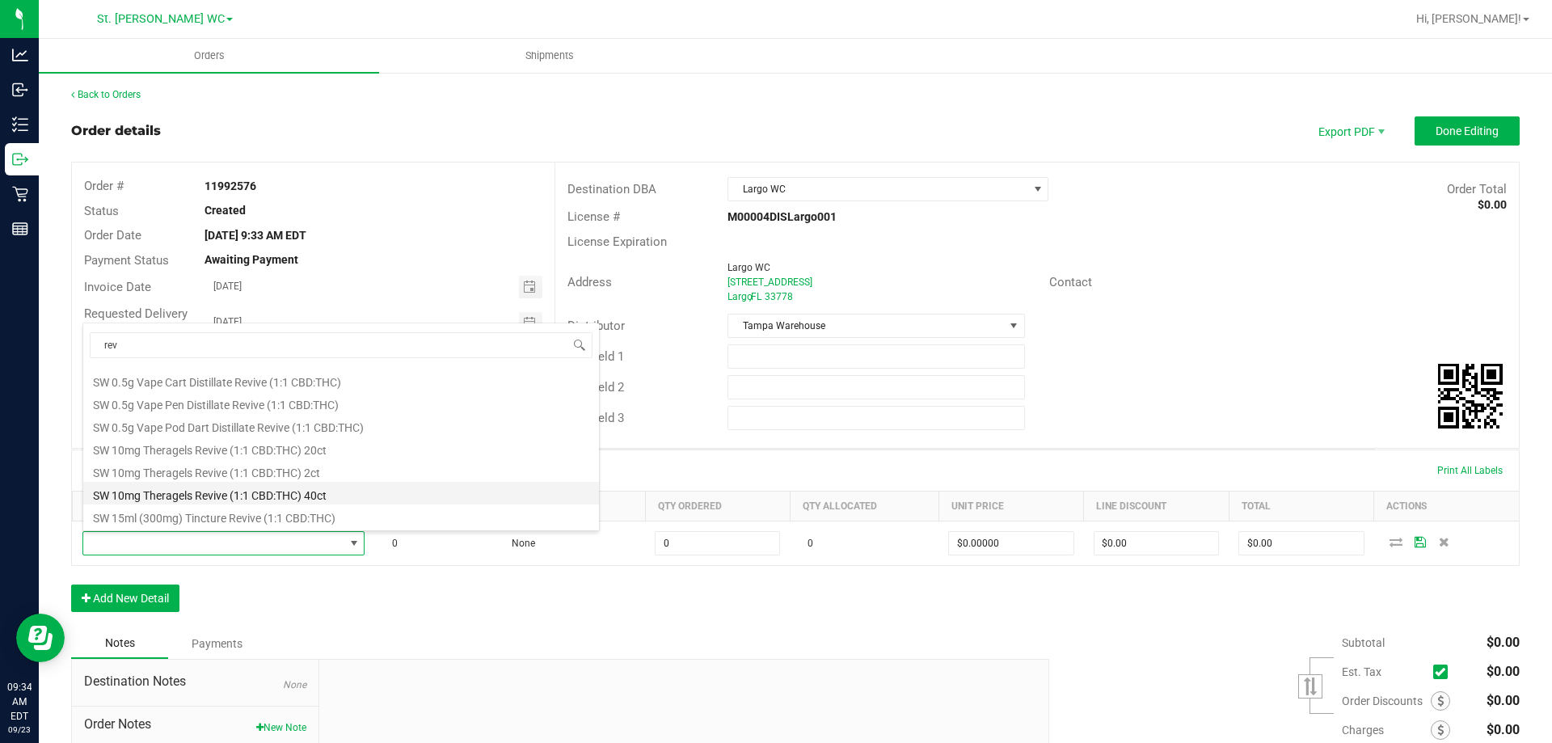
scroll to position [223, 0]
click at [247, 474] on li "SW 10mg Theragels Revive (1:1 CBD:THC) 40ct" at bounding box center [341, 471] width 516 height 23
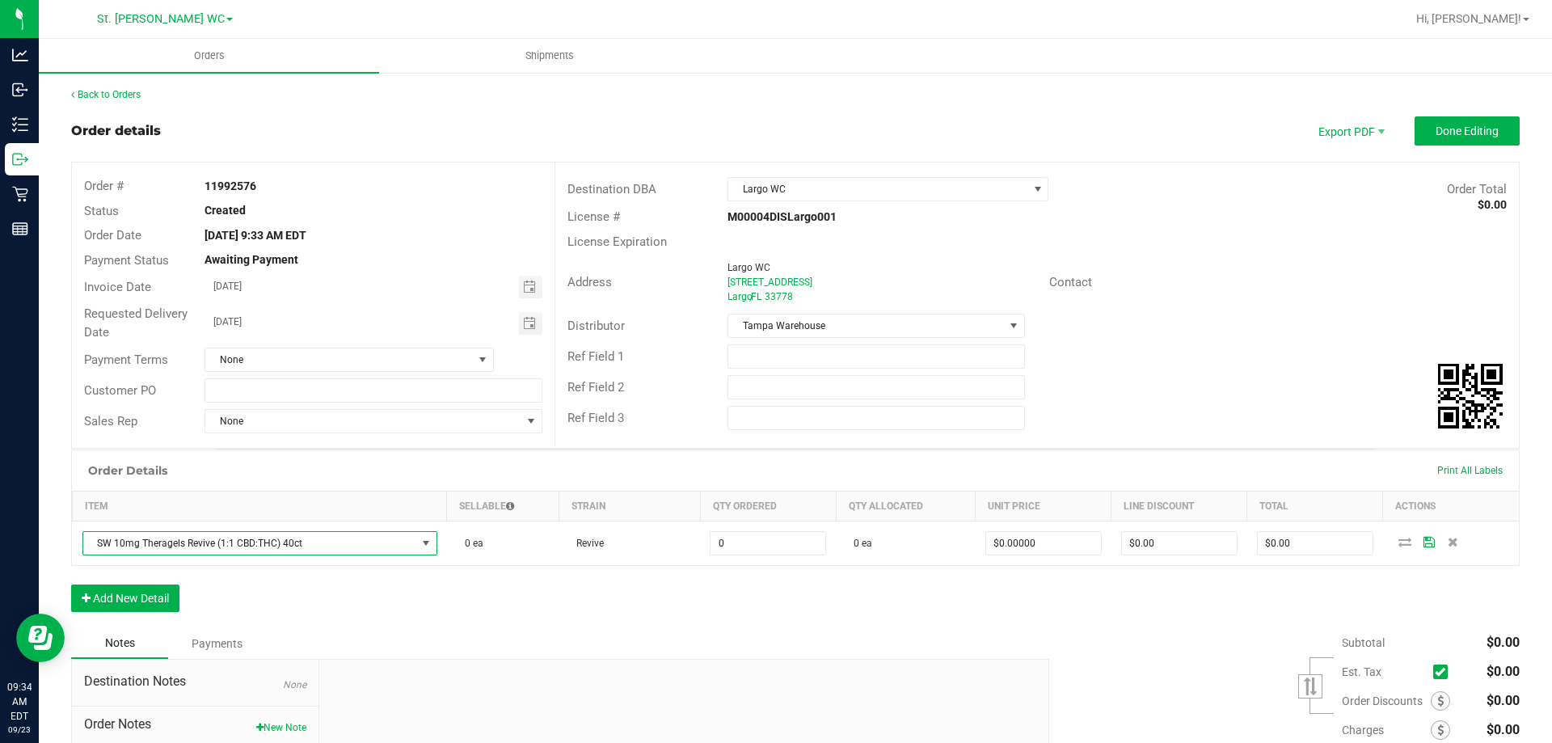
type input "0 ea"
type input "$75.00000"
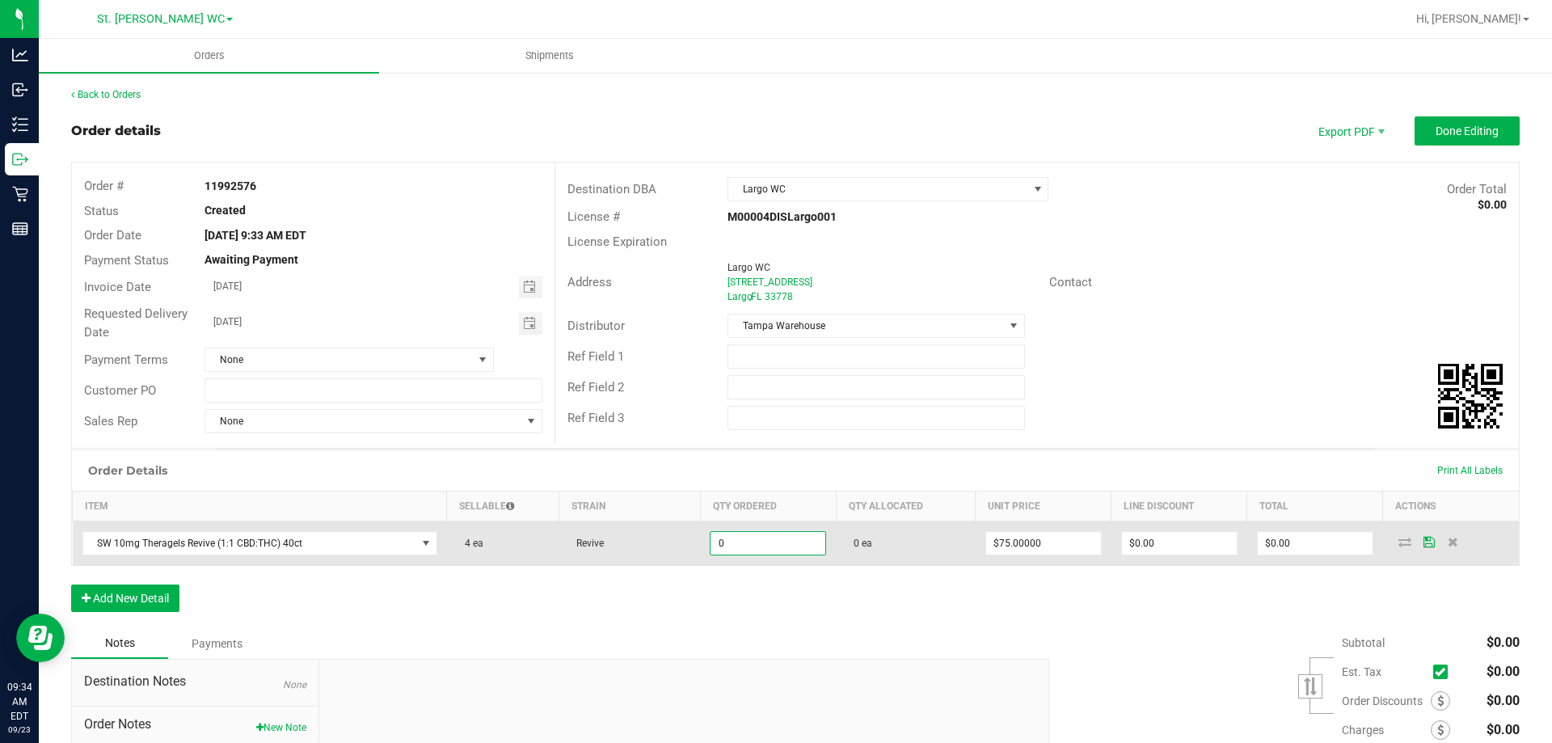
click at [736, 538] on input "0" at bounding box center [767, 543] width 115 height 23
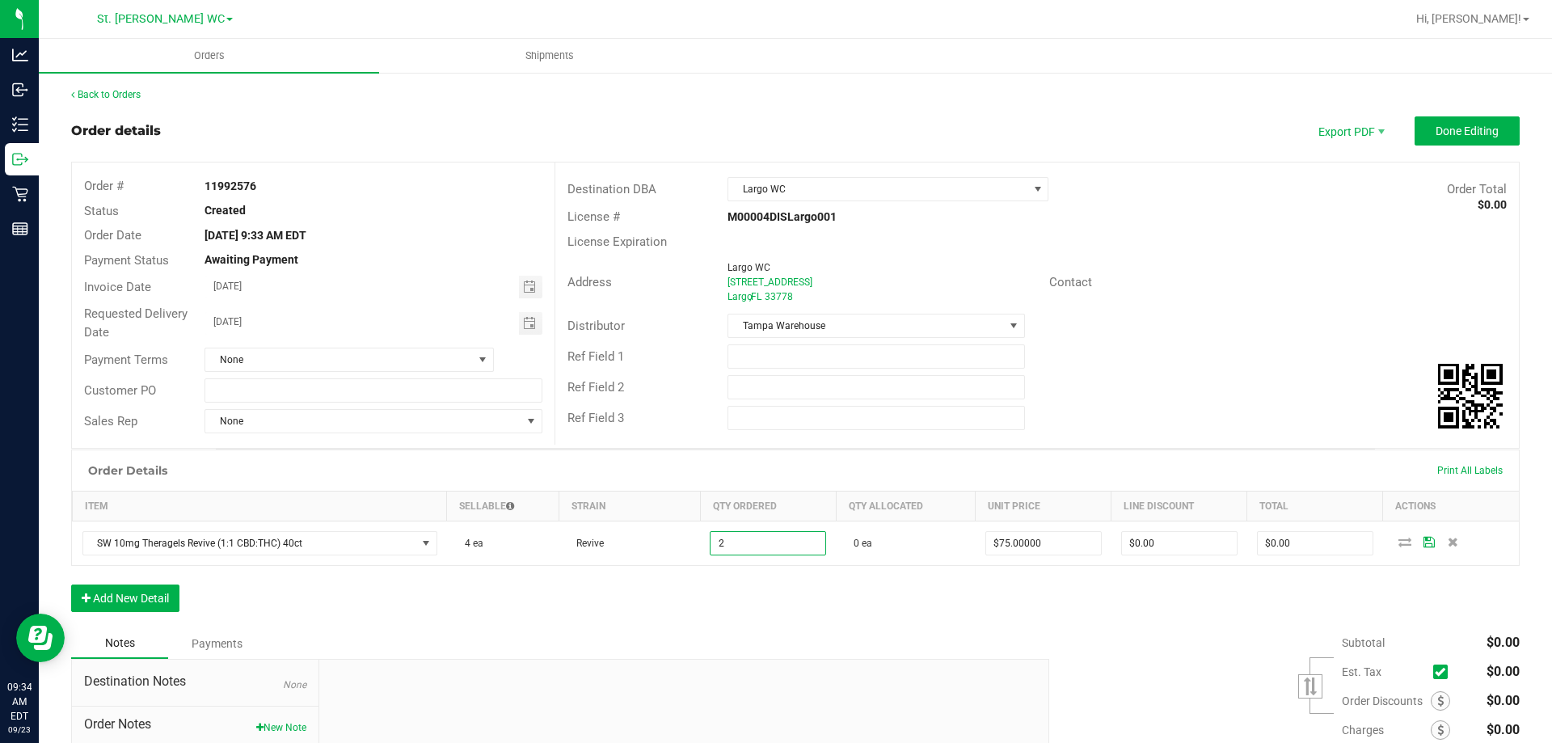
type input "2 ea"
type input "$150.00"
click at [742, 585] on div "Order Details Print All Labels Item Sellable Strain Qty Ordered Qty Allocated U…" at bounding box center [795, 538] width 1448 height 179
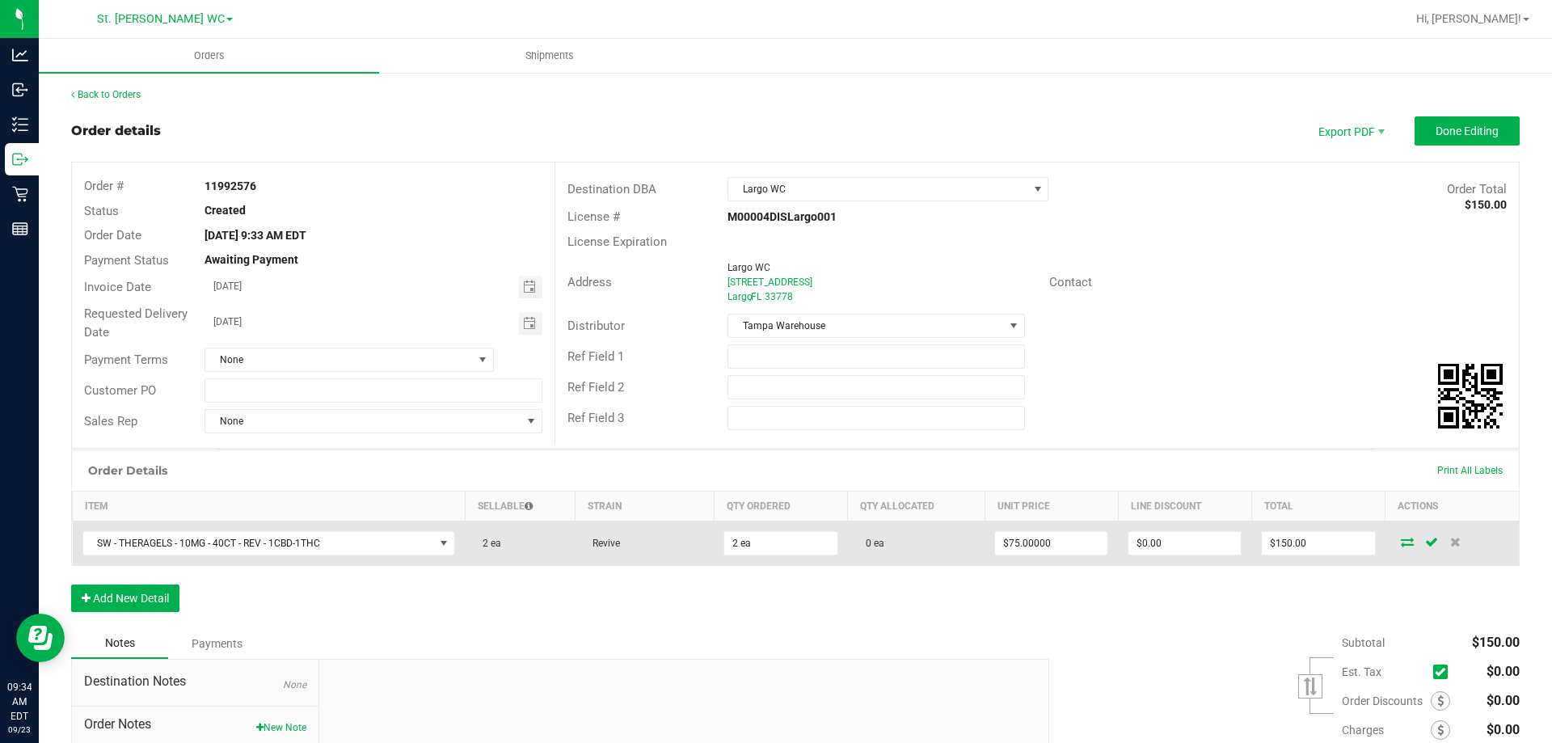
click at [1401, 543] on icon at bounding box center [1407, 542] width 13 height 10
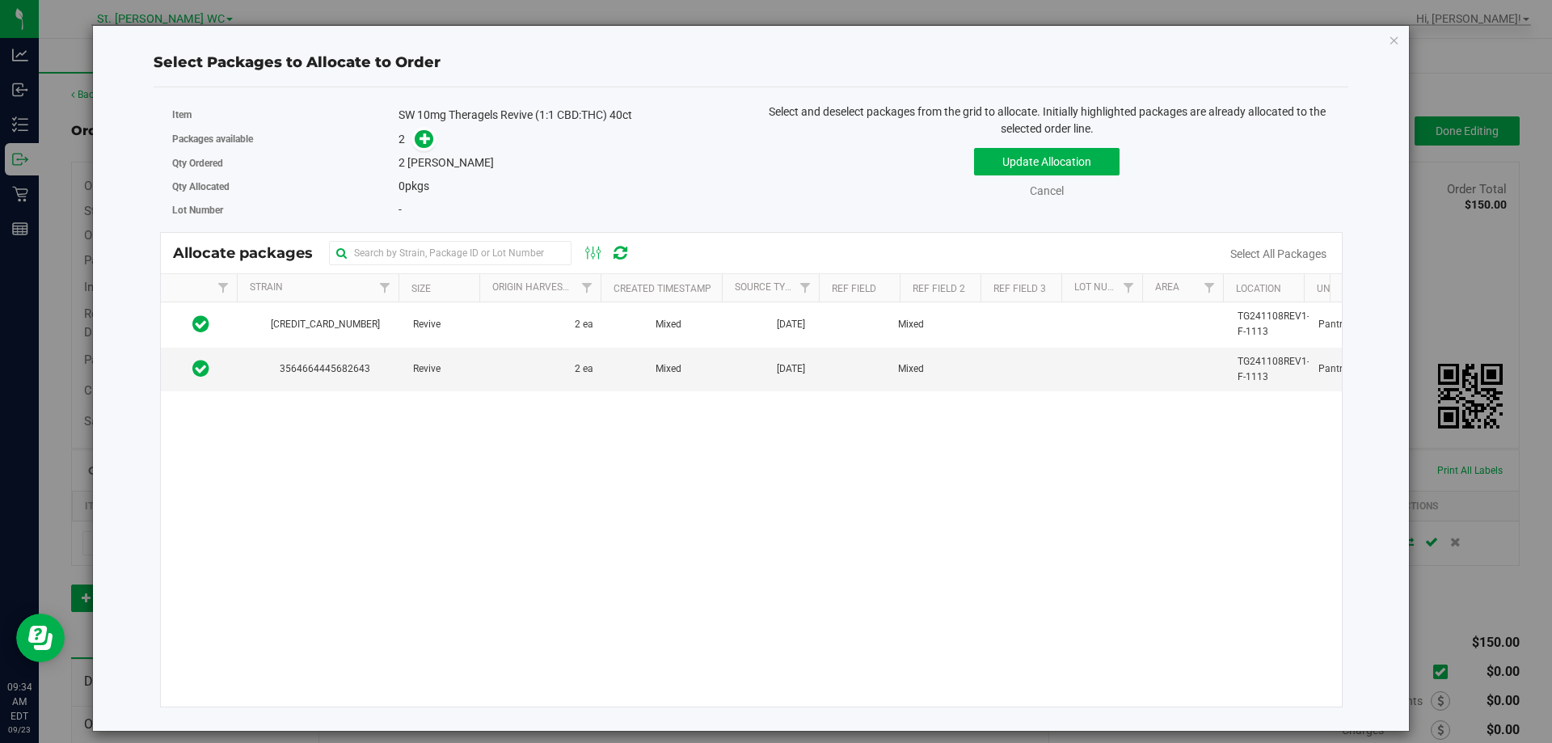
scroll to position [0, 0]
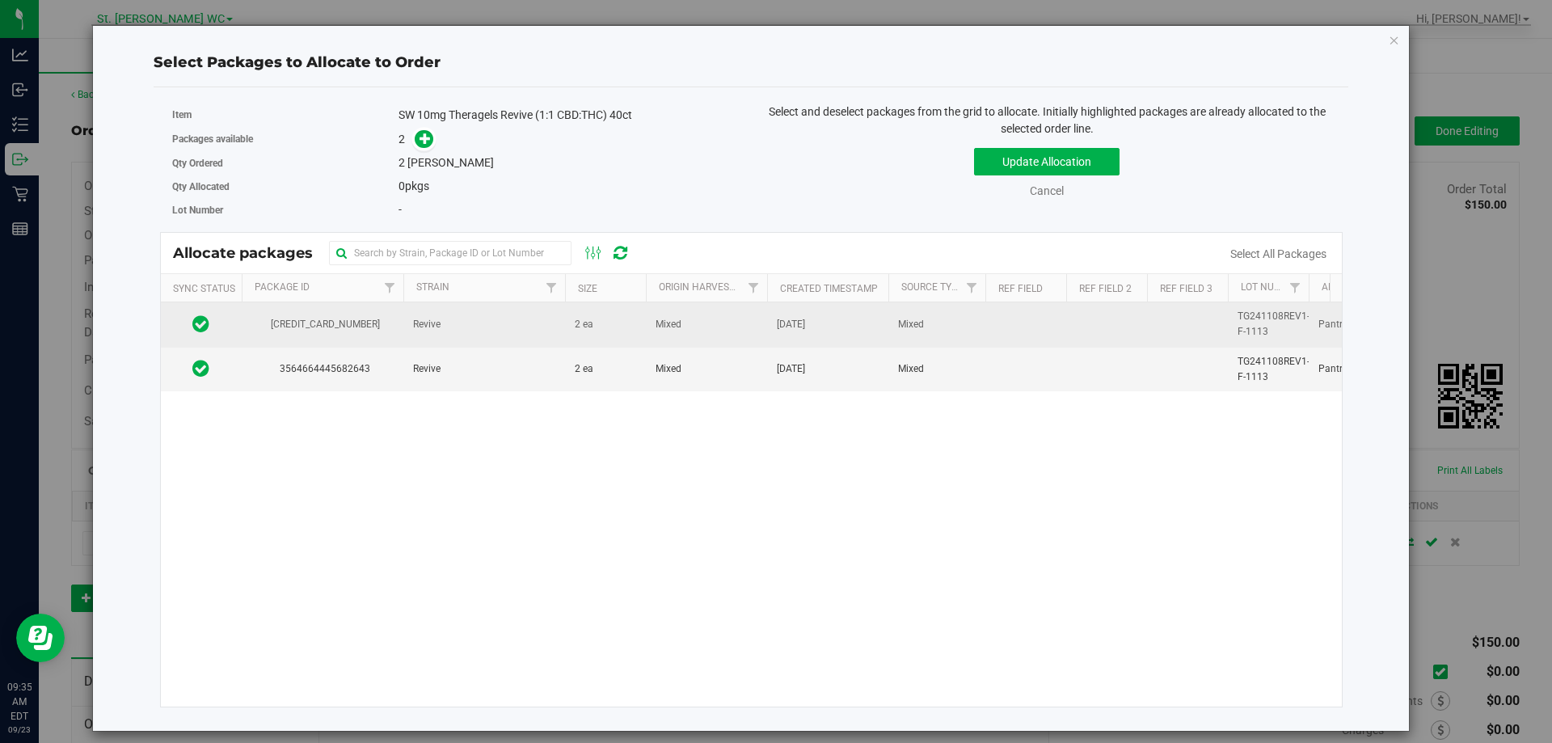
click at [600, 335] on td "2 ea" at bounding box center [605, 324] width 81 height 44
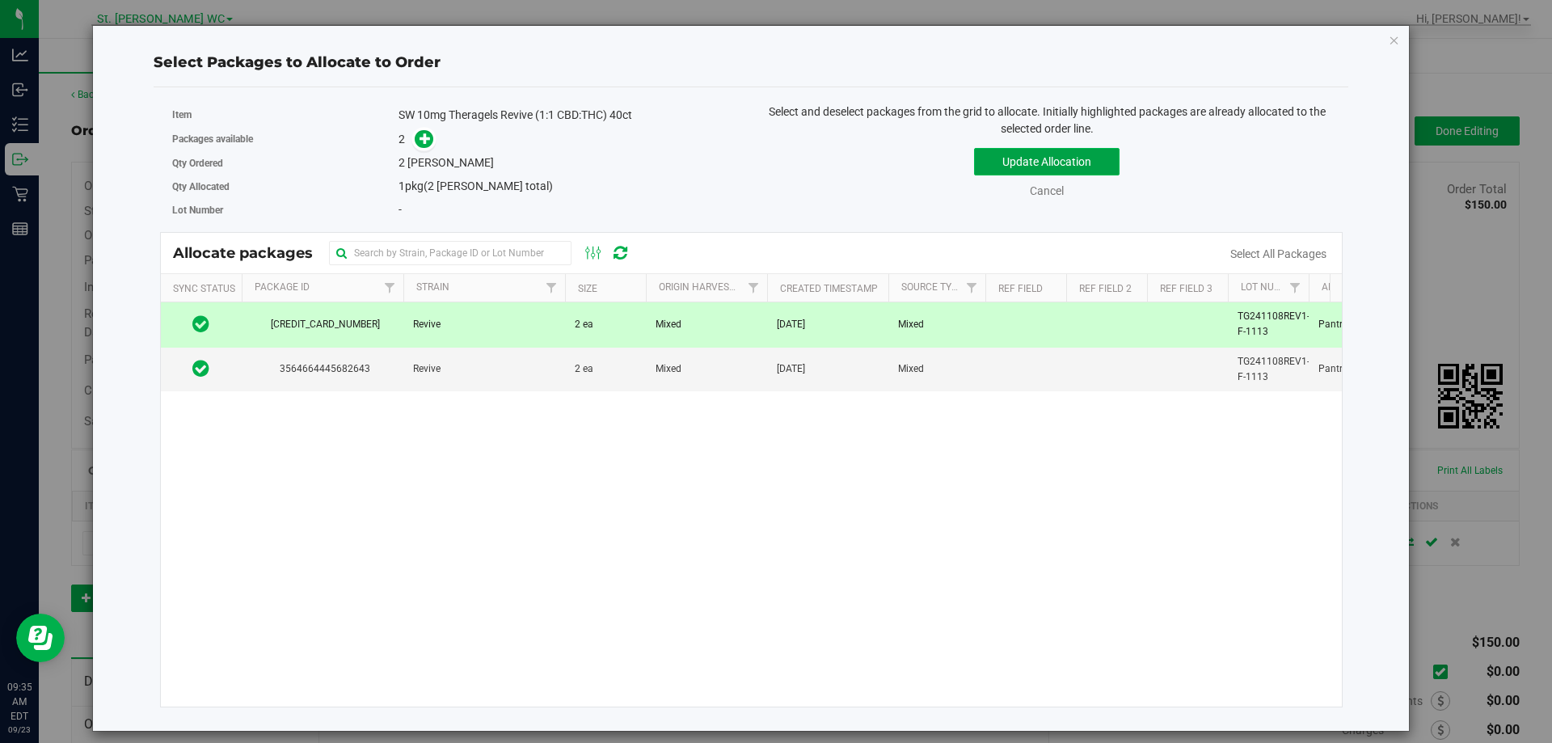
click at [1086, 163] on button "Update Allocation" at bounding box center [1046, 161] width 145 height 27
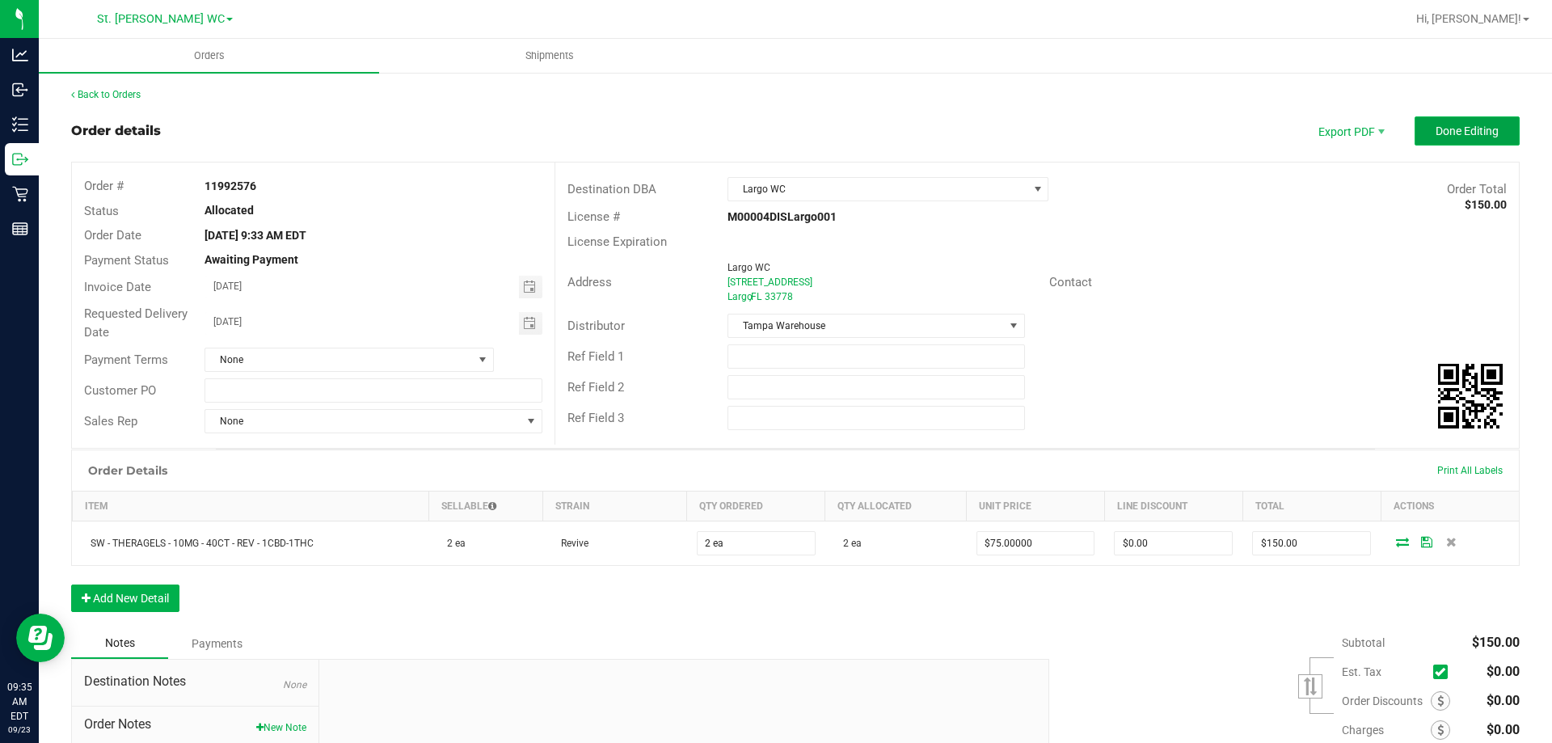
click at [1459, 129] on span "Done Editing" at bounding box center [1467, 130] width 63 height 13
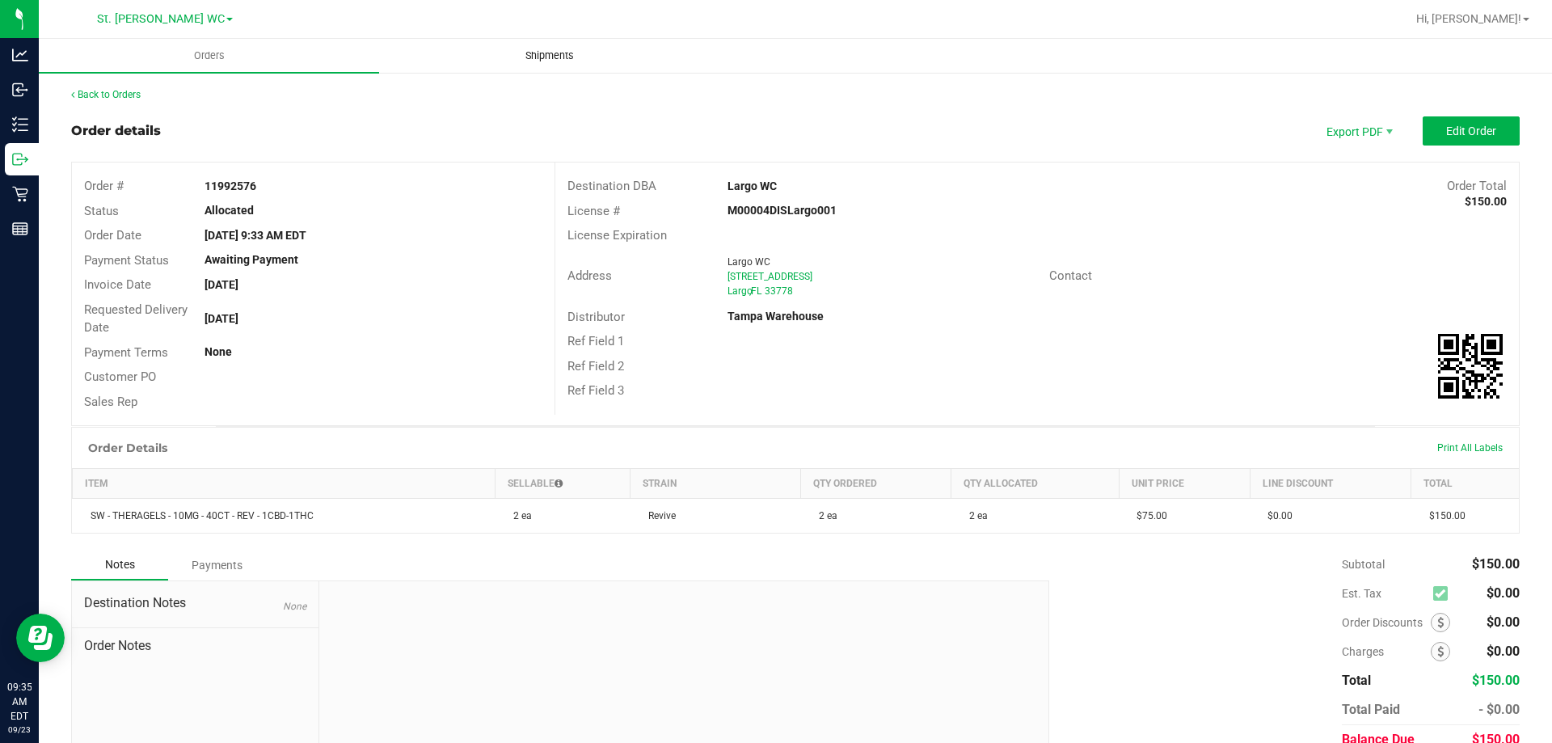
click at [573, 64] on uib-tab-heading "Shipments" at bounding box center [549, 56] width 339 height 32
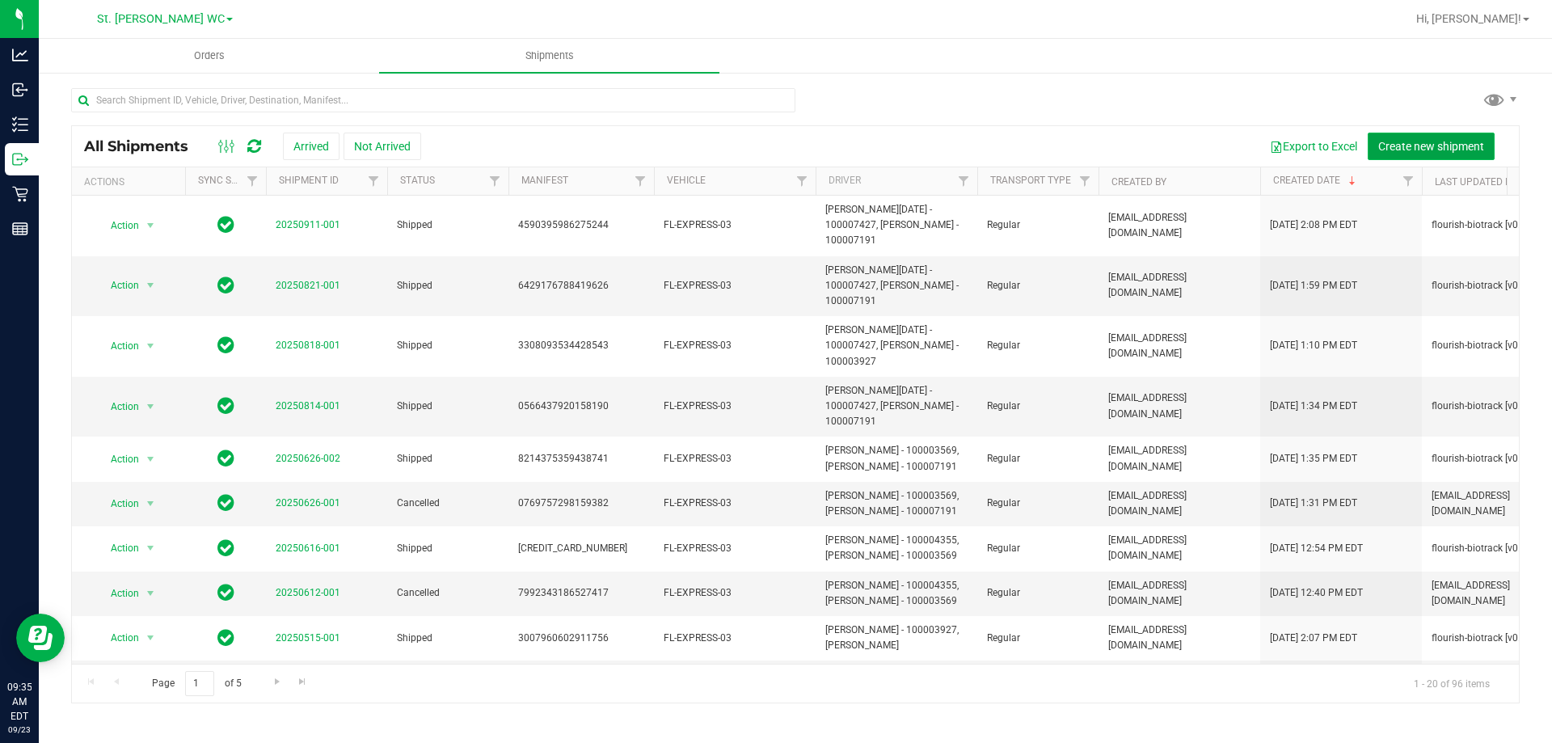
click at [1390, 150] on span "Create new shipment" at bounding box center [1431, 146] width 106 height 13
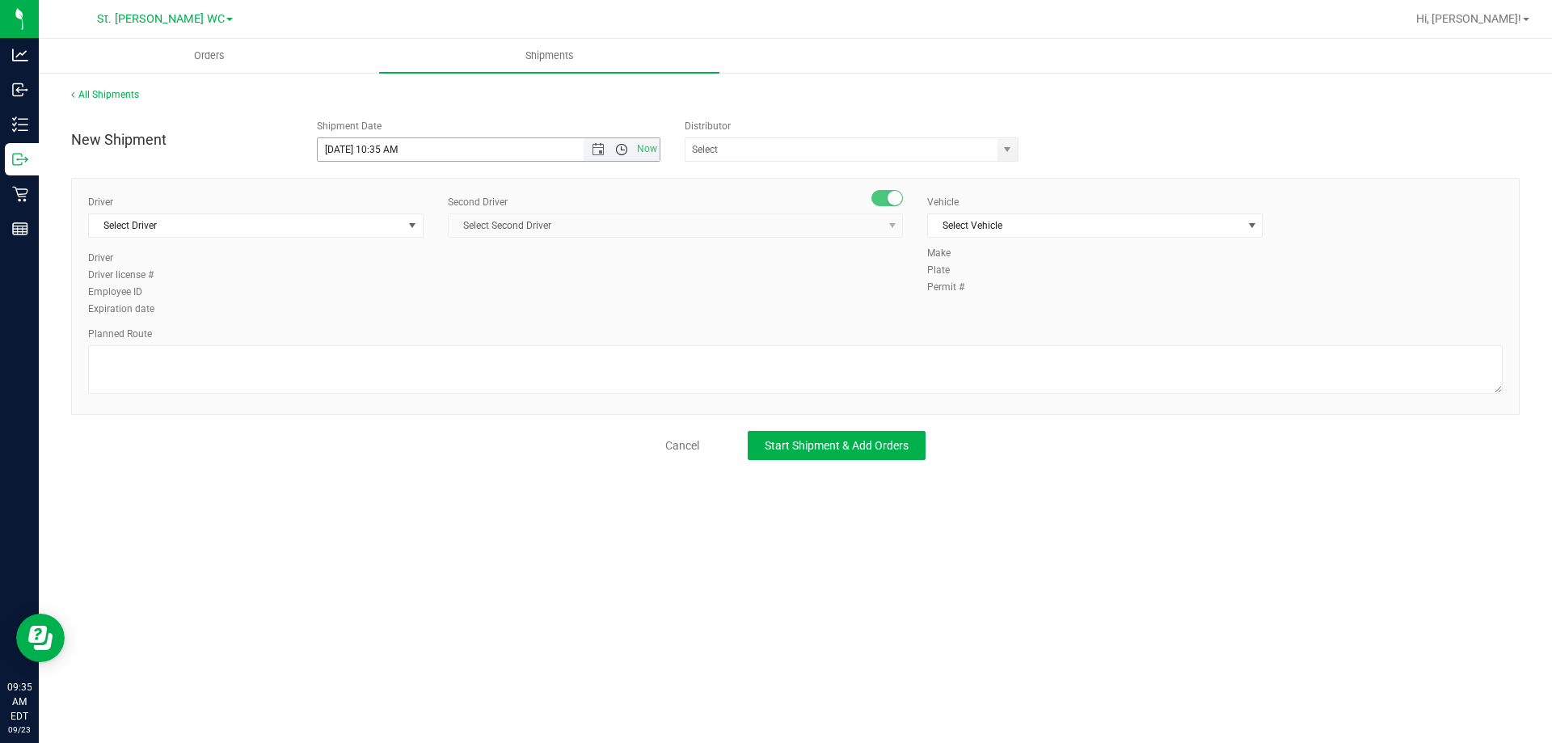
click at [617, 150] on span "Open the time view" at bounding box center [621, 149] width 13 height 13
click at [420, 145] on input "[DATE] 10:35 AM" at bounding box center [489, 149] width 343 height 23
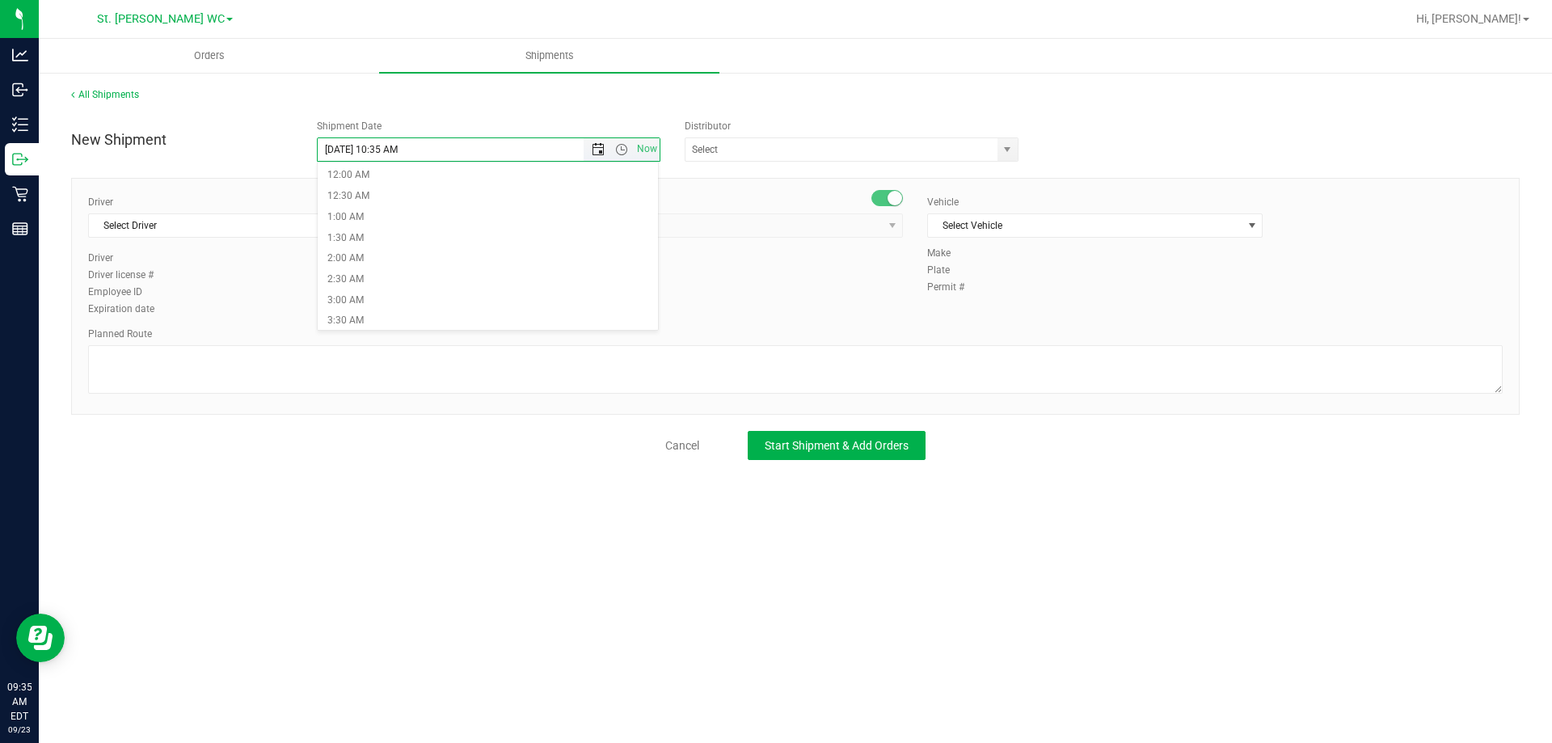
click at [601, 152] on span "Open the date view" at bounding box center [598, 149] width 13 height 13
click at [408, 311] on link "24" at bounding box center [401, 313] width 23 height 25
click at [584, 222] on span "Select Second Driver Select Second Driver [PERSON_NAME] - 100006559 [PERSON_NAM…" at bounding box center [675, 225] width 455 height 24
click at [613, 148] on span "Open the time view" at bounding box center [621, 149] width 27 height 13
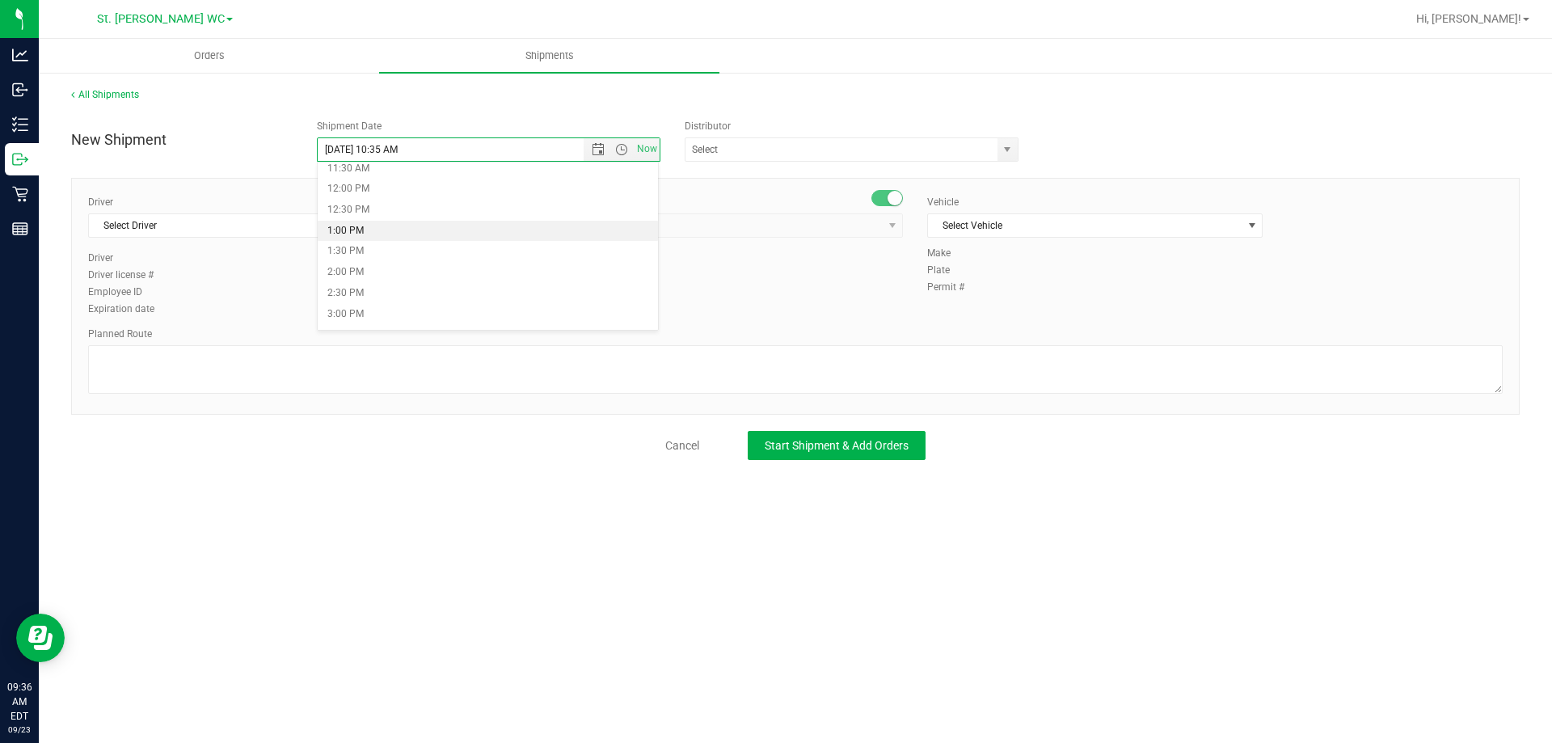
click at [372, 231] on li "1:00 PM" at bounding box center [488, 231] width 341 height 21
type input "[DATE] 1:00 PM"
click at [444, 173] on div "New Shipment Shipment Date [DATE] 1:00 PM Now Distributor 374 LABS LLC AccuScie…" at bounding box center [795, 286] width 1448 height 348
click at [730, 156] on input "text" at bounding box center [836, 149] width 302 height 23
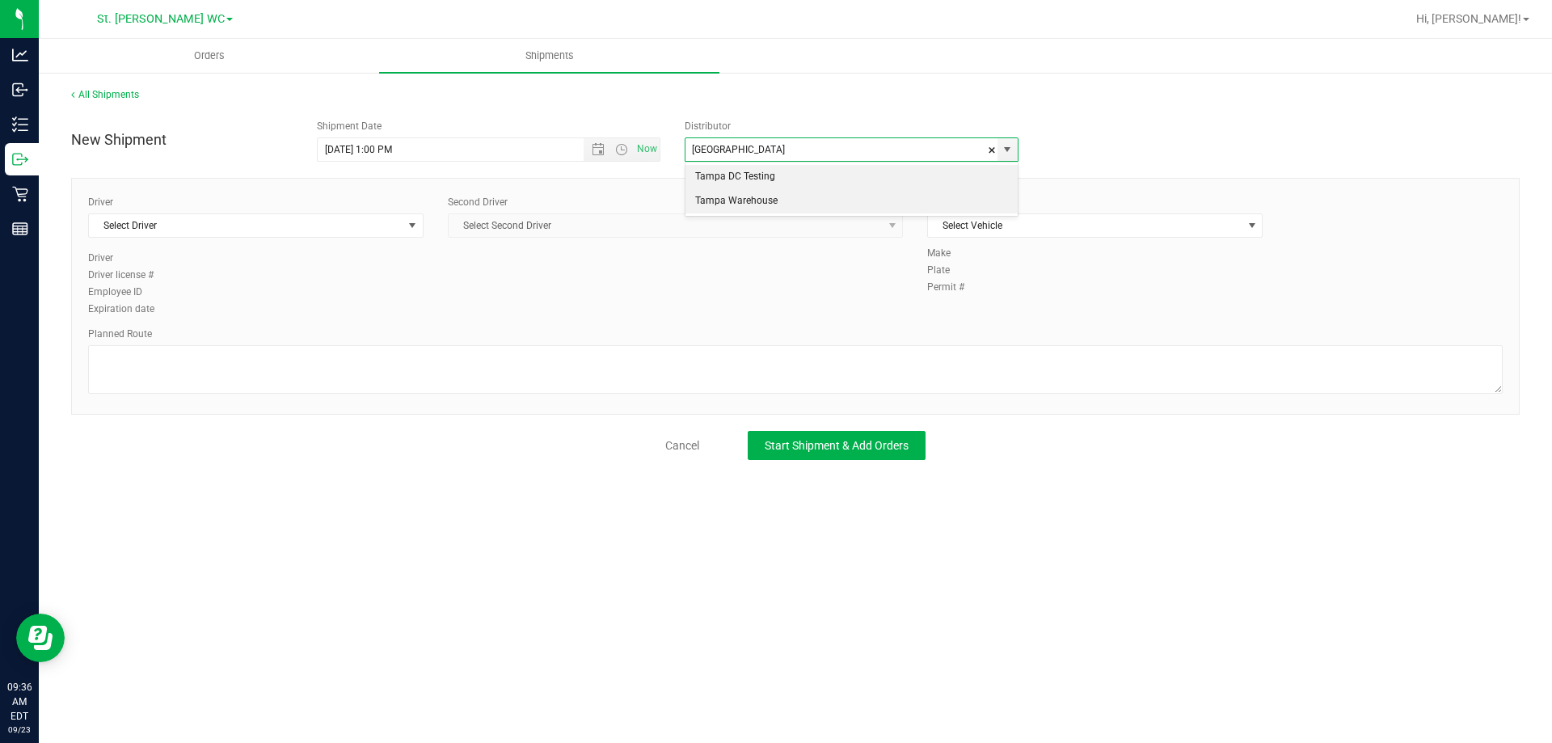
click at [719, 195] on li "Tampa Warehouse" at bounding box center [851, 201] width 332 height 24
type input "Tampa Warehouse"
click at [694, 219] on span "Select Second Driver Select Second Driver [PERSON_NAME] - 100006559 [PERSON_NAM…" at bounding box center [675, 225] width 455 height 24
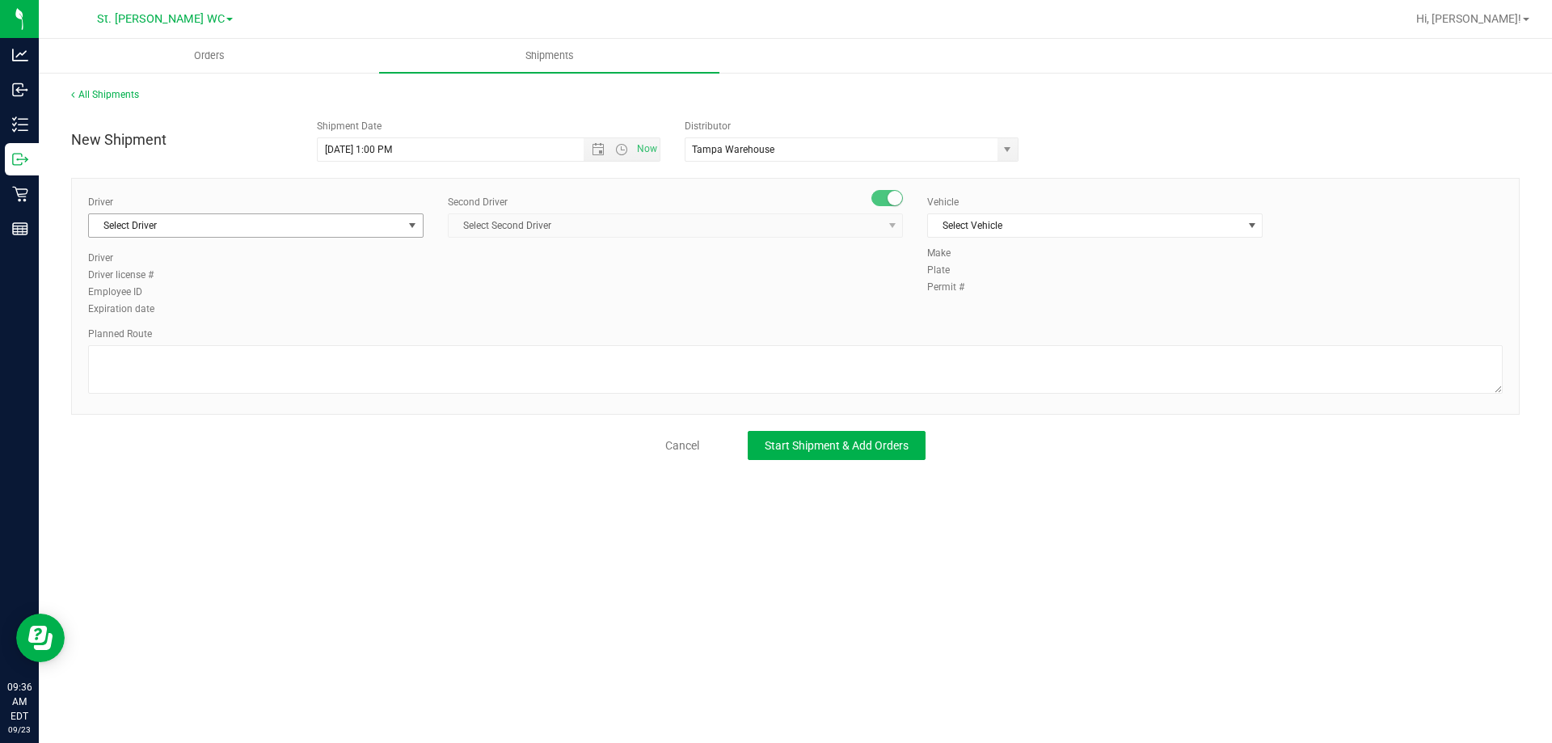
click at [344, 223] on span "Select Driver" at bounding box center [246, 225] width 314 height 23
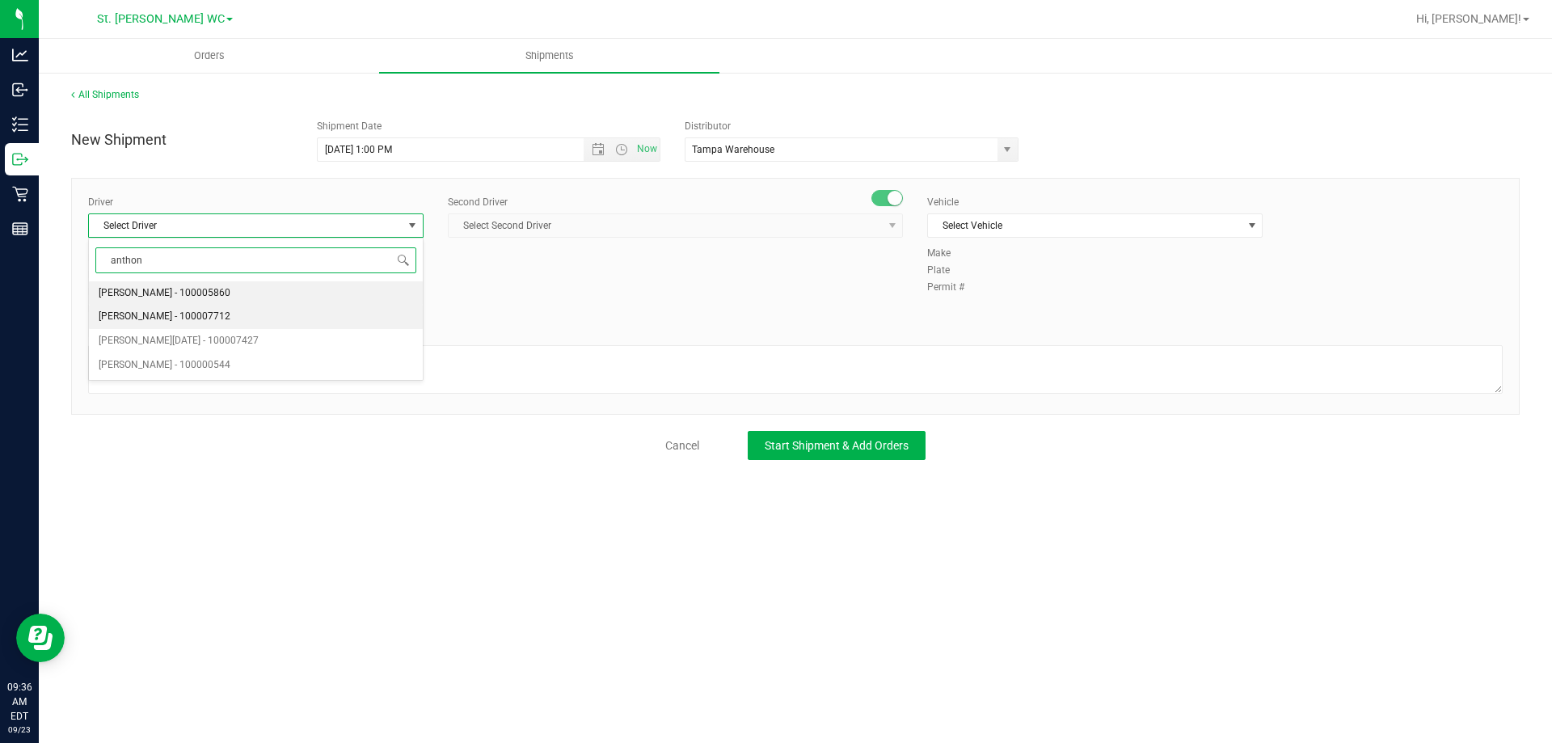
click at [191, 322] on span "[PERSON_NAME] - 100007712" at bounding box center [165, 316] width 132 height 21
type input "anthon"
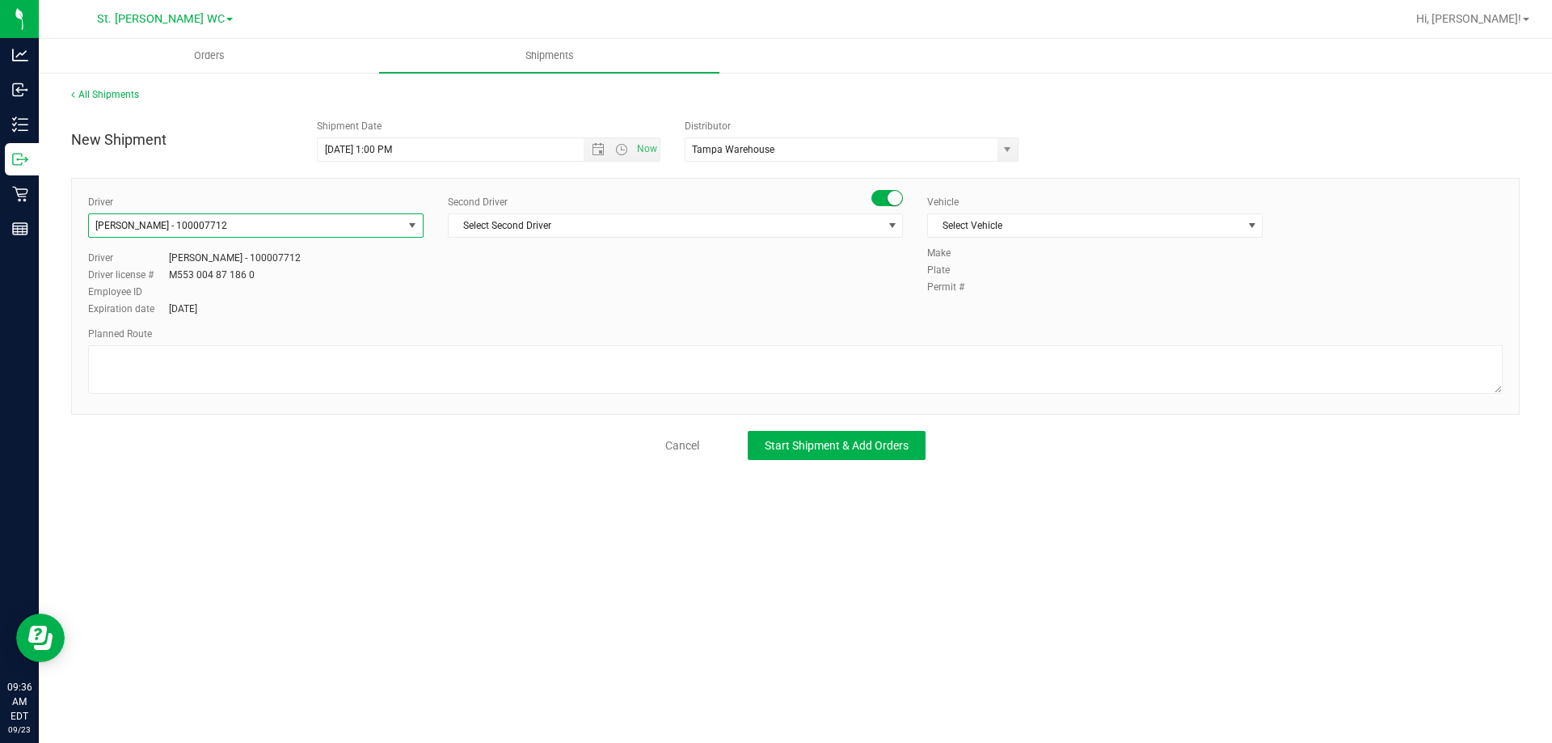
click at [324, 288] on div "Employee ID" at bounding box center [255, 292] width 335 height 15
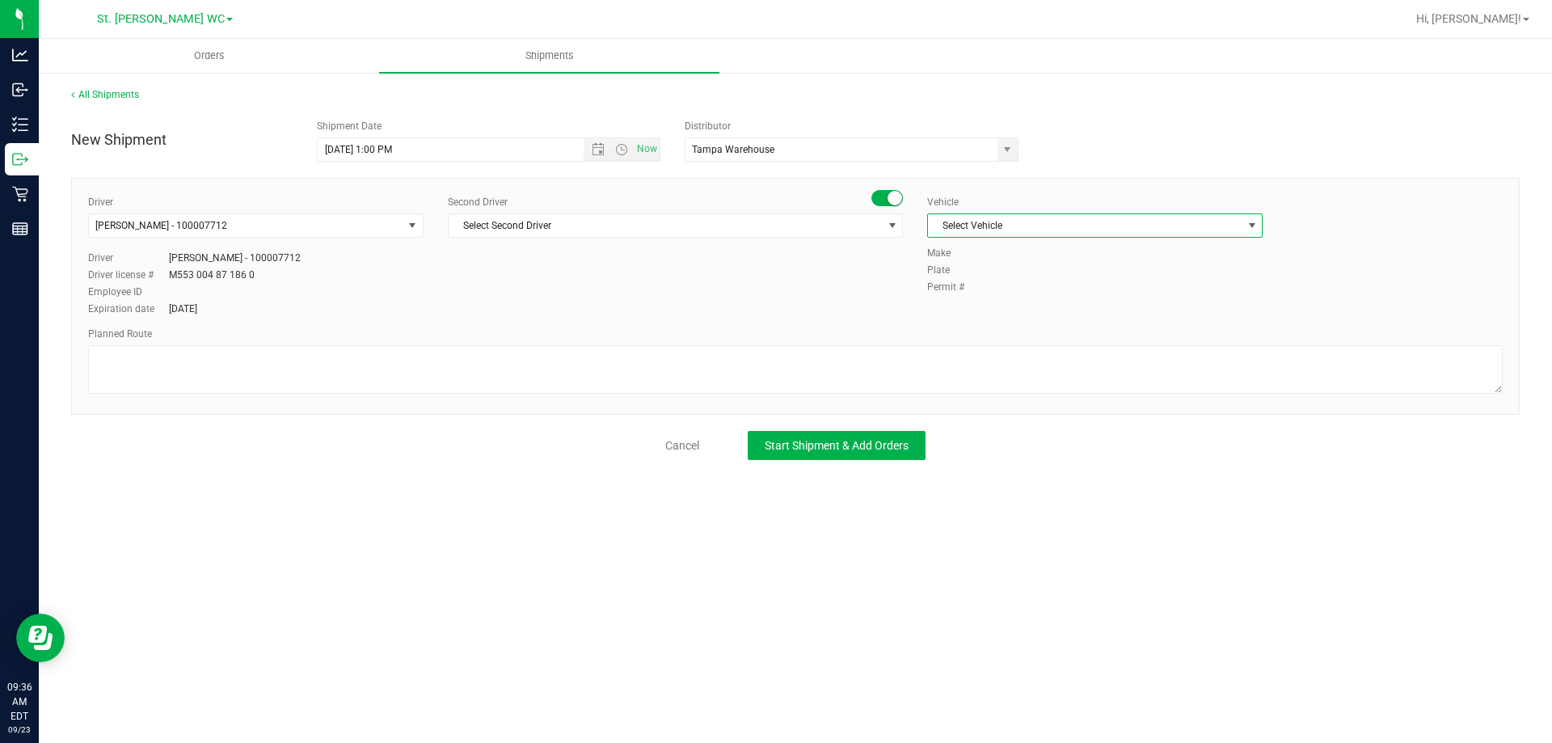
click at [1018, 237] on span "Select Vehicle" at bounding box center [1094, 225] width 335 height 24
click at [745, 241] on div "Second Driver Select Second Driver Select Second Driver [PERSON_NAME] - 1000065…" at bounding box center [675, 223] width 455 height 56
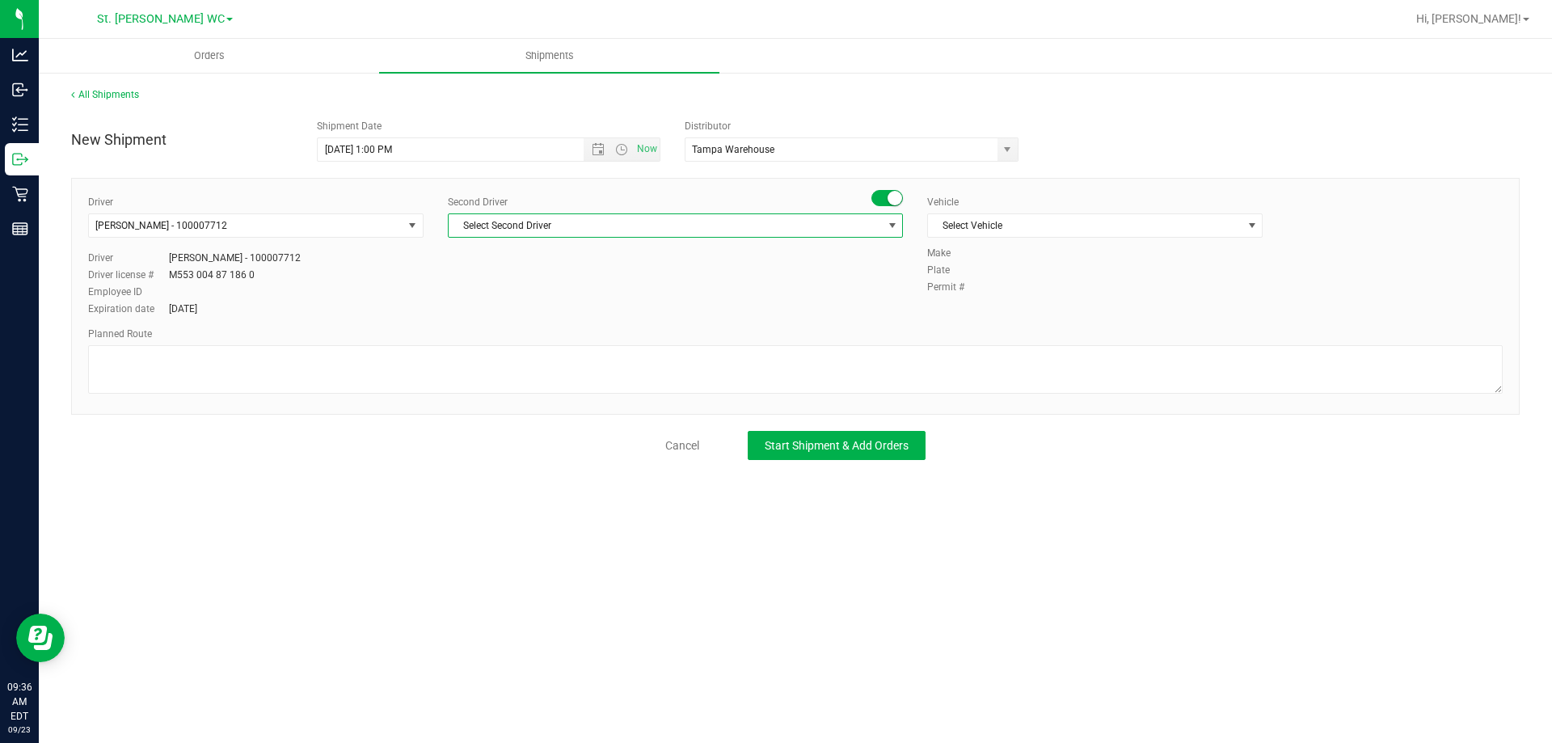
click at [751, 226] on span "Select Second Driver" at bounding box center [665, 225] width 433 height 23
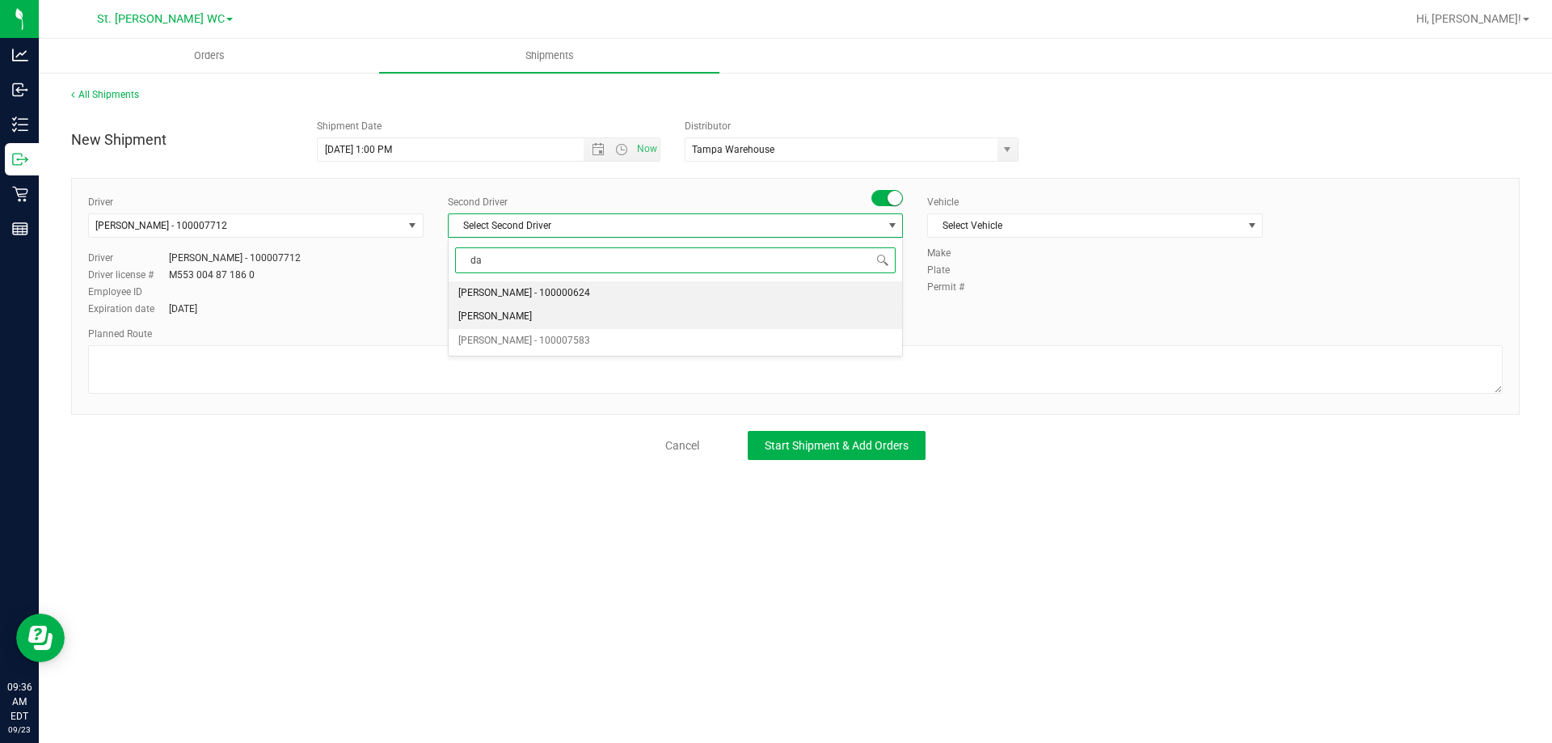
type input "d"
type input "[PERSON_NAME]"
click at [552, 293] on span "[PERSON_NAME] - 100007749" at bounding box center [524, 293] width 132 height 21
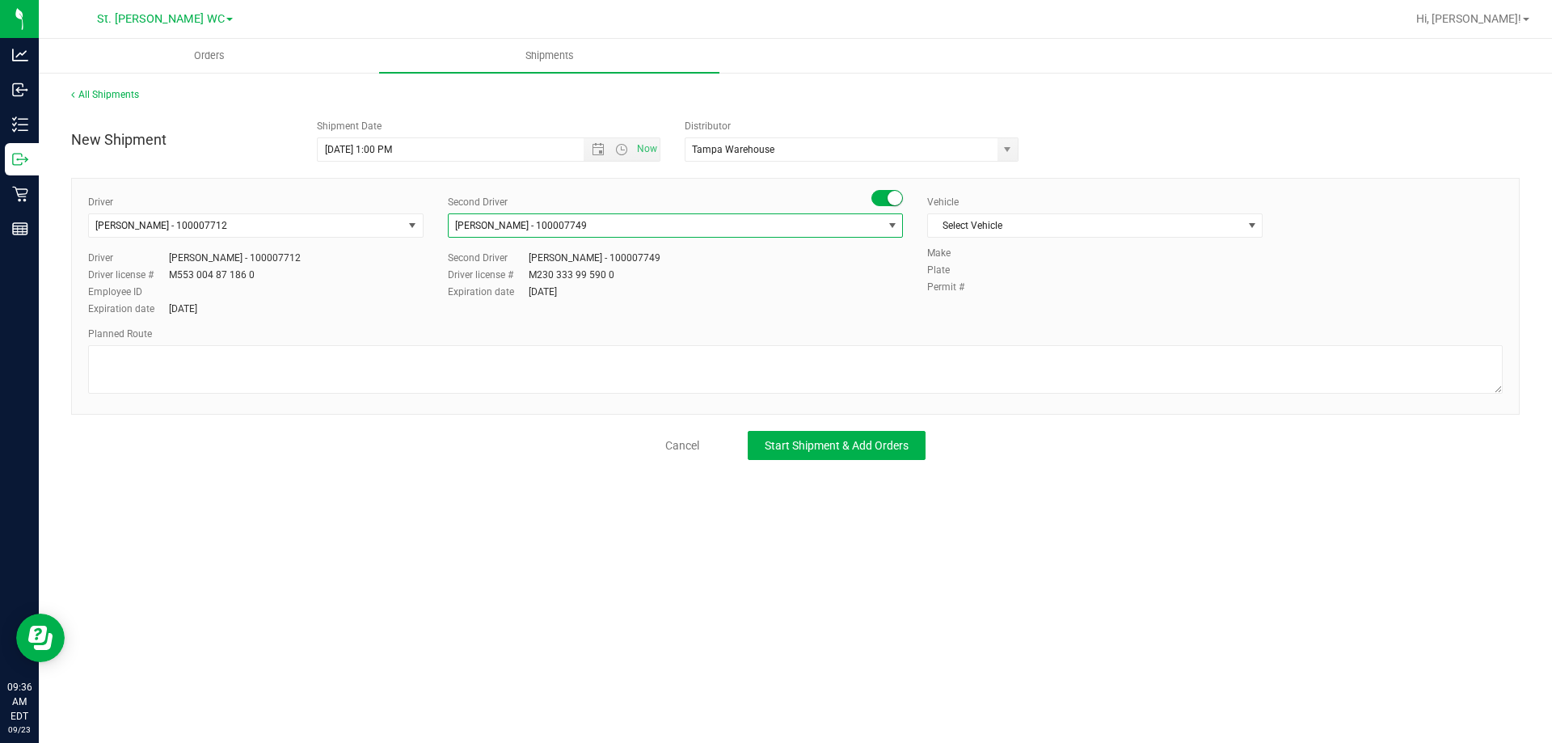
click at [553, 293] on div "[DATE]" at bounding box center [543, 292] width 28 height 15
click at [973, 232] on span "Select Vehicle" at bounding box center [1085, 225] width 314 height 23
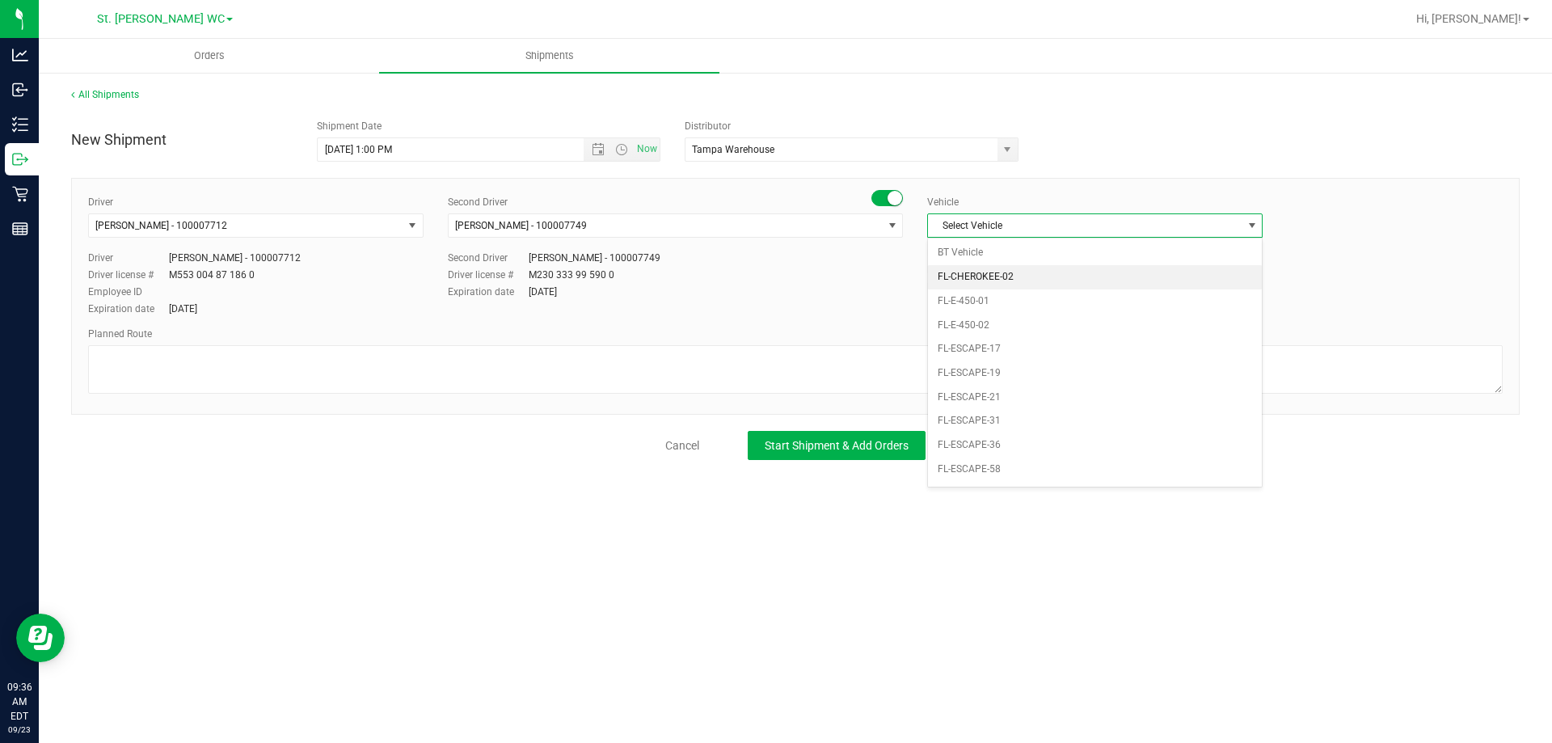
click at [978, 275] on li "FL-CHEROKEE-02" at bounding box center [1095, 277] width 334 height 24
click at [978, 275] on div "14ASJX / [GEOGRAPHIC_DATA]" at bounding box center [1044, 270] width 137 height 15
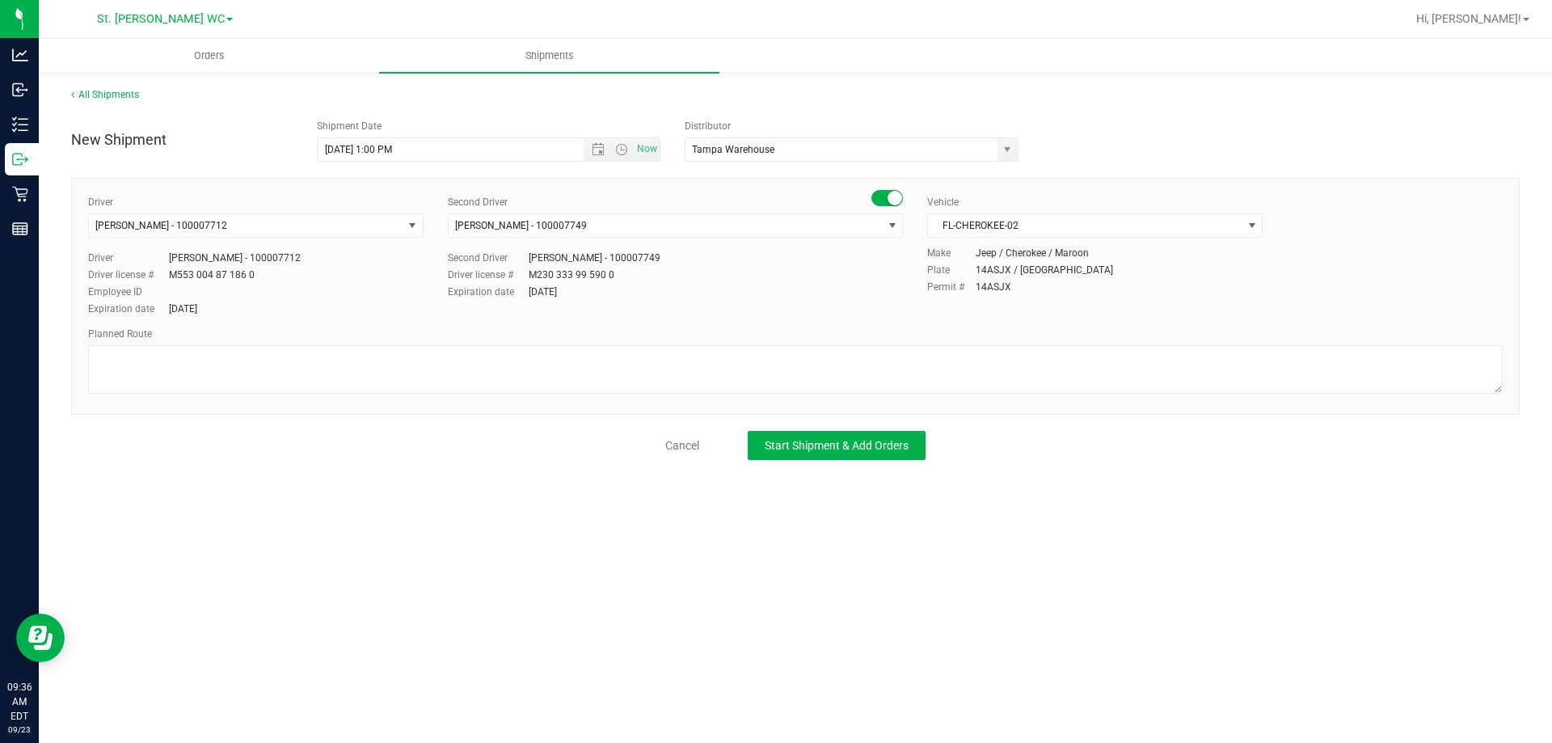
click at [977, 278] on div "Make Jeep / Cherokee / Maroon Plate 14ASJX / [GEOGRAPHIC_DATA] Permit # 14ASJX" at bounding box center [1215, 271] width 600 height 51
click at [311, 401] on div "Driver [PERSON_NAME] - 100007712 Select Driver [PERSON_NAME] - 100005860 [PERSO…" at bounding box center [795, 296] width 1448 height 237
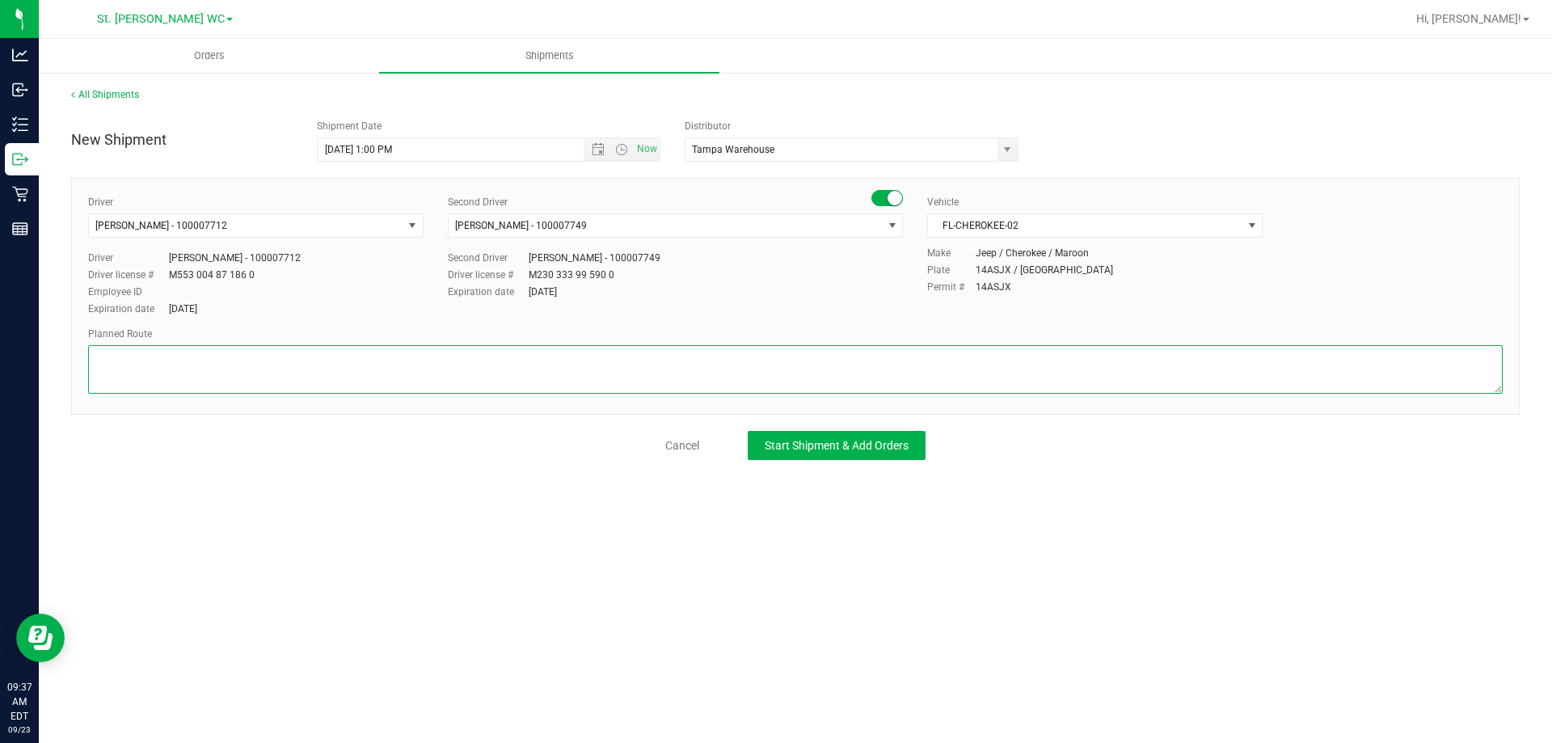
click at [332, 382] on textarea at bounding box center [795, 369] width 1414 height 48
type textarea "St. [PERSON_NAME] to Largo WC"
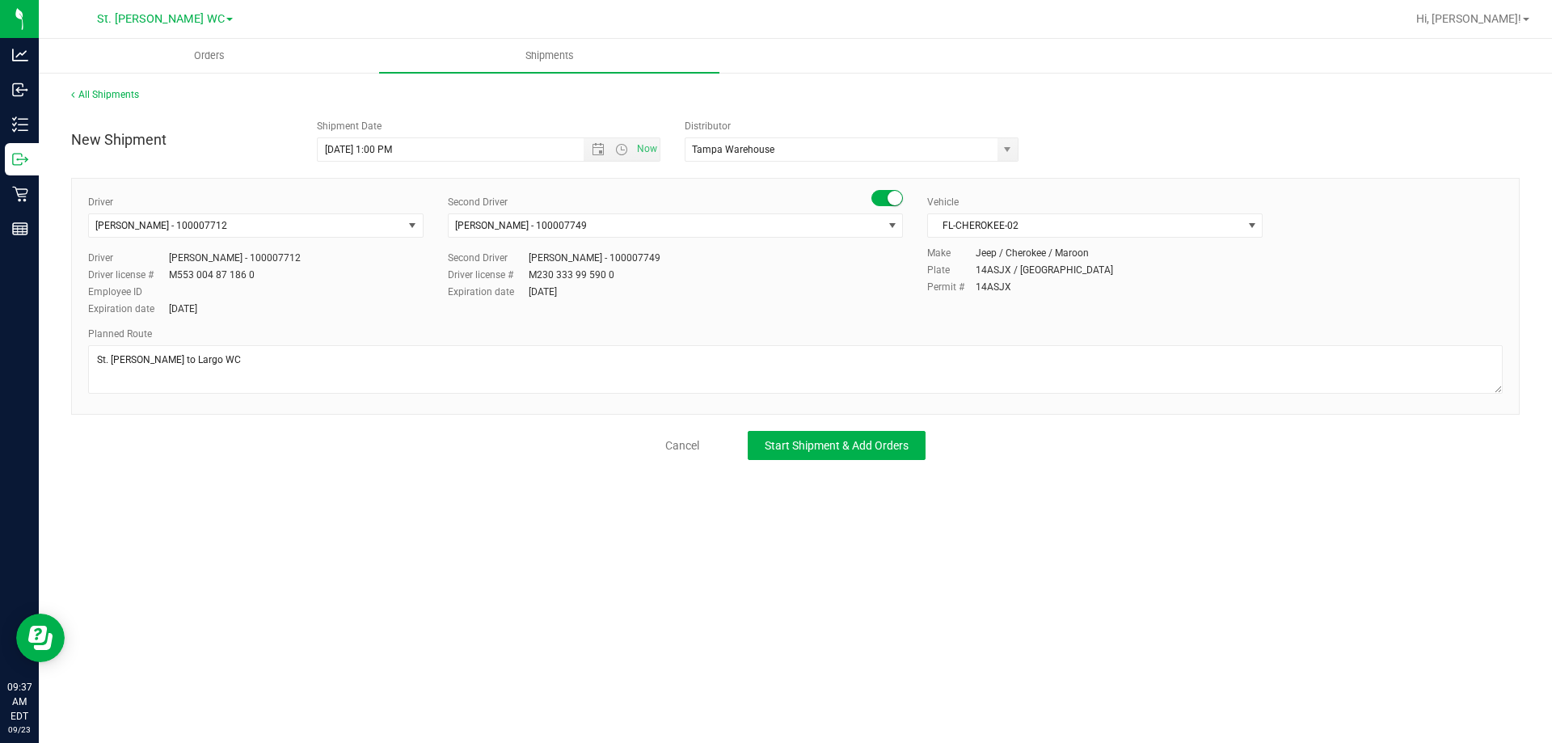
click at [334, 434] on div "Cancel Start Shipment & Add Orders" at bounding box center [795, 445] width 1448 height 29
click at [829, 451] on span "Start Shipment & Add Orders" at bounding box center [837, 445] width 144 height 13
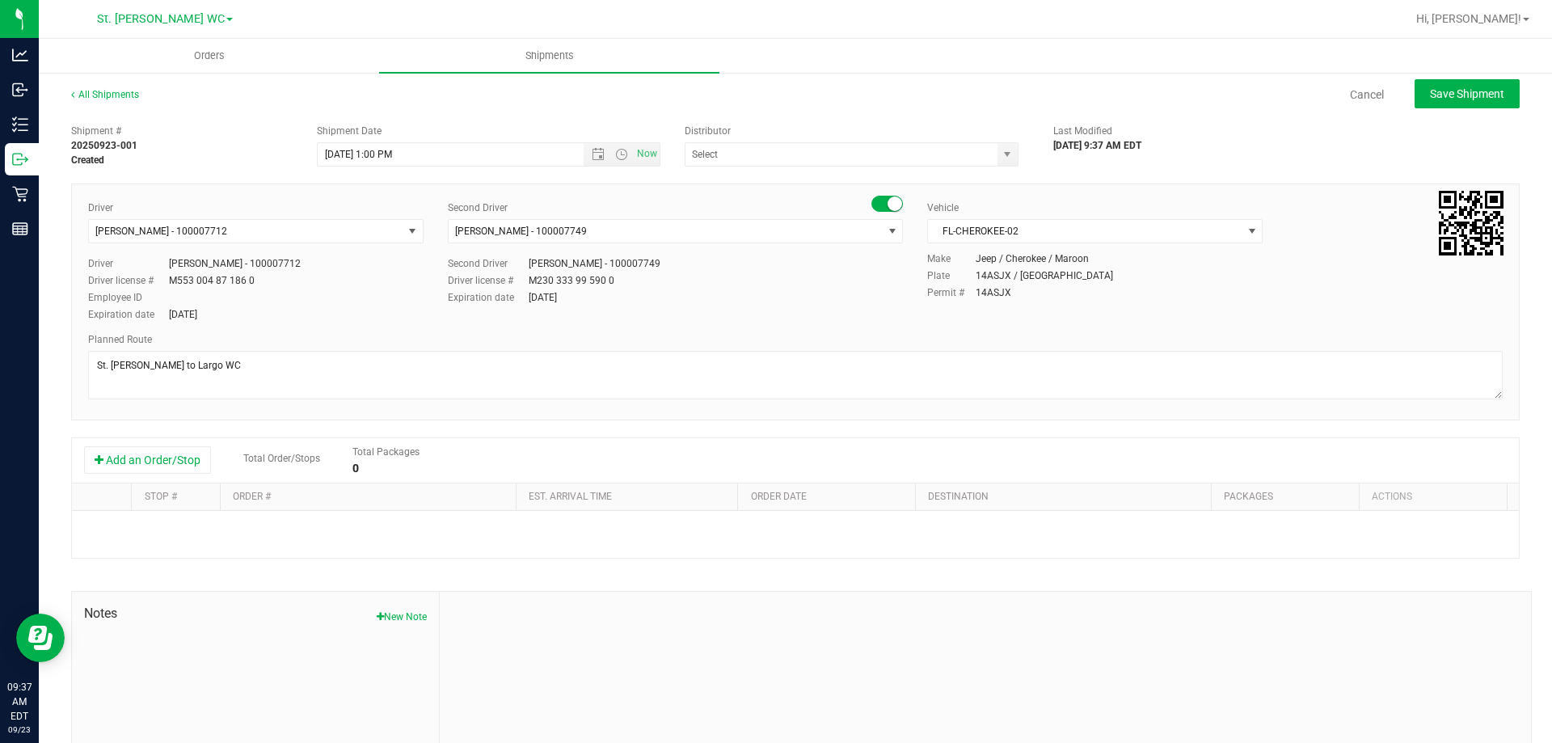
type input "Tampa Warehouse"
click at [111, 451] on button "Add an Order/Stop" at bounding box center [147, 459] width 127 height 27
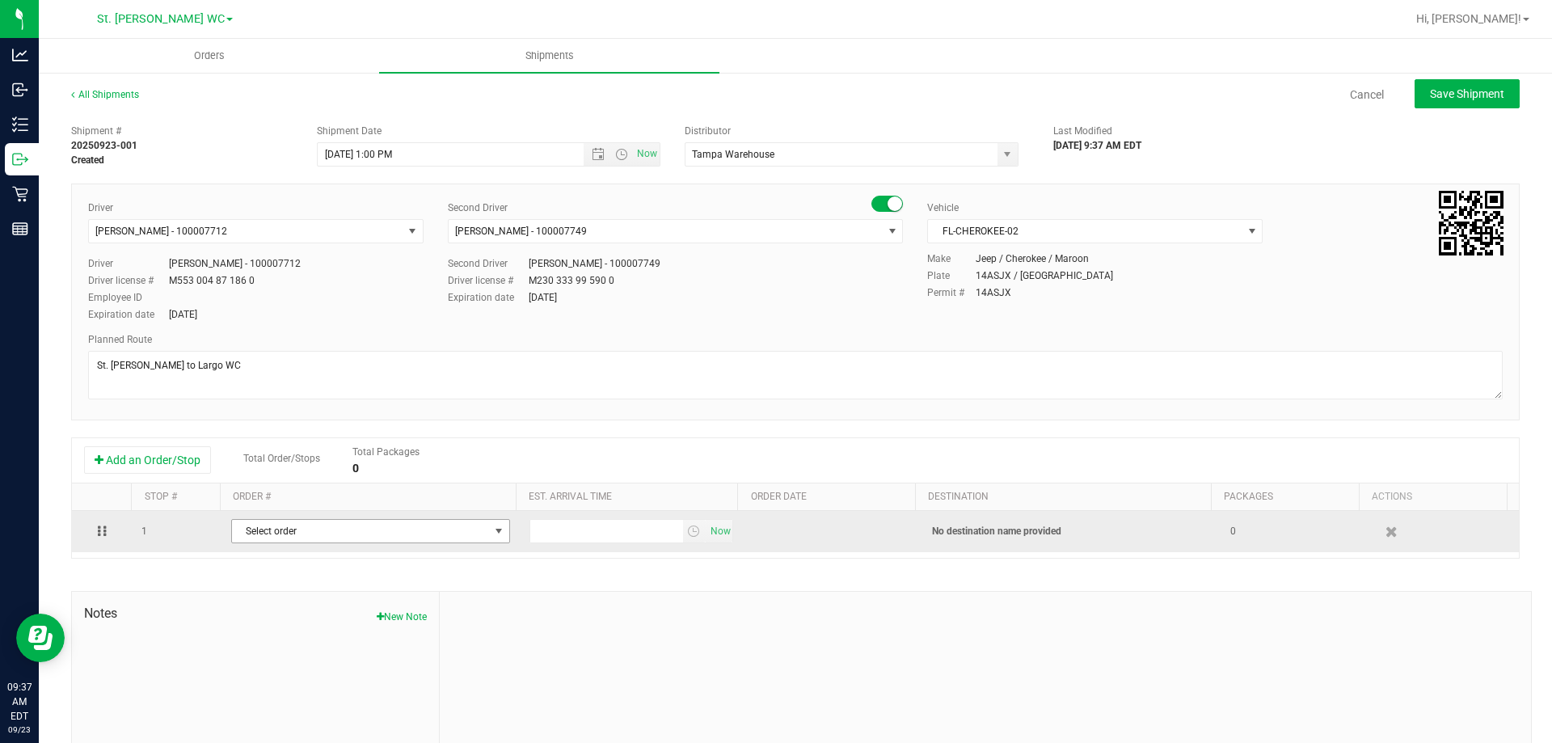
click at [308, 530] on span "Select order" at bounding box center [360, 531] width 257 height 23
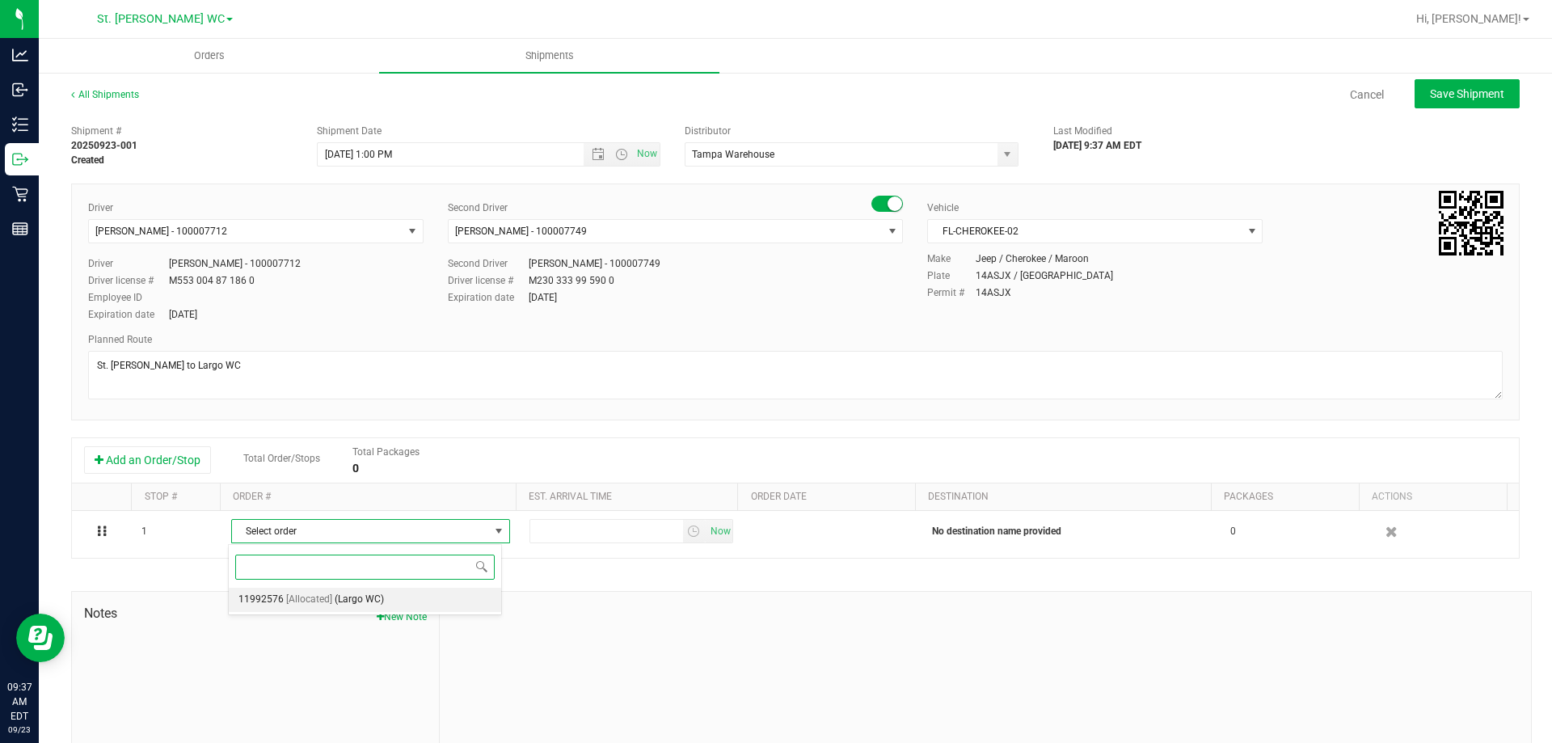
click at [317, 595] on span "[Allocated]" at bounding box center [309, 599] width 46 height 21
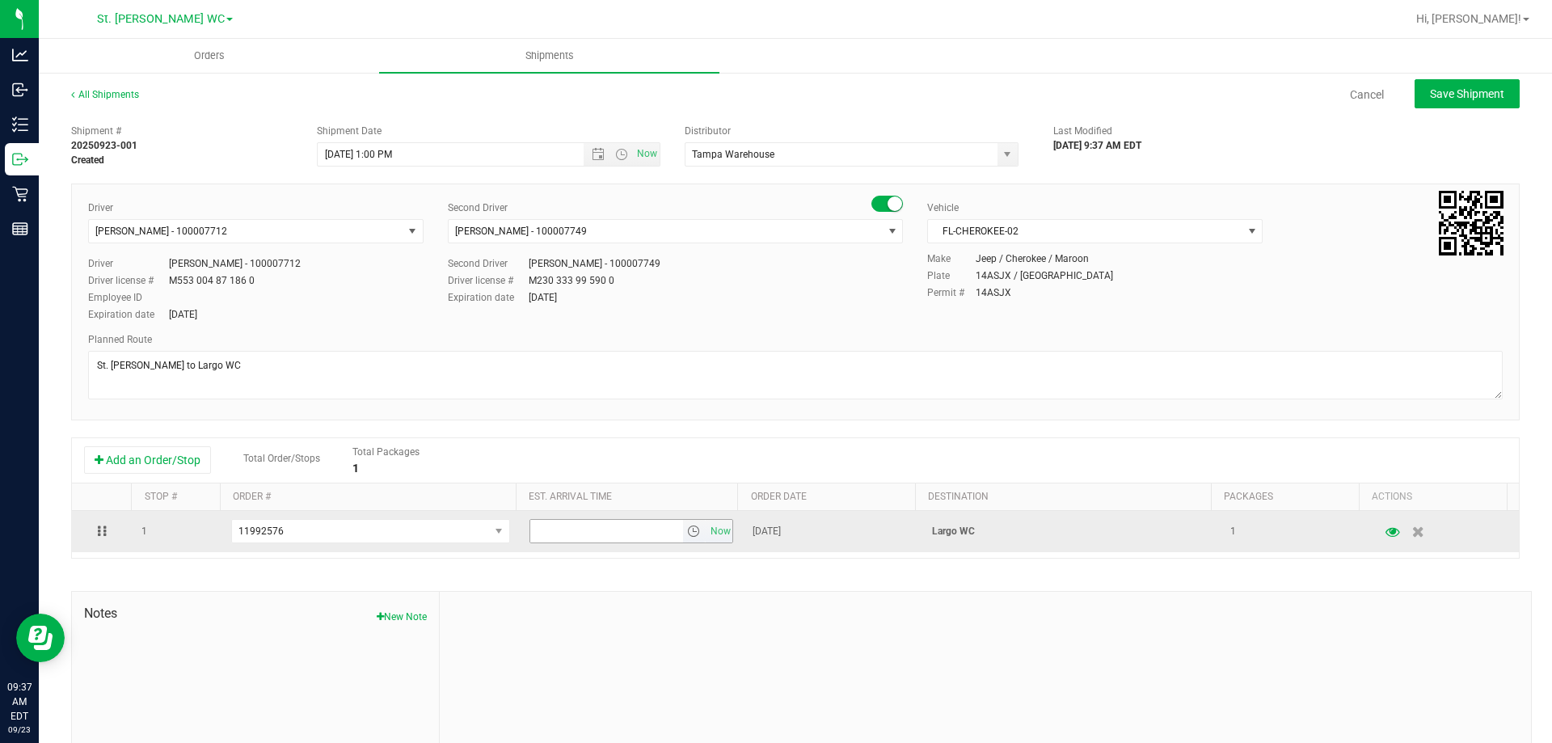
click at [687, 532] on span "select" at bounding box center [693, 531] width 13 height 13
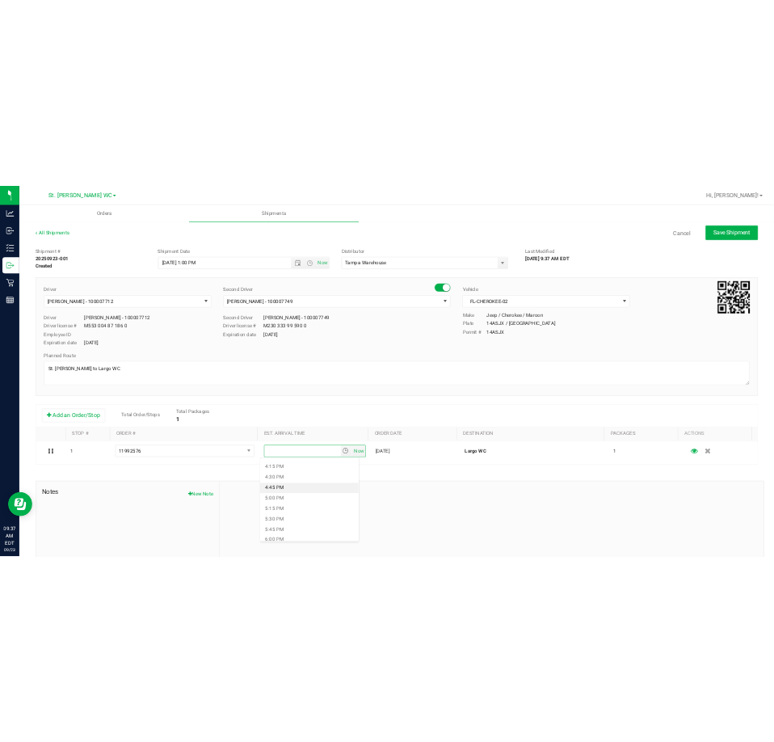
scroll to position [1374, 0]
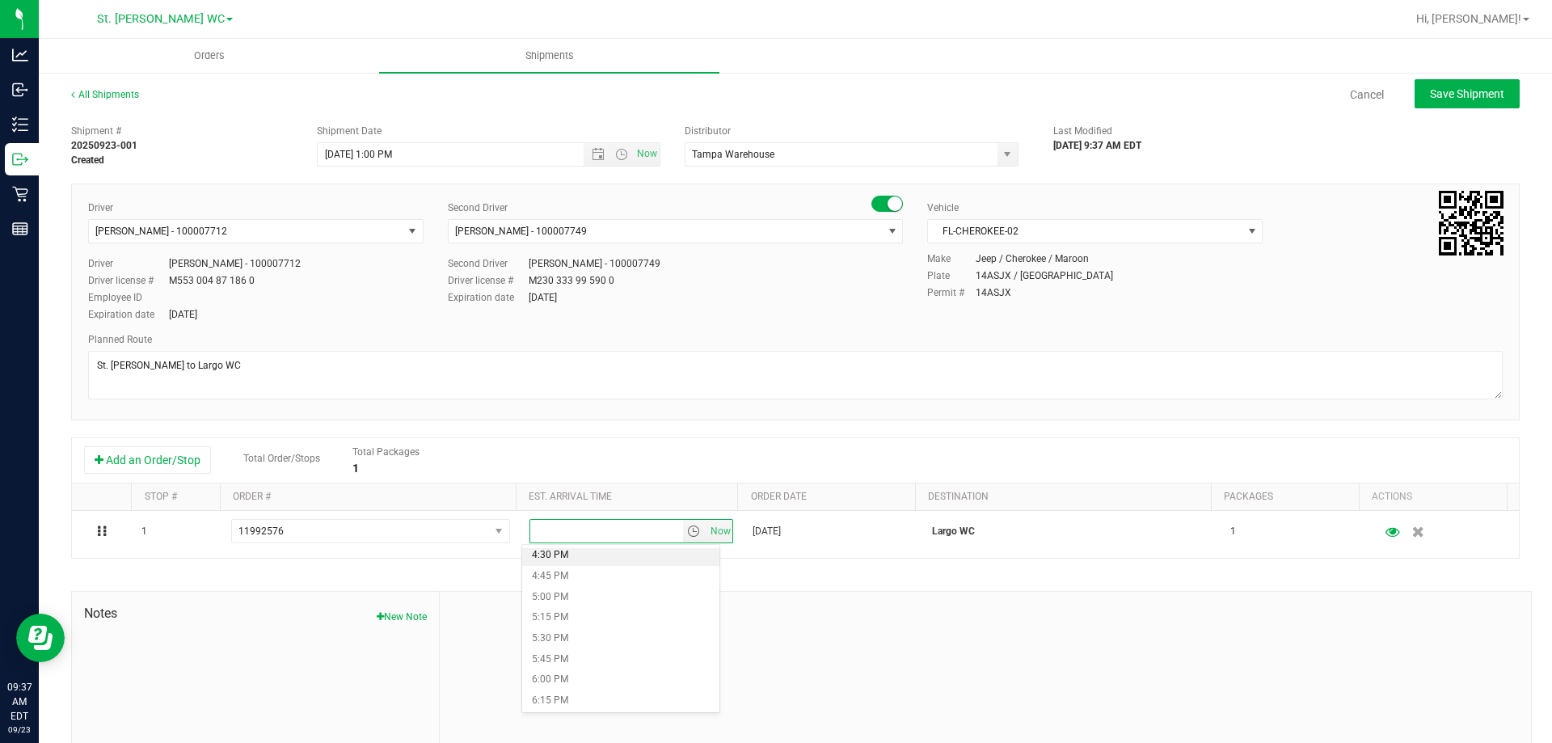
click at [559, 560] on li "4:30 PM" at bounding box center [620, 555] width 197 height 21
click at [592, 562] on div "Shipment # 20250923-001 Created Shipment Date [DATE] 1:00 PM Now Distributor Ta…" at bounding box center [795, 462] width 1448 height 693
click at [1440, 87] on span "Save Shipment" at bounding box center [1467, 93] width 74 height 13
type input "[DATE] 5:00 PM"
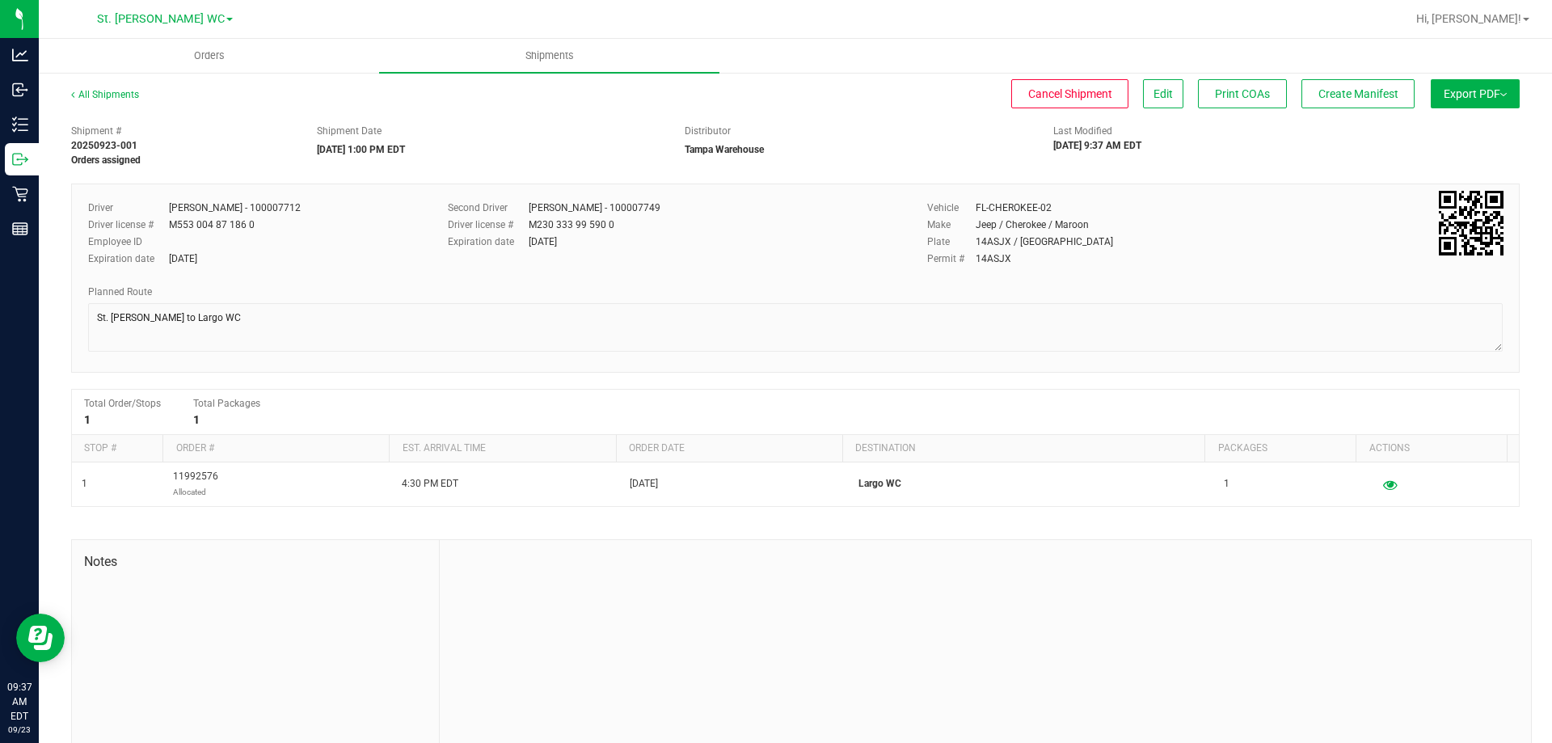
click at [1493, 100] on button "Export PDF" at bounding box center [1475, 93] width 89 height 29
click at [1376, 188] on div "Driver [PERSON_NAME] - 100007712 Driver license # M553 004 87 186 0 Employee ID…" at bounding box center [795, 277] width 1448 height 189
click at [1435, 120] on li "Manifest by Package ID" at bounding box center [1470, 129] width 163 height 24
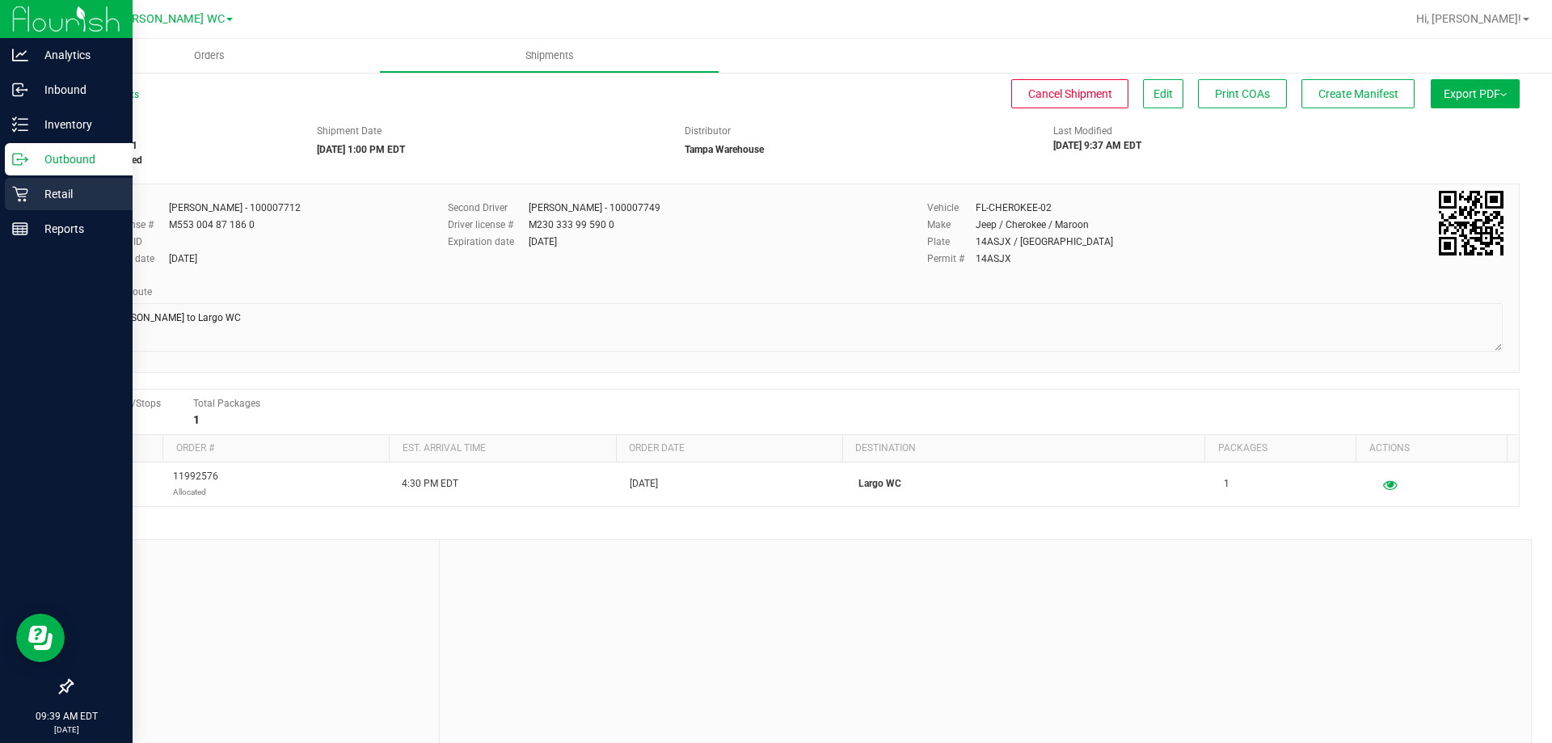
click at [17, 186] on icon at bounding box center [20, 194] width 16 height 16
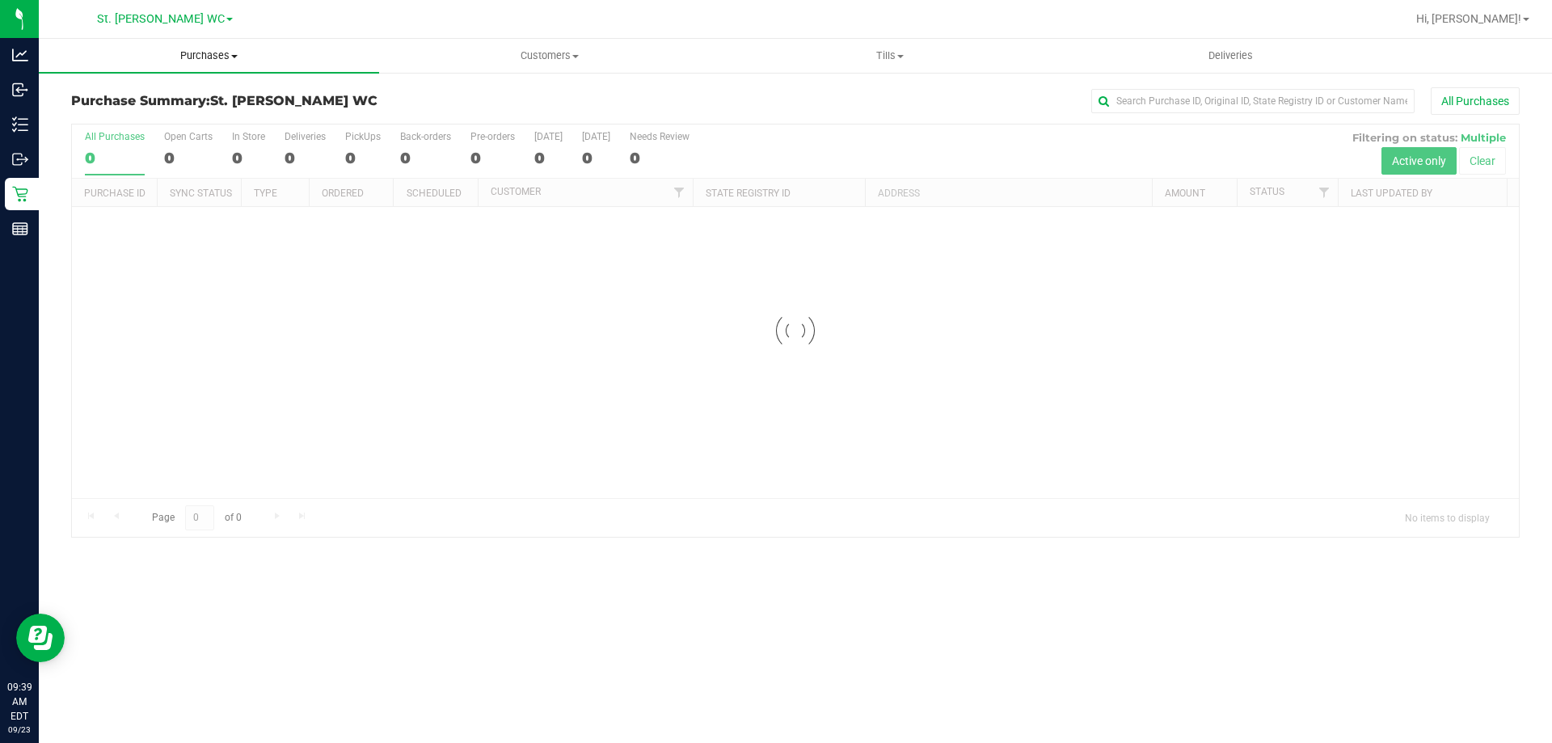
click at [209, 57] on span "Purchases" at bounding box center [209, 55] width 340 height 15
click at [179, 114] on li "Fulfillment" at bounding box center [209, 117] width 340 height 19
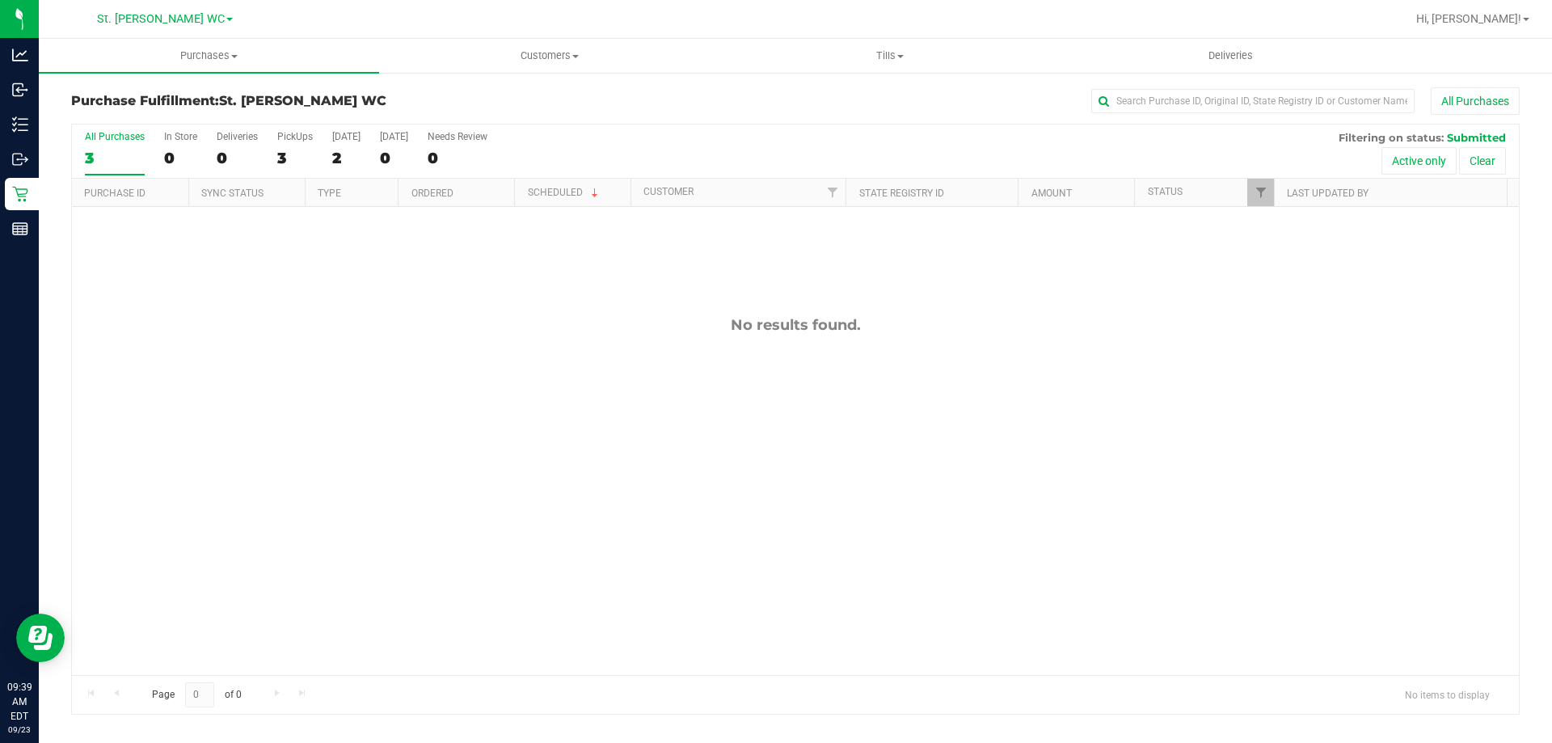
click at [266, 233] on div "No results found." at bounding box center [795, 495] width 1447 height 577
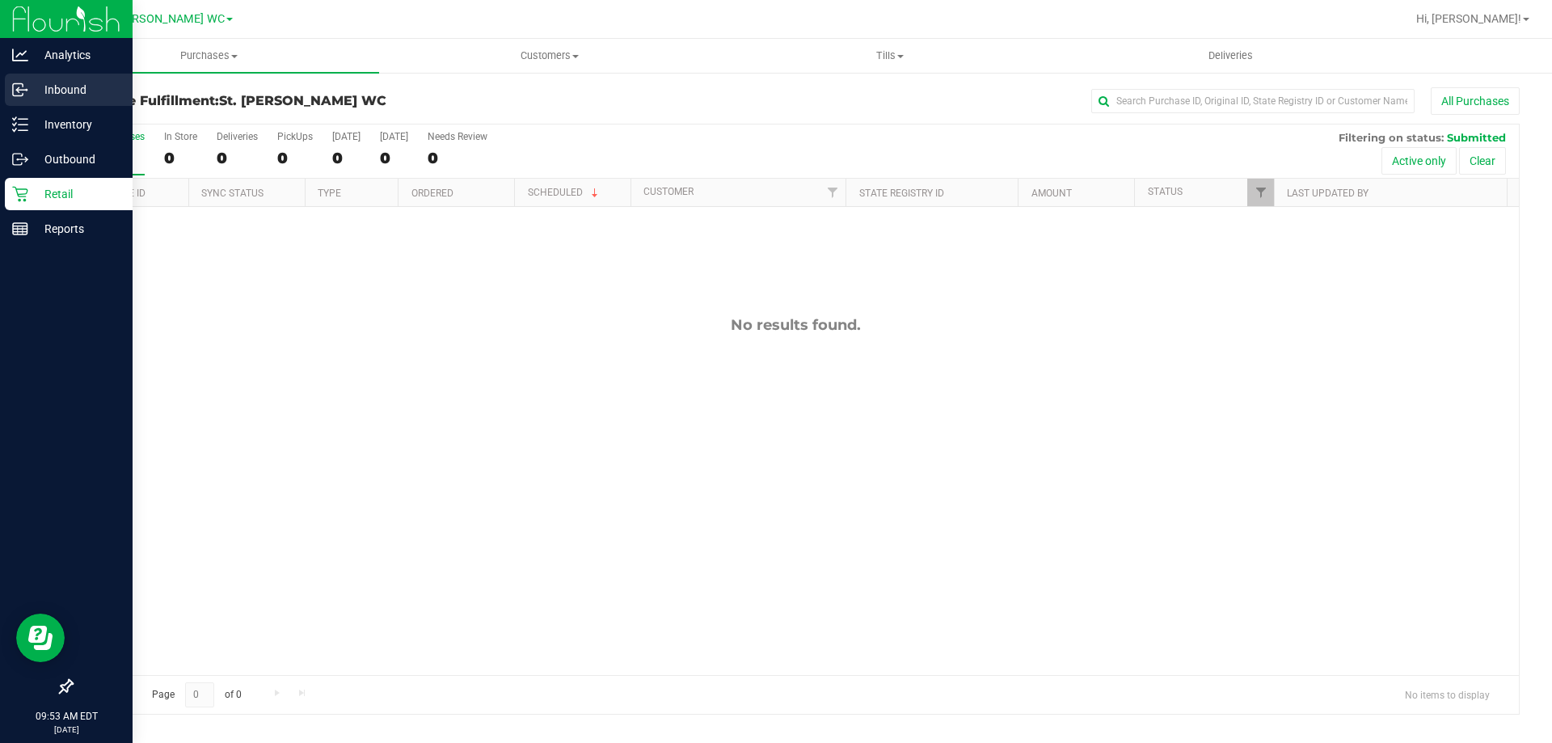
click at [43, 88] on p "Inbound" at bounding box center [76, 89] width 97 height 19
